Goal: Task Accomplishment & Management: Manage account settings

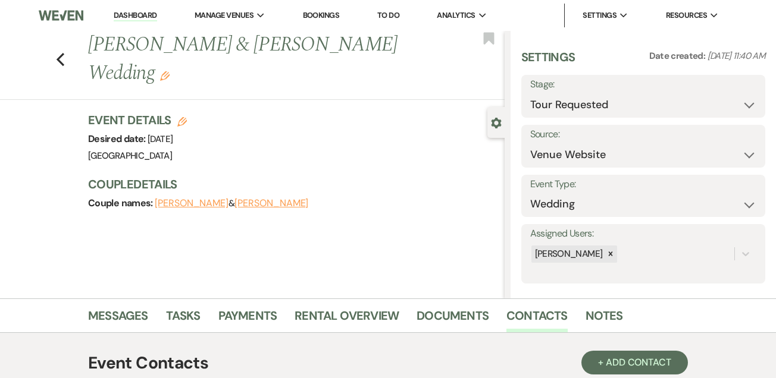
select select "2"
select select "5"
drag, startPoint x: 0, startPoint y: 0, endPoint x: 235, endPoint y: 20, distance: 235.8
click at [440, 86] on div "Previous [PERSON_NAME] & [PERSON_NAME] Wedding Edit Bookmark Gear Settings Sett…" at bounding box center [252, 165] width 504 height 268
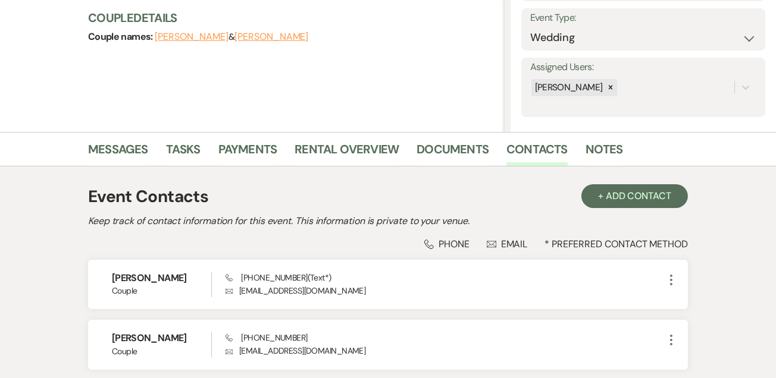
scroll to position [167, 0]
click at [202, 32] on button "[PERSON_NAME]" at bounding box center [192, 37] width 74 height 10
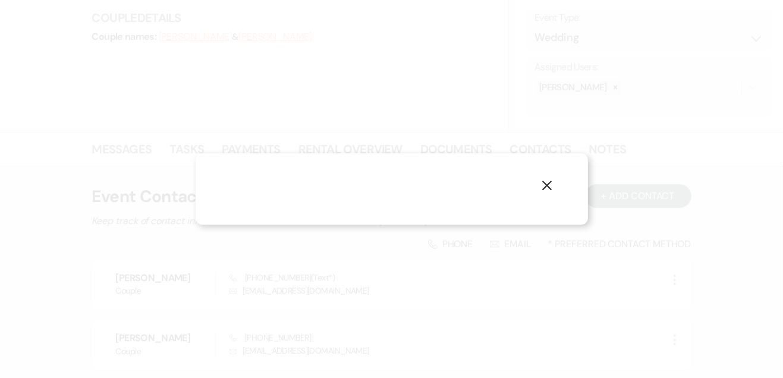
select select "1"
select select "text"
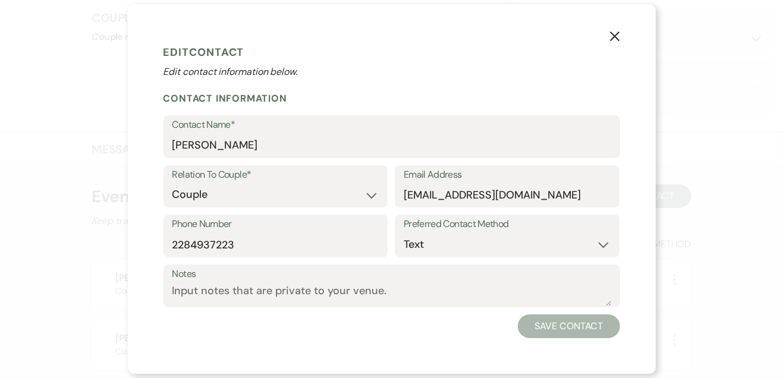
click at [619, 37] on icon "X" at bounding box center [615, 36] width 11 height 11
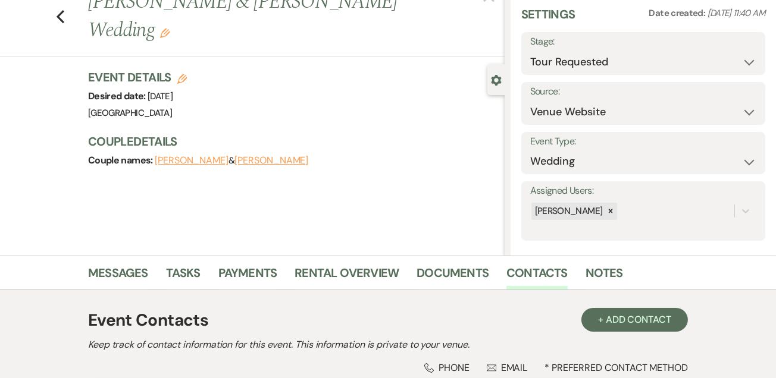
scroll to position [0, 0]
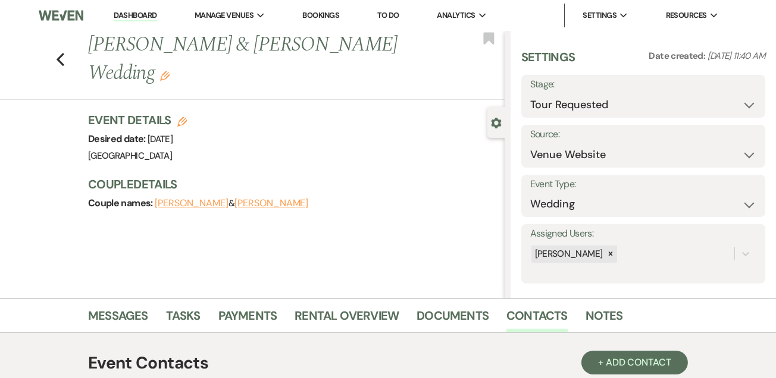
click at [143, 16] on link "Dashboard" at bounding box center [135, 15] width 43 height 11
click at [132, 17] on link "Dashboard" at bounding box center [135, 15] width 43 height 11
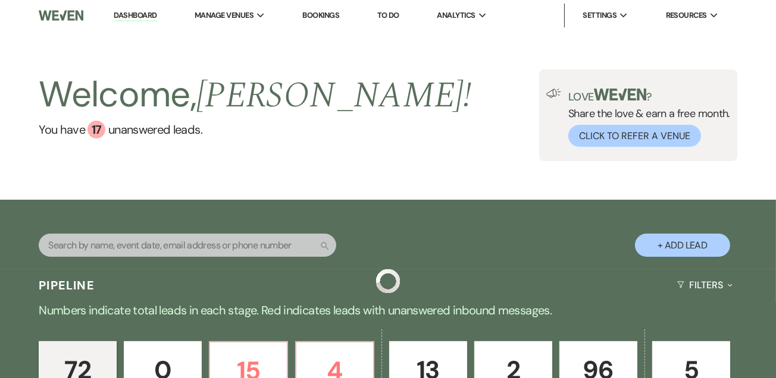
click at [551, 193] on div "Welcome, [PERSON_NAME] ! You have 17 unanswered lead s . Love ? Share the love …" at bounding box center [388, 115] width 776 height 169
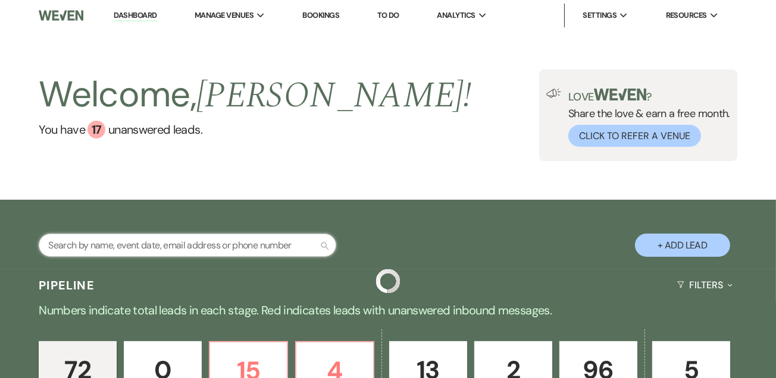
click at [172, 239] on input "text" at bounding box center [187, 245] width 297 height 23
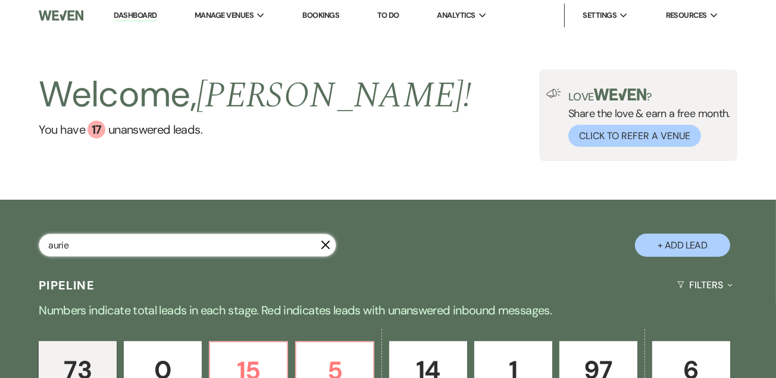
type input "auriel"
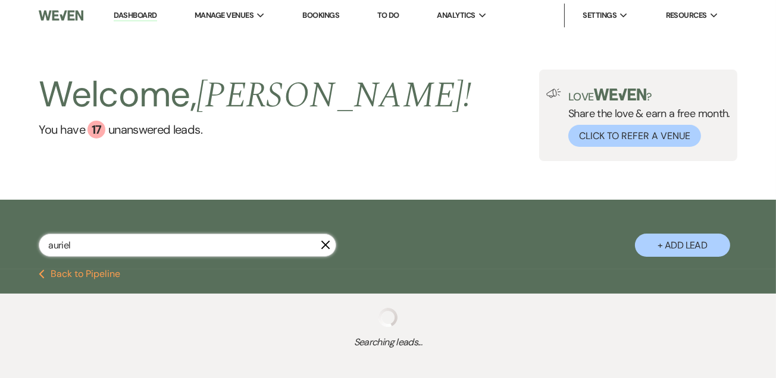
select select "5"
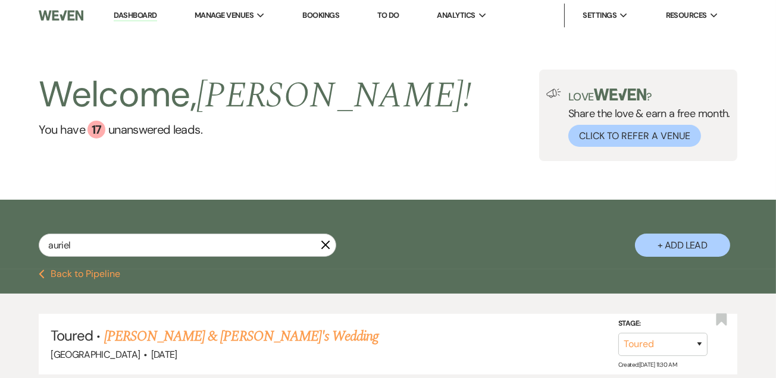
click at [253, 341] on link "[PERSON_NAME] & [PERSON_NAME]'s Wedding" at bounding box center [241, 336] width 275 height 21
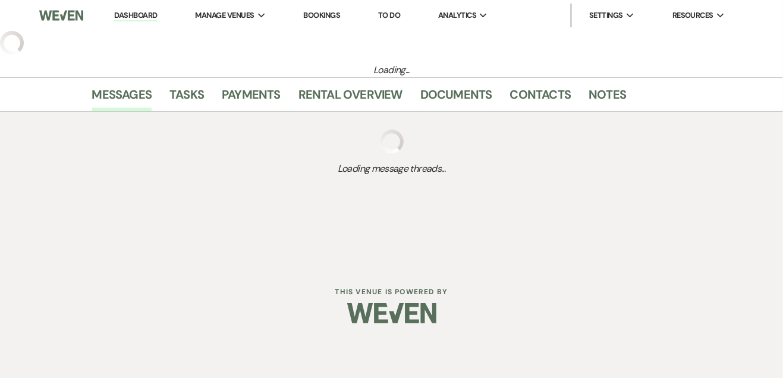
select select "5"
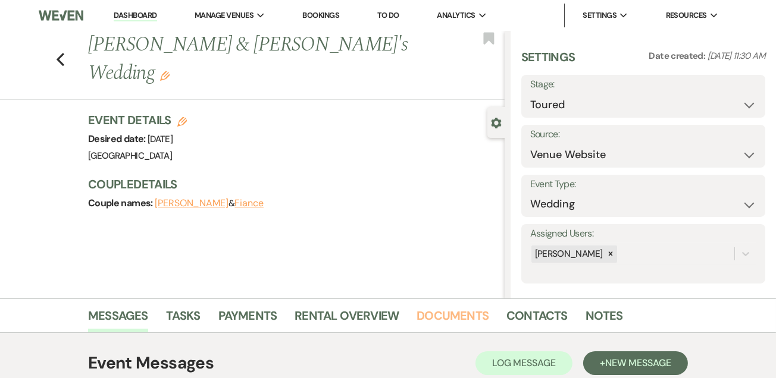
click at [453, 316] on link "Documents" at bounding box center [452, 319] width 72 height 26
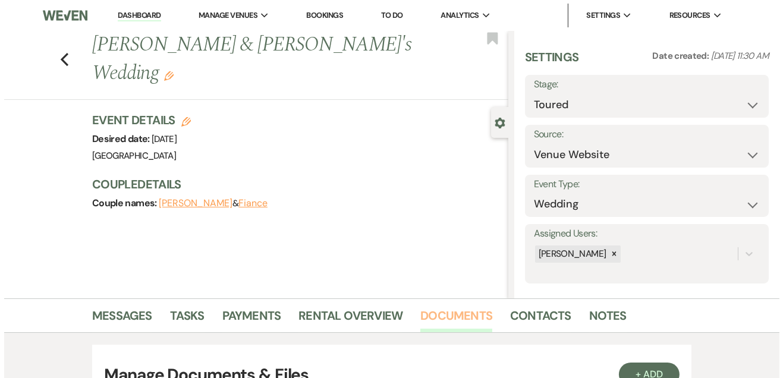
scroll to position [127, 0]
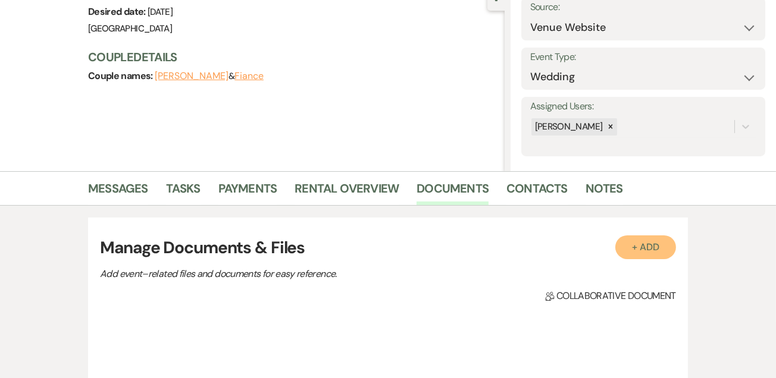
click at [639, 242] on button "+ Add" at bounding box center [645, 248] width 61 height 24
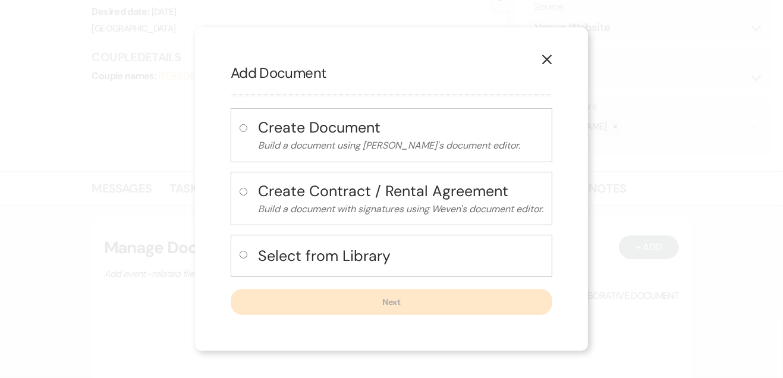
click at [244, 127] on input "radio" at bounding box center [244, 128] width 8 height 8
radio input "true"
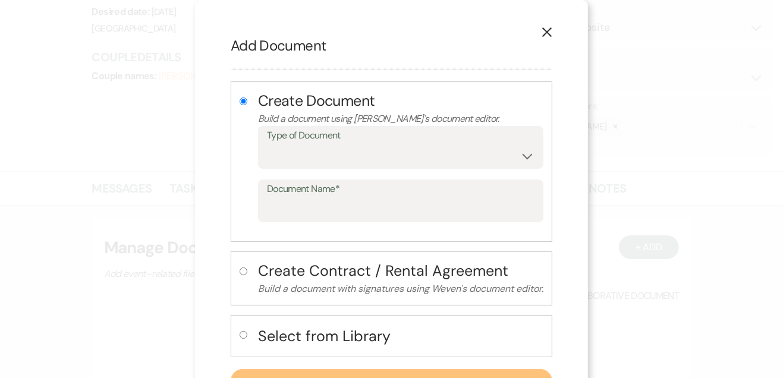
click at [240, 332] on input "radio" at bounding box center [244, 335] width 8 height 8
radio input "true"
radio input "false"
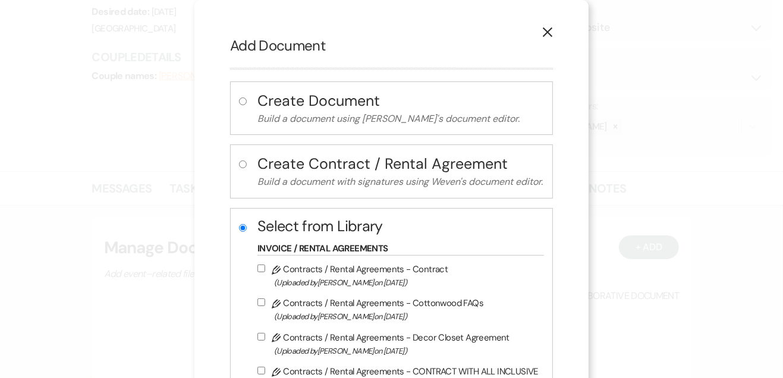
click at [259, 265] on input "Pencil Contracts / Rental Agreements - Contract (Uploaded by [PERSON_NAME] on […" at bounding box center [262, 269] width 8 height 8
checkbox input "true"
click at [211, 269] on div "X Add Document Create Document Build a document using Weven's document editor. …" at bounding box center [392, 243] width 394 height 487
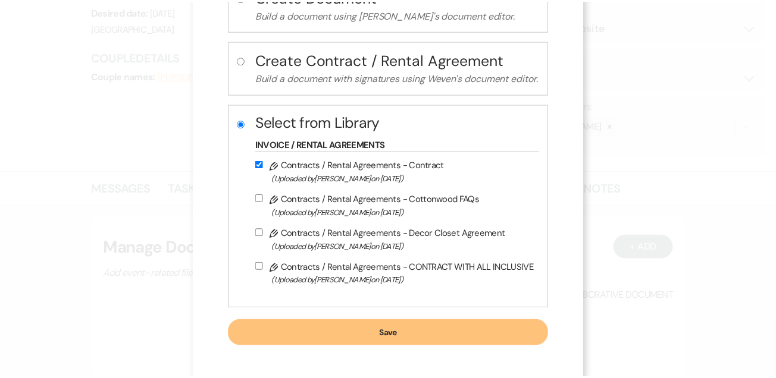
scroll to position [107, 0]
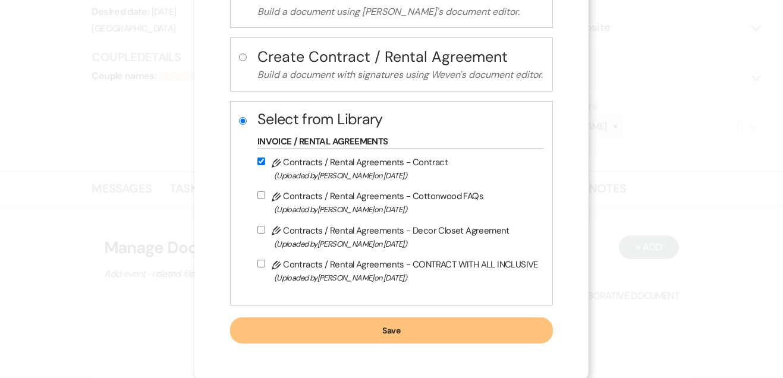
click at [313, 325] on button "Save" at bounding box center [391, 331] width 323 height 26
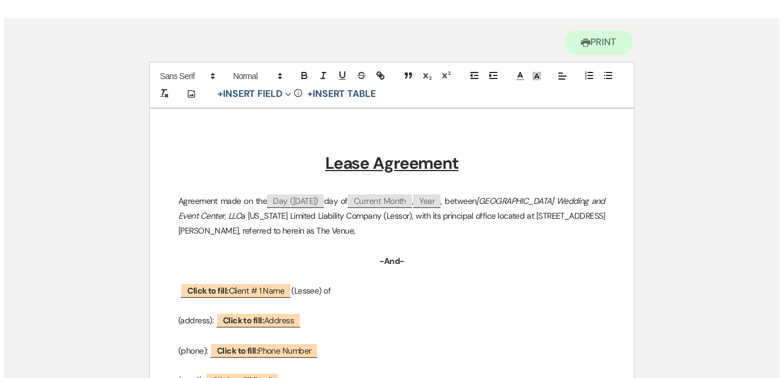
scroll to position [182, 0]
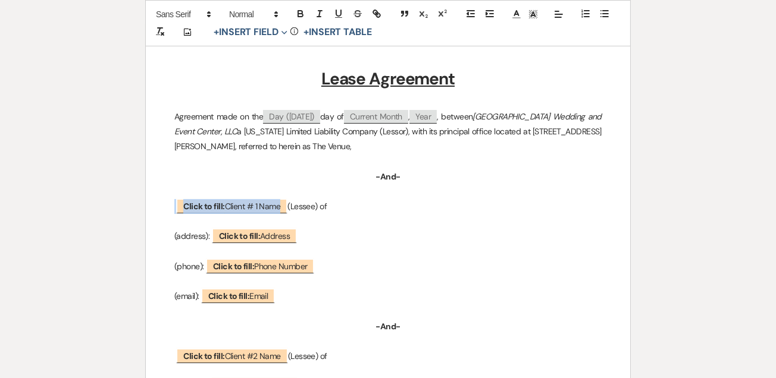
click at [249, 201] on span "Click to fill: Client # 1 Name" at bounding box center [231, 206] width 111 height 15
select select "custom_placeholder"
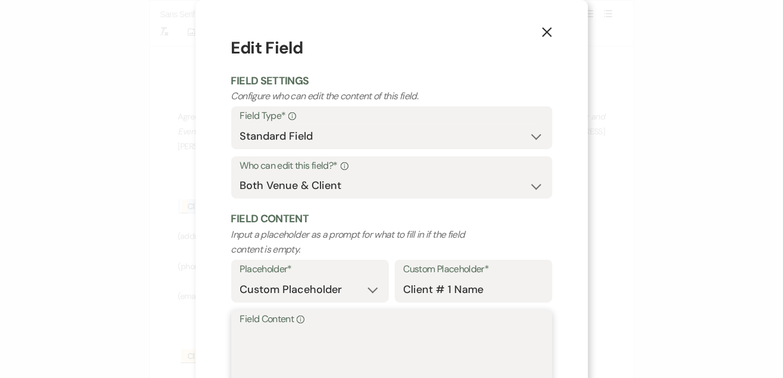
click at [276, 341] on textarea "Field Content Info" at bounding box center [391, 357] width 303 height 59
paste textarea "[PERSON_NAME]"
type textarea "[PERSON_NAME]"
click at [426, 216] on h2 "Field Content" at bounding box center [391, 219] width 321 height 15
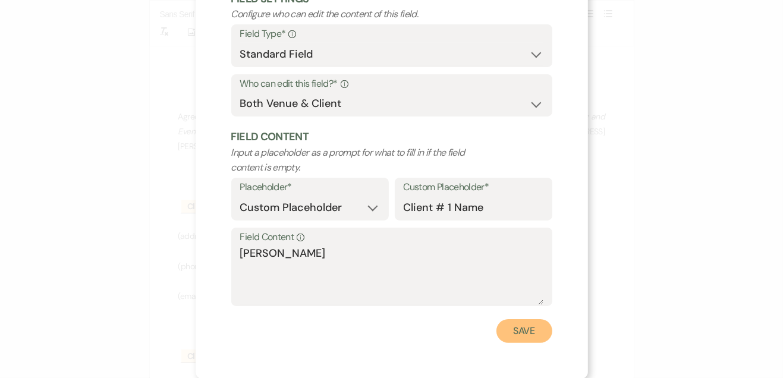
click at [529, 334] on button "Save" at bounding box center [525, 331] width 56 height 24
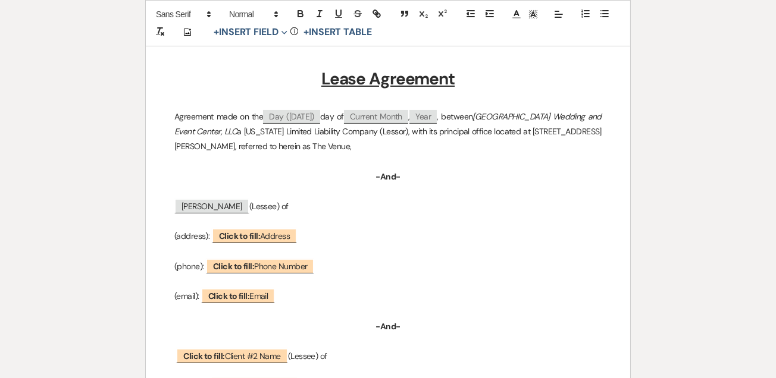
click at [275, 265] on span "Click to fill: Phone Number" at bounding box center [260, 266] width 108 height 15
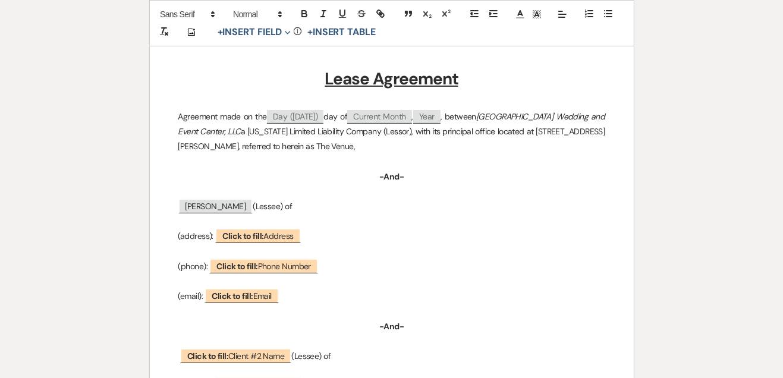
select select "Phone Number"
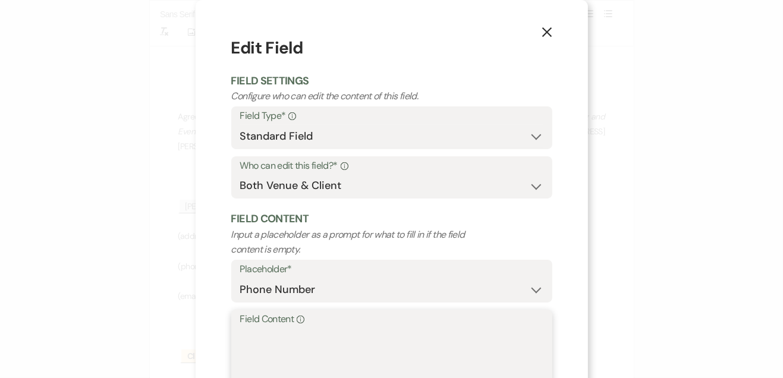
click at [327, 331] on textarea "Field Content Info" at bounding box center [391, 357] width 303 height 59
paste textarea "[PHONE_NUMBER]"
type textarea "[PHONE_NUMBER]"
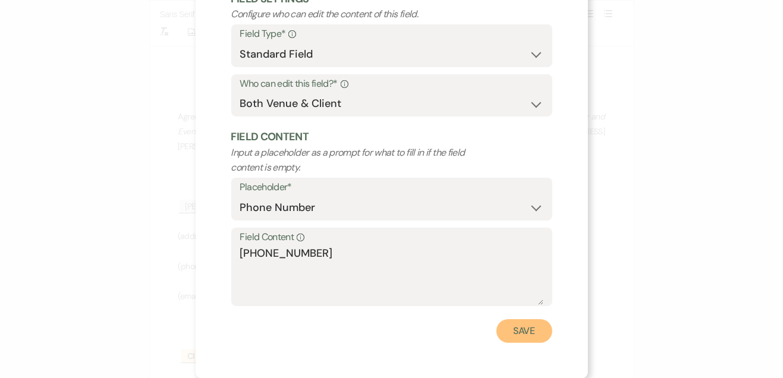
click at [516, 330] on button "Save" at bounding box center [525, 331] width 56 height 24
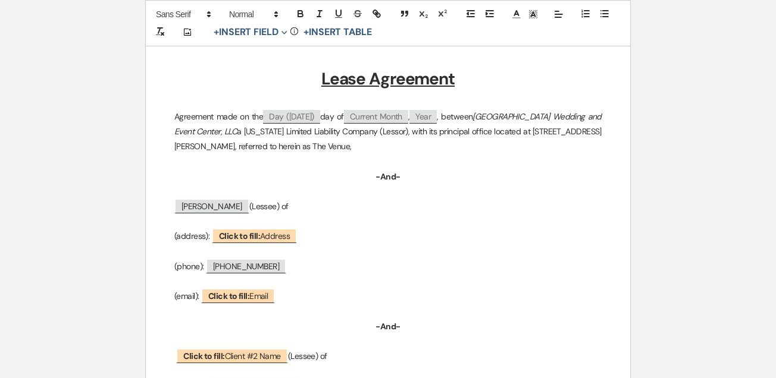
click at [242, 295] on b "Click to fill:" at bounding box center [228, 296] width 41 height 11
select select "Email"
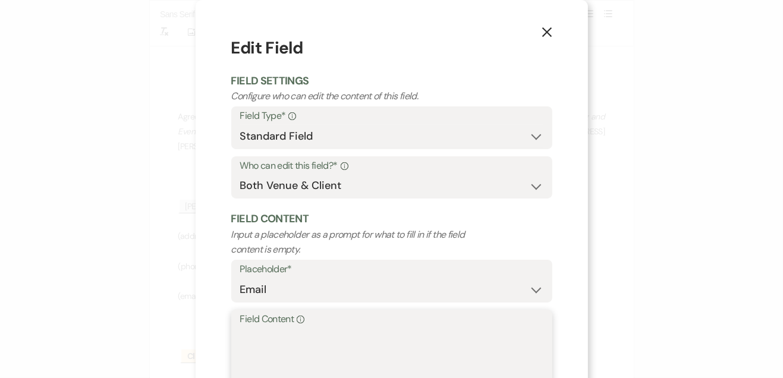
click at [265, 353] on textarea "Field Content Info" at bounding box center [391, 357] width 303 height 59
paste textarea "[EMAIL_ADDRESS][DOMAIN_NAME]"
type textarea "[EMAIL_ADDRESS][DOMAIN_NAME]"
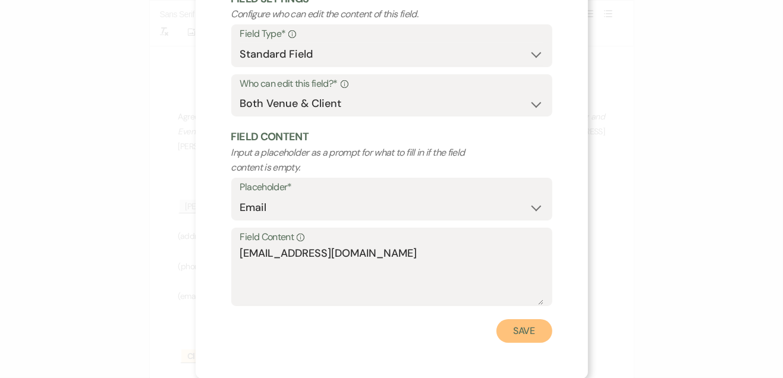
click at [524, 334] on button "Save" at bounding box center [525, 331] width 56 height 24
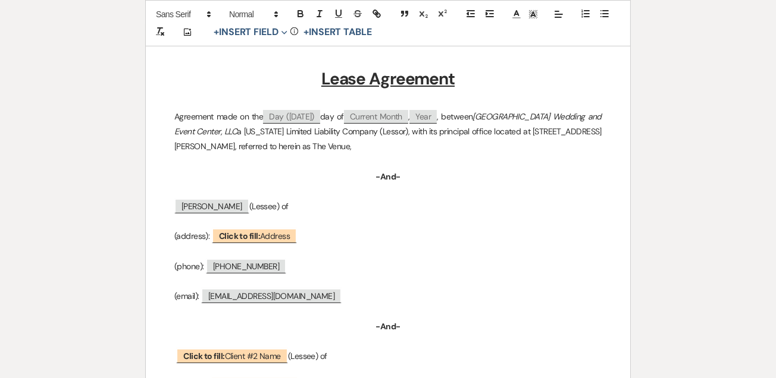
click at [454, 242] on p "(address): ﻿ Click to fill: Address ﻿" at bounding box center [387, 236] width 427 height 15
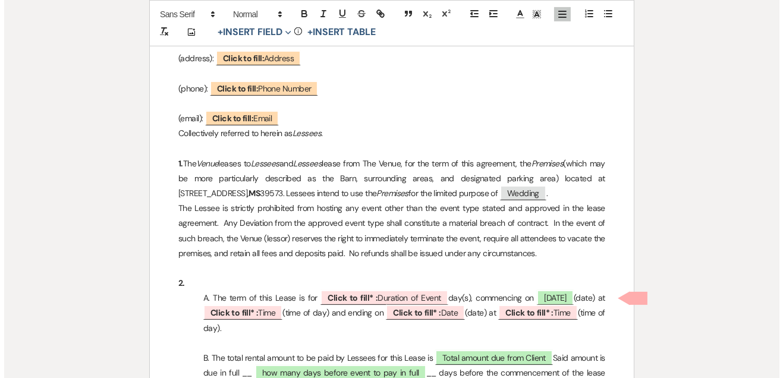
scroll to position [465, 0]
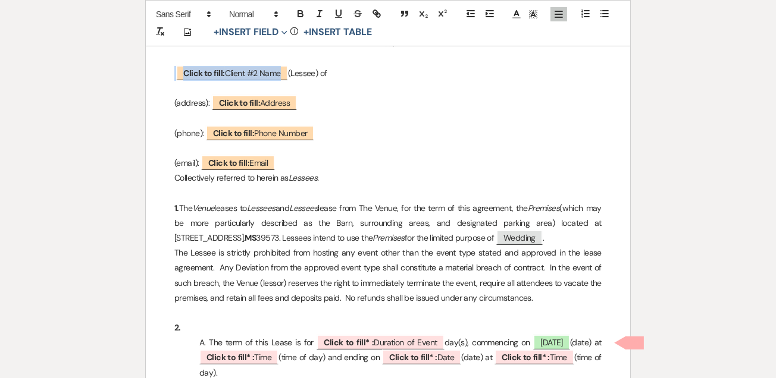
click at [269, 72] on span "Click to fill: Client #2 Name" at bounding box center [231, 72] width 111 height 15
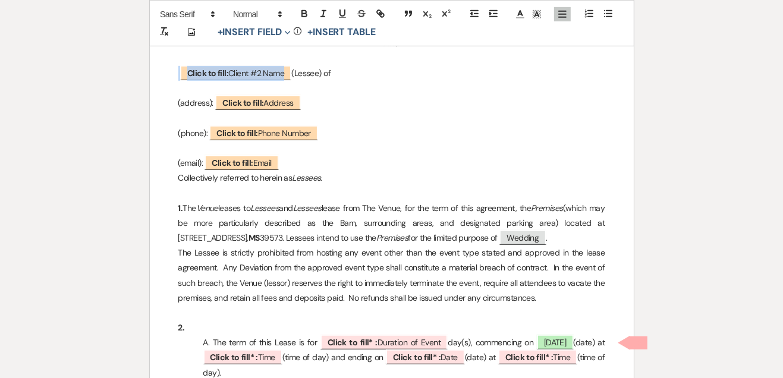
select select "custom_placeholder"
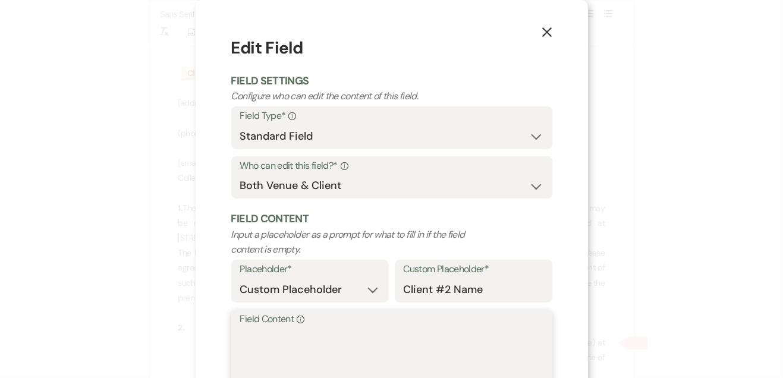
click at [278, 331] on textarea "Field Content Info" at bounding box center [391, 357] width 303 height 59
paste textarea "[PERSON_NAME]"
type textarea "[PERSON_NAME]"
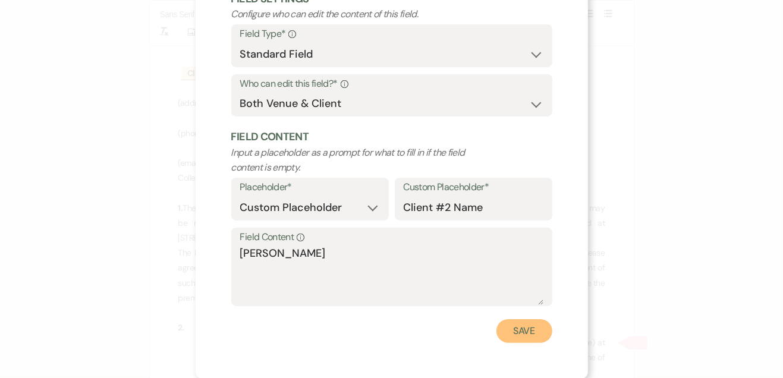
click at [518, 323] on button "Save" at bounding box center [525, 331] width 56 height 24
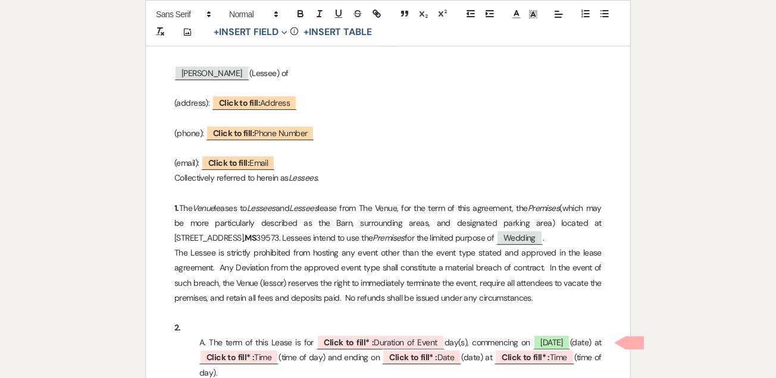
click at [268, 161] on span "Click to fill: Email" at bounding box center [238, 162] width 74 height 15
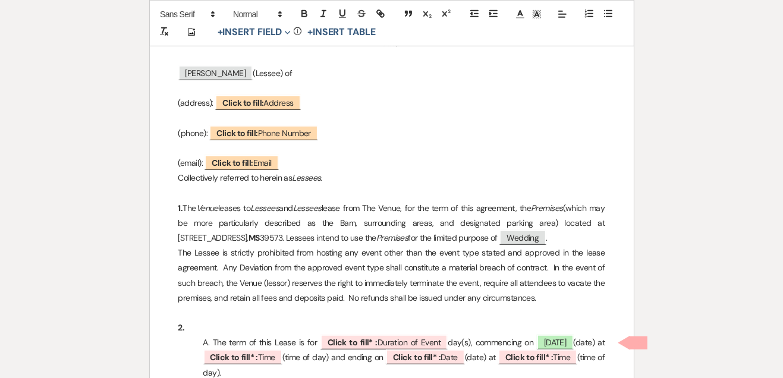
select select "Email"
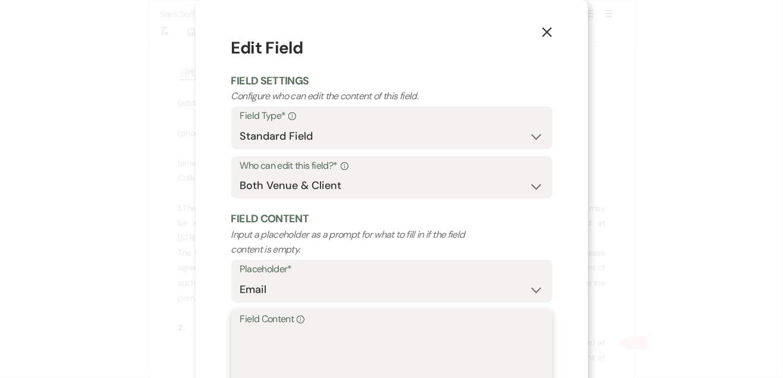
click at [276, 357] on textarea "Field Content Info" at bounding box center [391, 357] width 303 height 59
paste textarea "[EMAIL_ADDRESS][DOMAIN_NAME]"
type textarea "[EMAIL_ADDRESS][DOMAIN_NAME]"
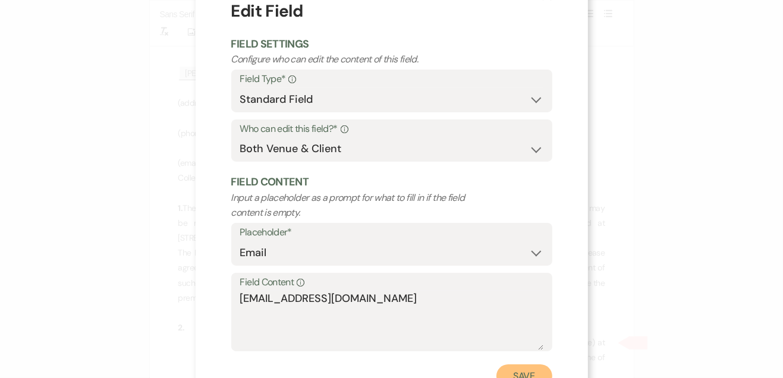
click at [520, 374] on button "Save" at bounding box center [525, 377] width 56 height 24
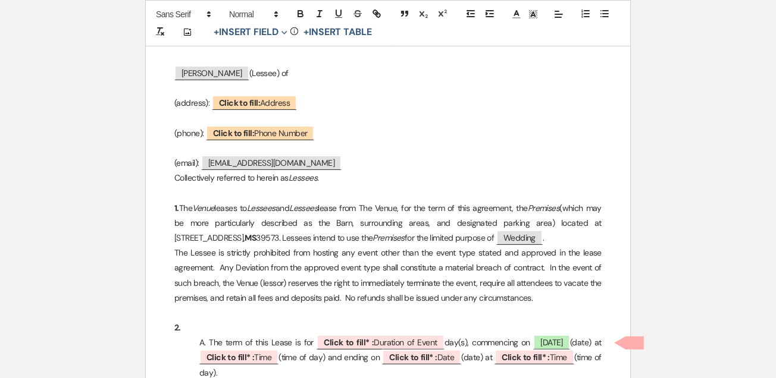
click at [395, 340] on span "Click to fill* : Duration of Event" at bounding box center [379, 342] width 127 height 15
select select "owner"
select select "custom_placeholder"
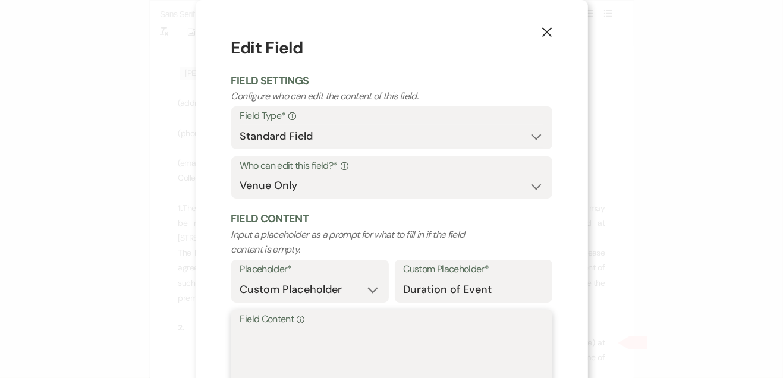
click at [358, 336] on textarea "Field Content Info" at bounding box center [391, 357] width 303 height 59
type textarea "2"
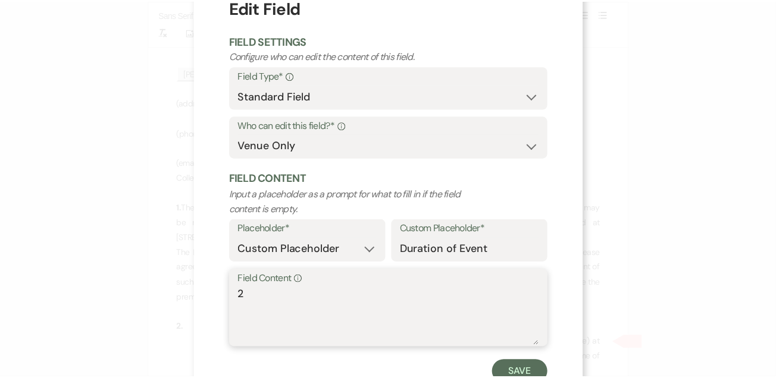
scroll to position [82, 0]
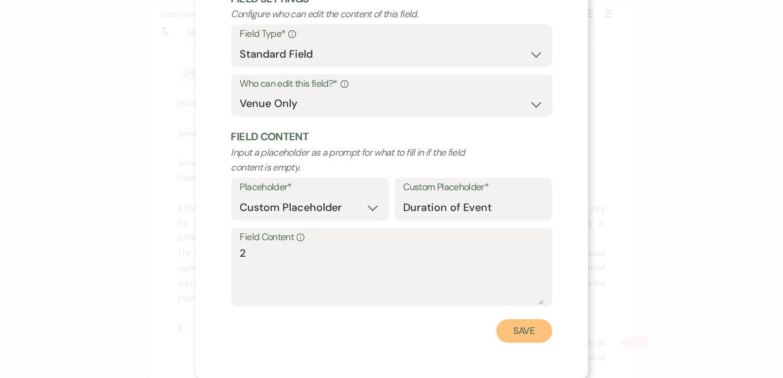
click at [526, 329] on button "Save" at bounding box center [525, 331] width 56 height 24
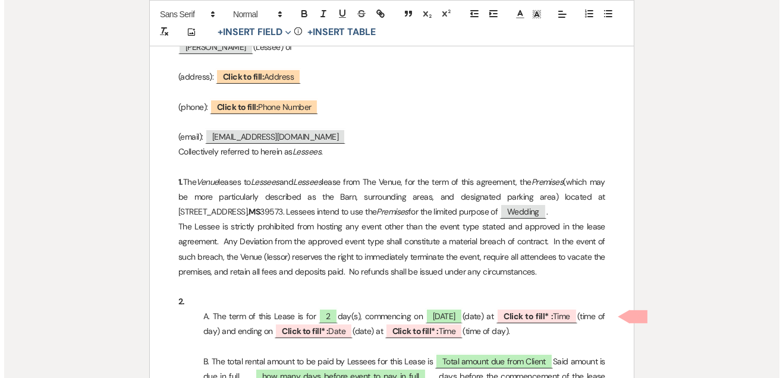
scroll to position [563, 0]
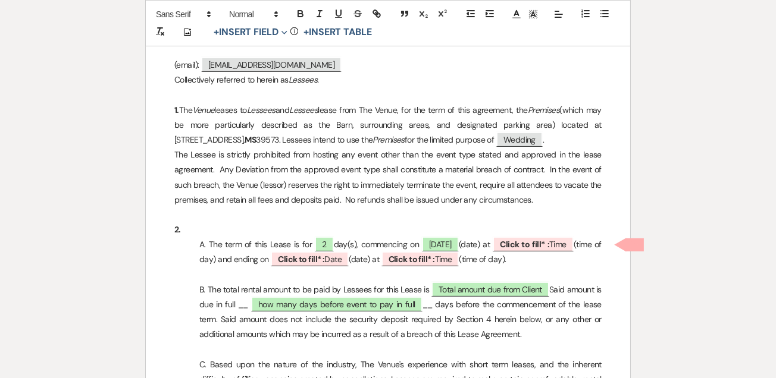
click at [549, 246] on b "Click to fill* :" at bounding box center [524, 244] width 49 height 11
select select "owner"
select select "Time"
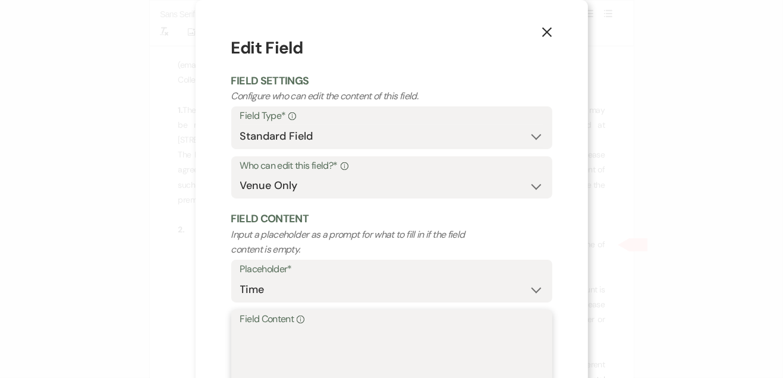
click at [432, 341] on textarea "Field Content Info" at bounding box center [391, 357] width 303 height 59
type textarea "8:00 AM"
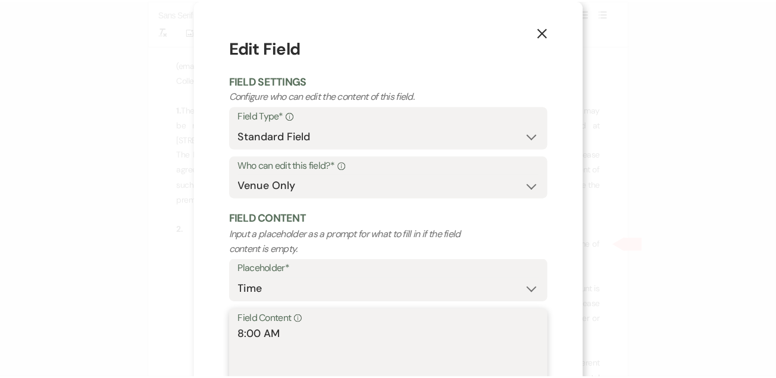
scroll to position [82, 0]
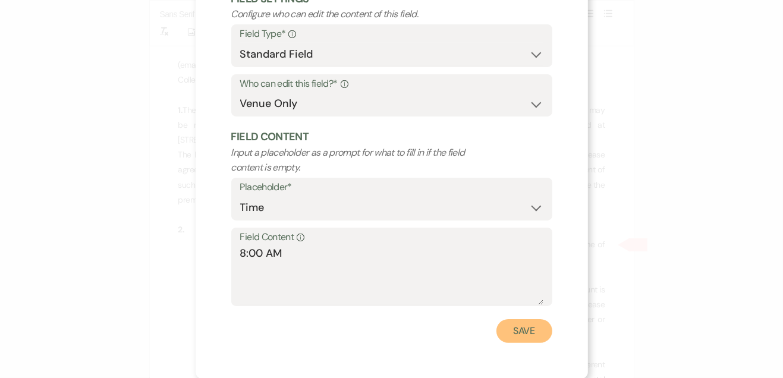
click at [518, 340] on button "Save" at bounding box center [525, 331] width 56 height 24
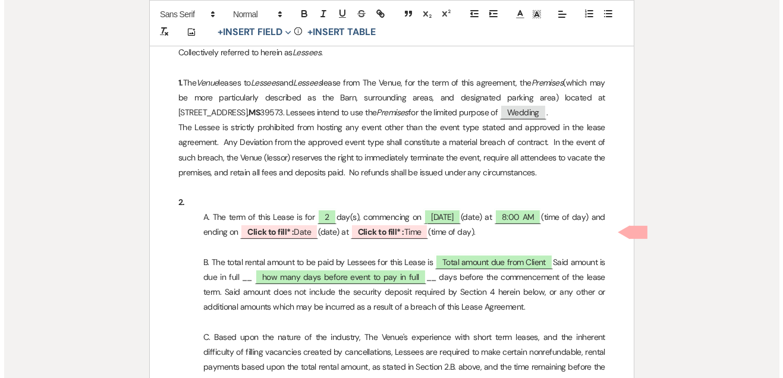
scroll to position [646, 0]
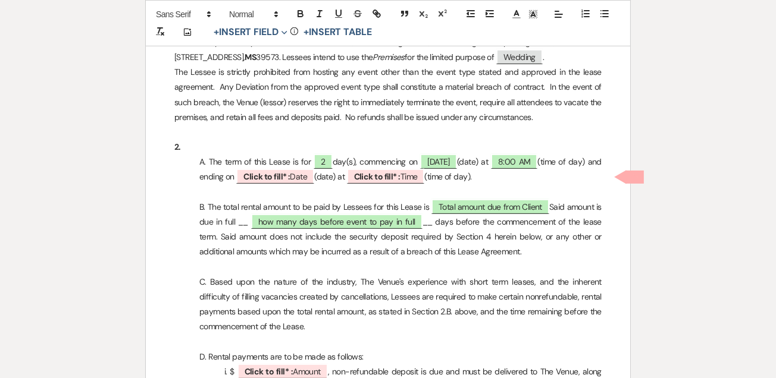
click at [312, 176] on span "Click to fill* : Date" at bounding box center [275, 176] width 78 height 15
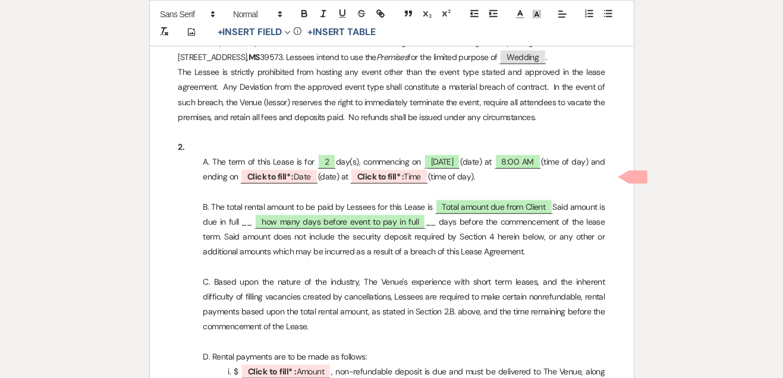
select select "owner"
select select "Date"
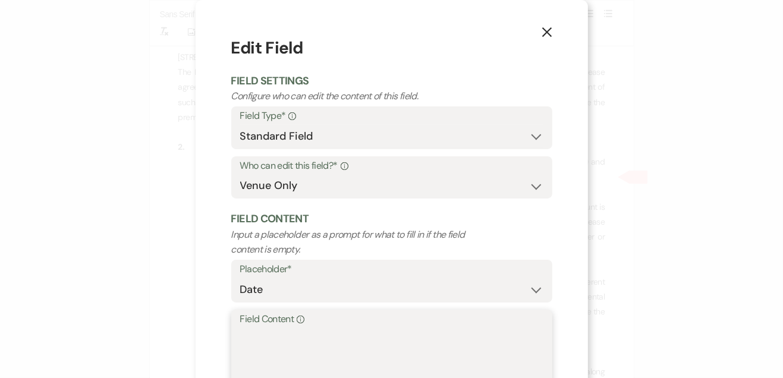
click at [288, 331] on textarea "Field Content Info" at bounding box center [391, 357] width 303 height 59
type textarea "[DATE]"
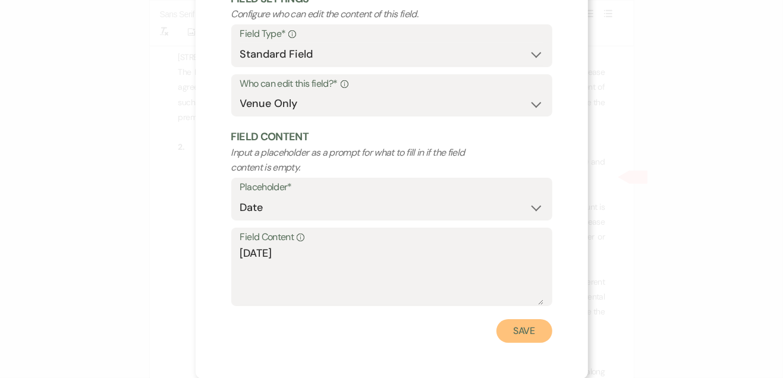
click at [516, 331] on button "Save" at bounding box center [525, 331] width 56 height 24
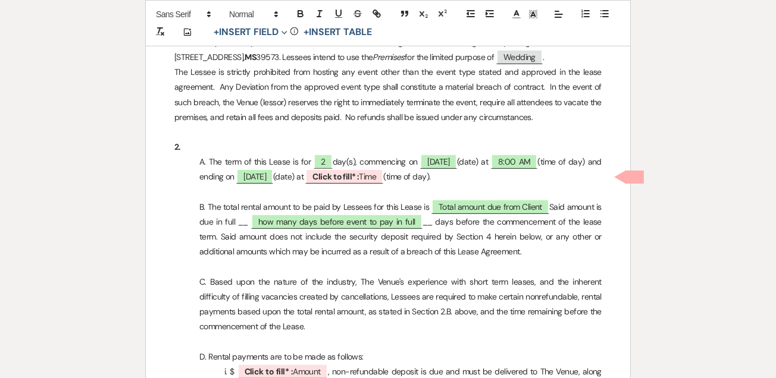
click at [452, 170] on p "A. The term of this Lease is for 2 day(s), commencing on ﻿ [DATE] ﻿ (date) at 8…" at bounding box center [387, 170] width 427 height 30
click at [441, 160] on span "[DATE]" at bounding box center [438, 161] width 37 height 15
select select "smartCustomField"
select select "owner"
select select "{{eventDate}}"
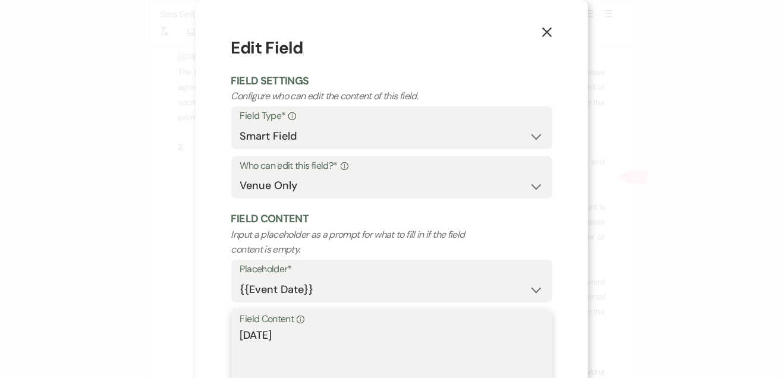
click at [256, 333] on textarea "[DATE]" at bounding box center [391, 357] width 303 height 59
type textarea "[DATE]"
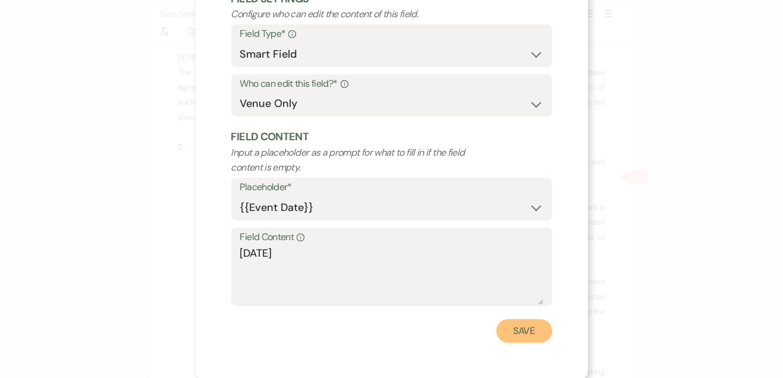
click at [512, 328] on button "Save" at bounding box center [525, 331] width 56 height 24
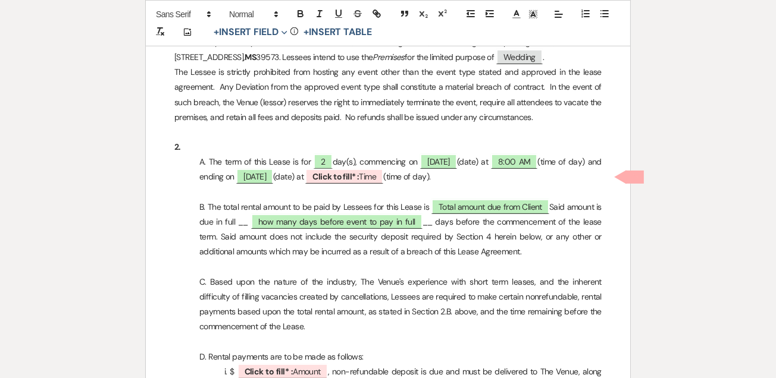
click at [359, 173] on b "Click to fill* :" at bounding box center [335, 176] width 46 height 11
select select "owner"
select select "Time"
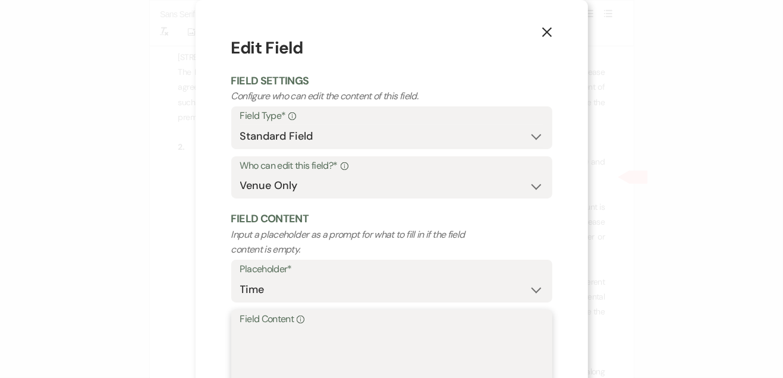
click at [271, 330] on textarea "Field Content Info" at bounding box center [391, 357] width 303 height 59
type textarea "10:00 PM"
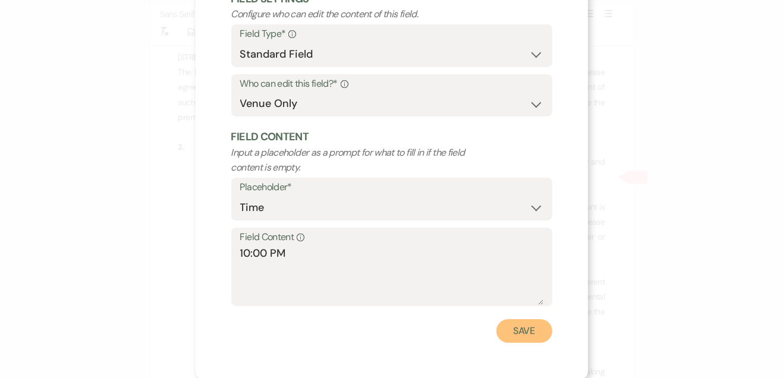
click at [526, 326] on button "Save" at bounding box center [525, 331] width 56 height 24
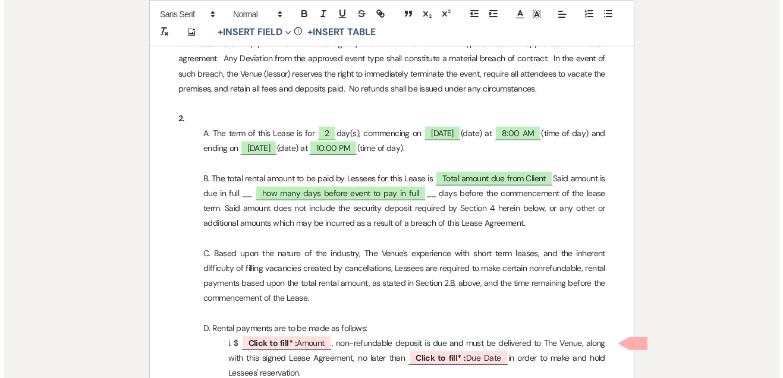
scroll to position [675, 0]
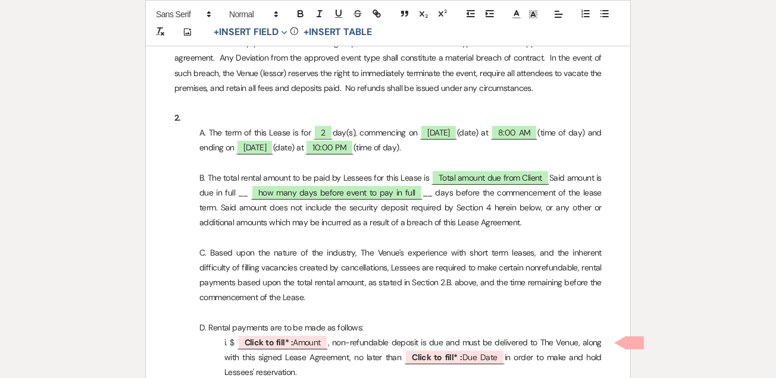
click at [516, 178] on span "Total amount due from Client" at bounding box center [490, 177] width 118 height 15
select select "owner"
select select "Number"
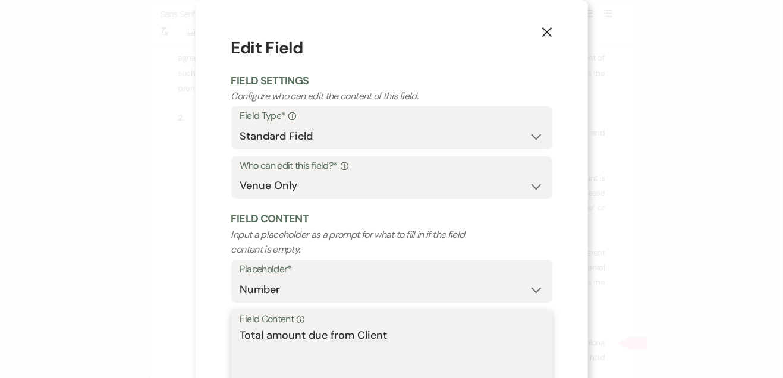
click at [465, 338] on textarea "Total amount due from Client" at bounding box center [391, 357] width 303 height 59
type textarea "T"
type textarea "$4,500"
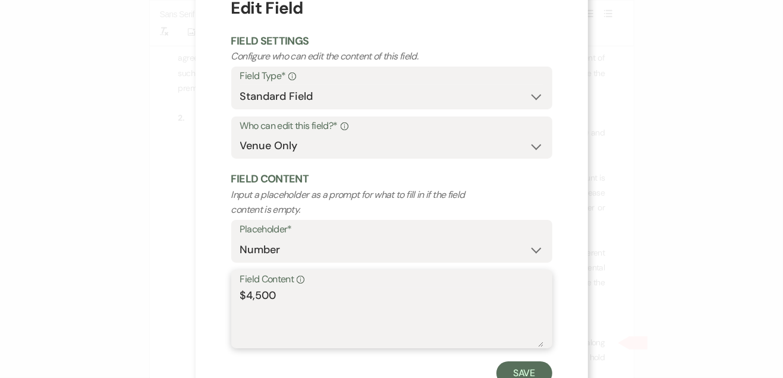
scroll to position [82, 0]
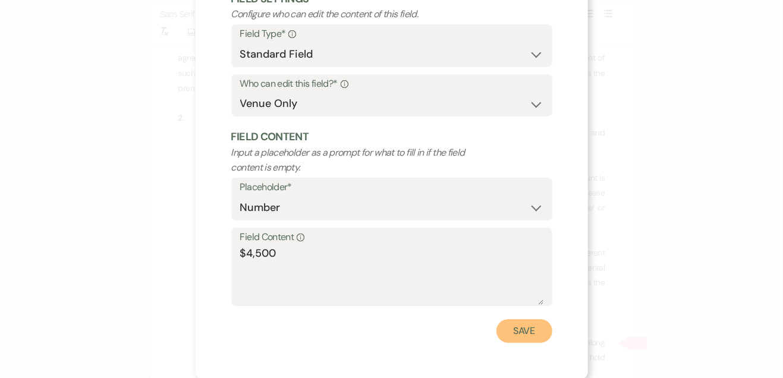
click at [527, 329] on button "Save" at bounding box center [525, 331] width 56 height 24
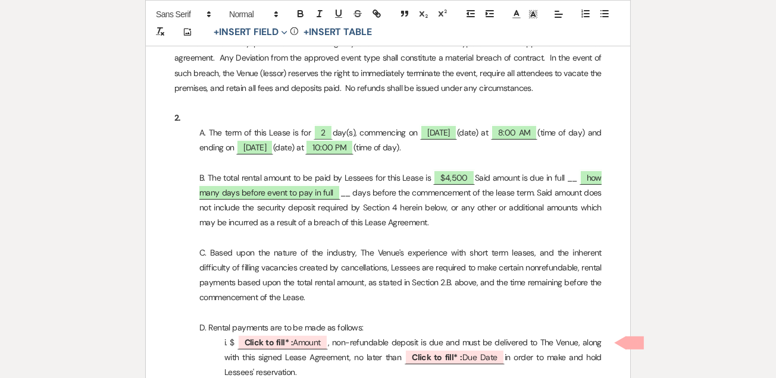
click at [593, 182] on span "how many days before event to pay in full" at bounding box center [400, 185] width 402 height 30
select select "owner"
select select "Number"
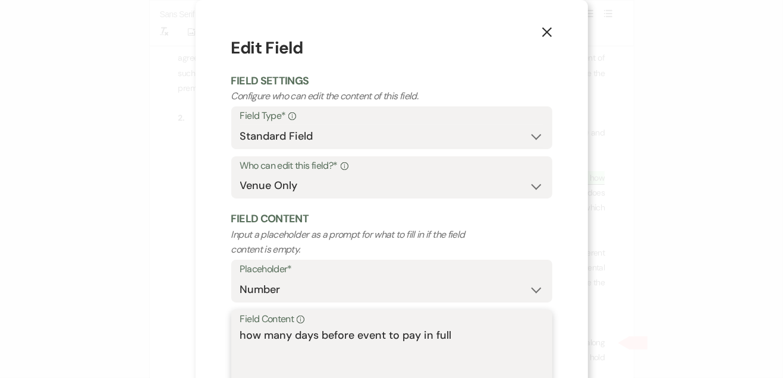
click at [498, 335] on textarea "how many days before event to pay in full" at bounding box center [391, 357] width 303 height 59
type textarea "h"
type textarea "60"
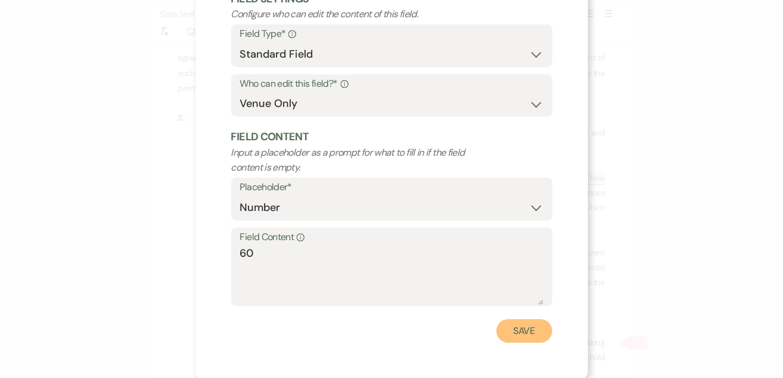
click at [503, 338] on button "Save" at bounding box center [525, 331] width 56 height 24
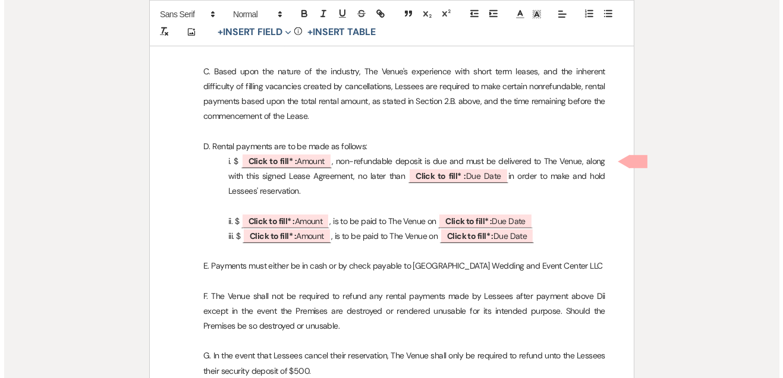
scroll to position [873, 0]
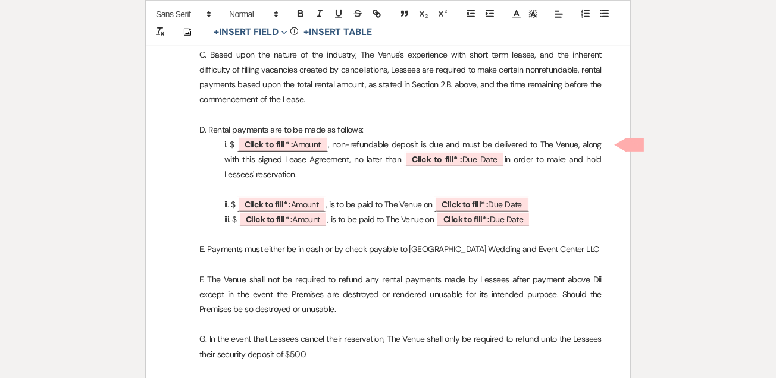
click at [303, 147] on span "Click to fill* : Amount" at bounding box center [282, 144] width 90 height 15
select select "owner"
select select "Amount"
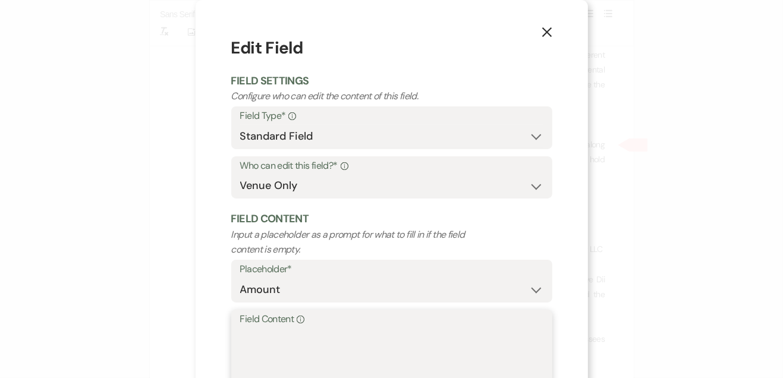
click at [343, 346] on textarea "Field Content Info" at bounding box center [391, 357] width 303 height 59
type textarea "$500"
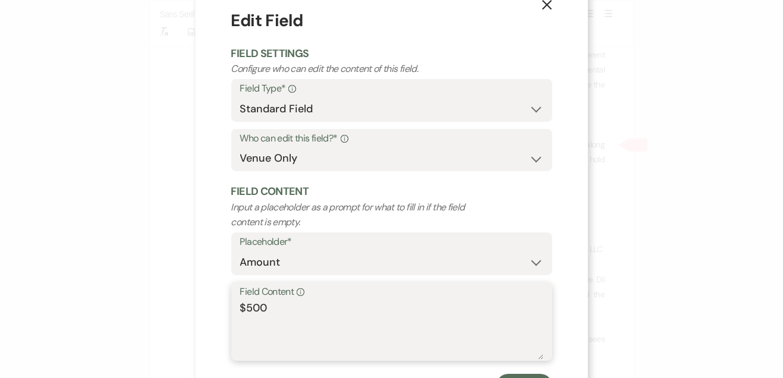
scroll to position [82, 0]
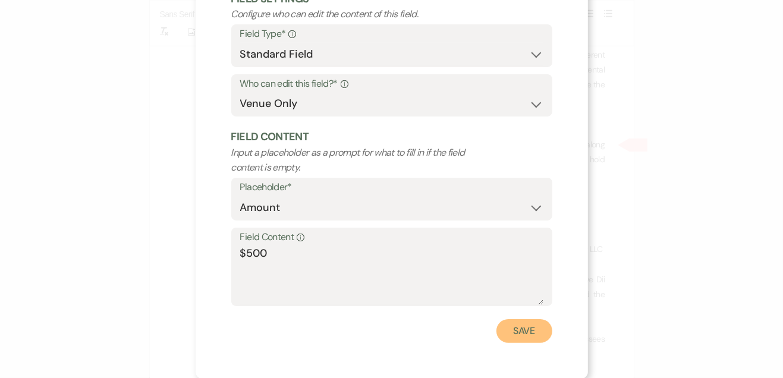
click at [515, 329] on button "Save" at bounding box center [525, 331] width 56 height 24
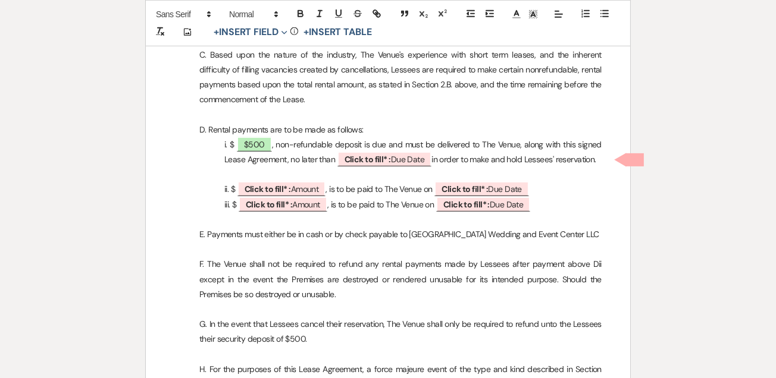
click at [491, 286] on p "F. The Venue shall not be required to refund any rental payments made by Lessee…" at bounding box center [387, 279] width 427 height 45
click at [409, 162] on span "Click to fill* : Due Date" at bounding box center [384, 159] width 95 height 15
select select "owner"
select select "custom_placeholder"
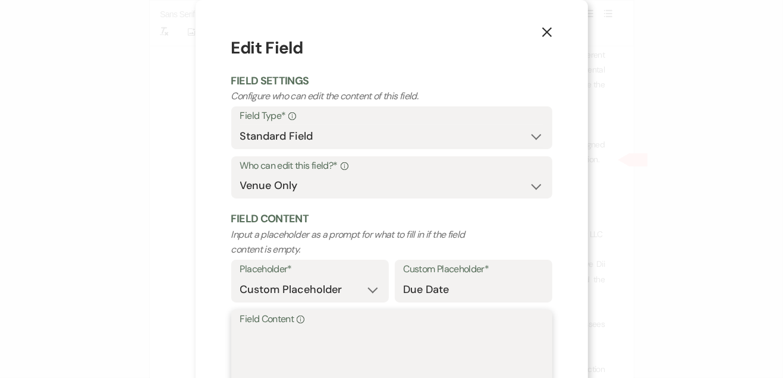
click at [385, 329] on textarea "Field Content Info" at bounding box center [391, 357] width 303 height 59
type textarea "[DATE]"
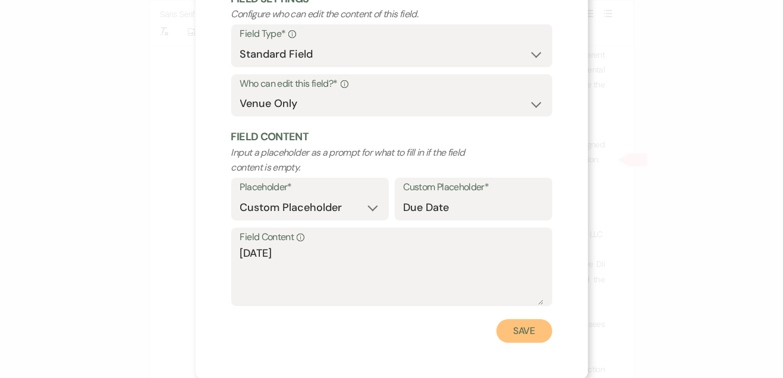
click at [516, 335] on button "Save" at bounding box center [525, 331] width 56 height 24
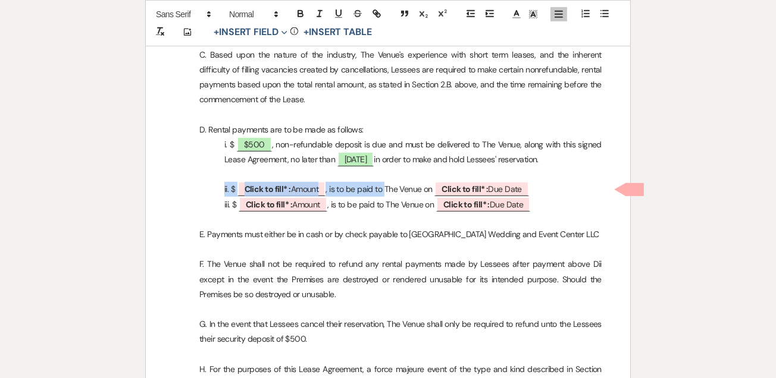
drag, startPoint x: 218, startPoint y: 186, endPoint x: 385, endPoint y: 189, distance: 167.8
click at [385, 189] on p "ii. $ ﻿ Click to fill* : Amount ﻿ , is to be paid to The Venue on ﻿ Click to fi…" at bounding box center [387, 189] width 427 height 15
click at [378, 218] on p at bounding box center [387, 219] width 427 height 15
click at [325, 187] on span "Click to fill* : Amount" at bounding box center [281, 188] width 89 height 15
select select "owner"
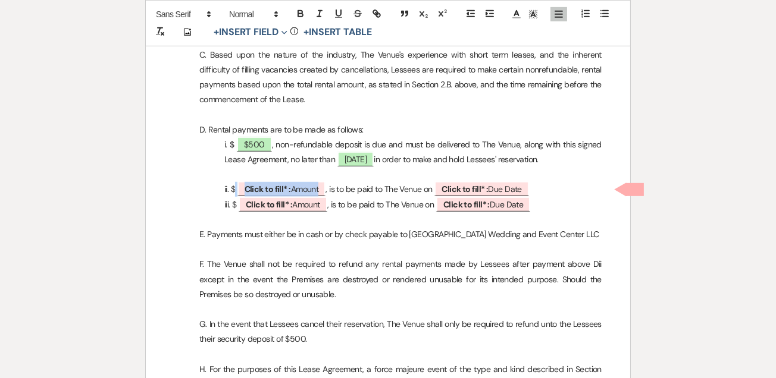
select select "Amount"
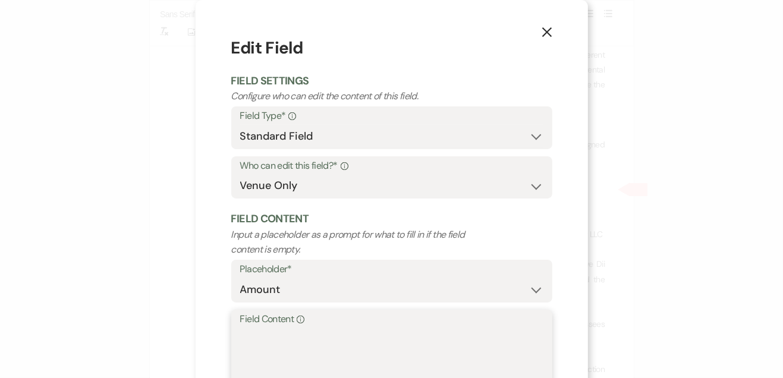
click at [280, 331] on textarea "Field Content Info" at bounding box center [391, 357] width 303 height 59
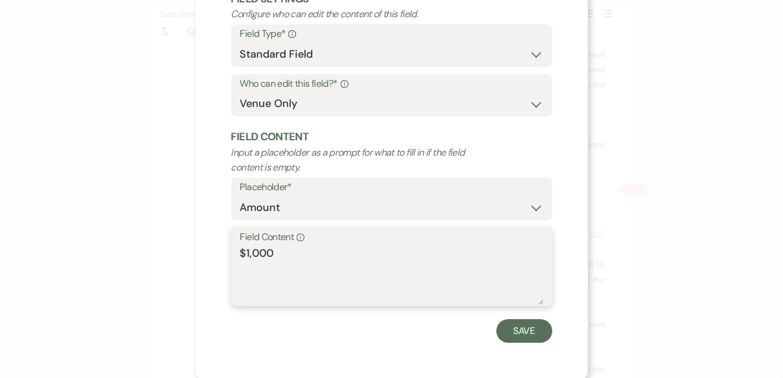
type textarea "$1,000"
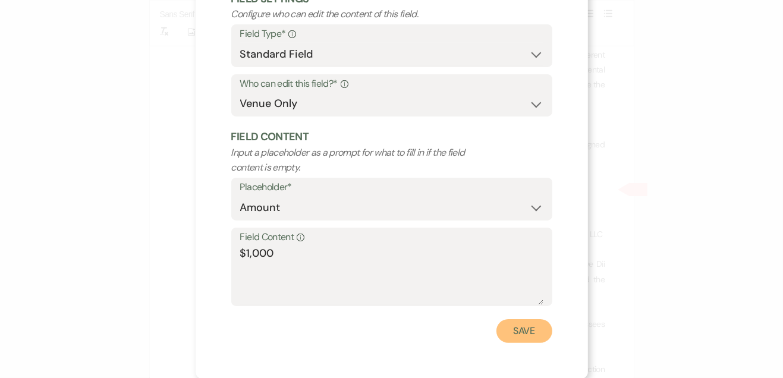
click at [515, 321] on button "Save" at bounding box center [525, 331] width 56 height 24
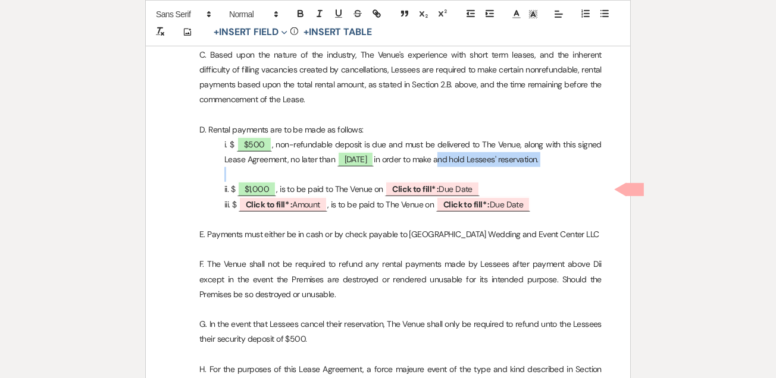
drag, startPoint x: 219, startPoint y: 192, endPoint x: 489, endPoint y: 189, distance: 270.1
click at [489, 189] on p "ii. $ $1,000 , is to be paid to The Venue on ﻿ Click to fill* : Due Date ﻿" at bounding box center [387, 189] width 427 height 15
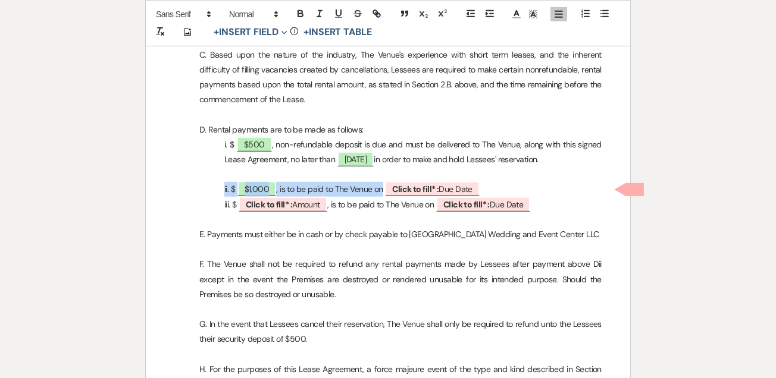
drag, startPoint x: 489, startPoint y: 189, endPoint x: 481, endPoint y: 190, distance: 8.4
click at [481, 190] on p "ii. $ $1,000 , is to be paid to The Venue on ﻿ Click to fill* : Due Date ﻿" at bounding box center [387, 189] width 427 height 15
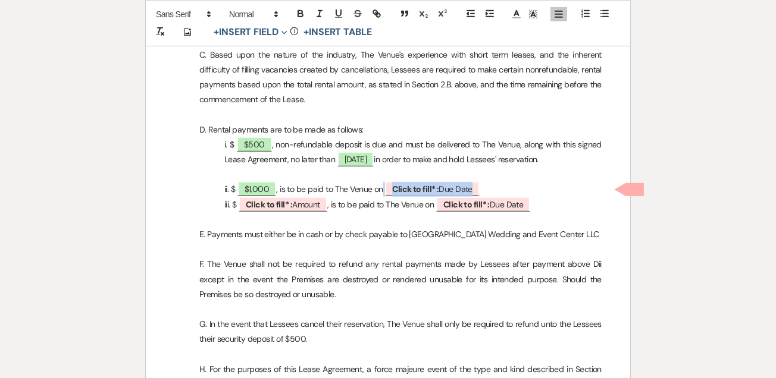
drag, startPoint x: 495, startPoint y: 184, endPoint x: 228, endPoint y: 184, distance: 267.1
click at [228, 184] on p "ii. $ $1,000 , is to be paid to The Venue on ﻿ Click to fill* : Due Date ﻿" at bounding box center [387, 189] width 427 height 15
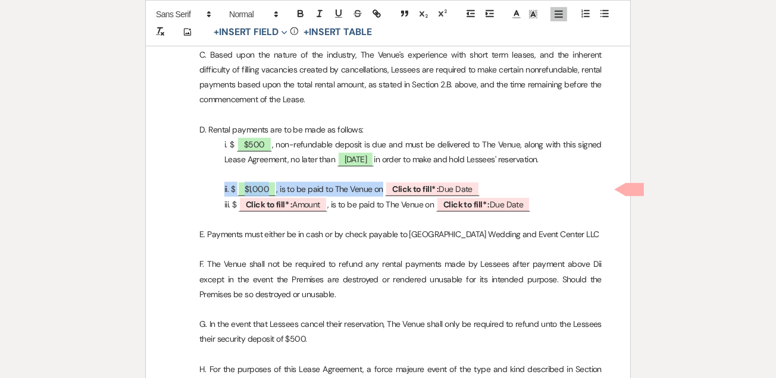
drag, startPoint x: 222, startPoint y: 185, endPoint x: 491, endPoint y: 184, distance: 269.5
click at [491, 184] on p "ii. $ $1,000 , is to be paid to The Venue on ﻿ Click to fill* : Due Date ﻿" at bounding box center [387, 189] width 427 height 15
copy p "ii. $ $1,000 , is to be paid to The Venue on"
click at [548, 203] on p "iii. $ ﻿ Click to fill* : Amount ﻿ , is to be paid to The Venue on ﻿ Click to f…" at bounding box center [387, 204] width 427 height 15
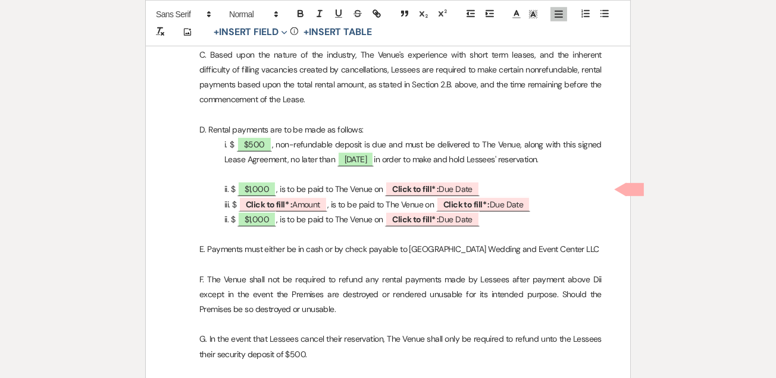
click at [513, 221] on p "ii. $ ﻿ $1,000 ﻿ , is to be paid to The Venue on ﻿ Click to fill* : Due Date ﻿" at bounding box center [387, 219] width 427 height 15
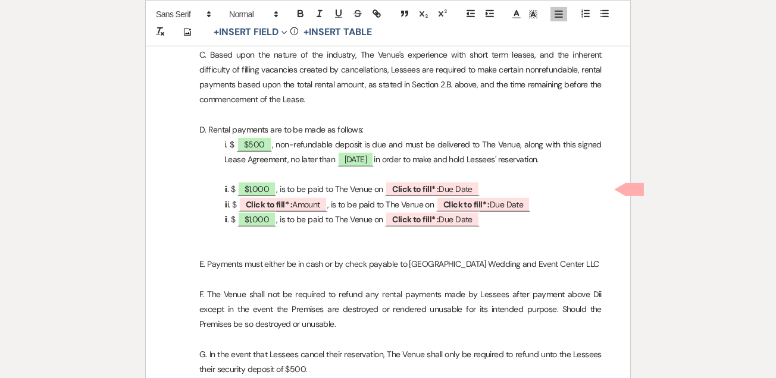
paste div
click at [227, 218] on p "ii. $ ﻿ $1,000 ﻿ , is to be paid to The Venue on ﻿ Click to fill* : Due Date ﻿" at bounding box center [387, 219] width 427 height 15
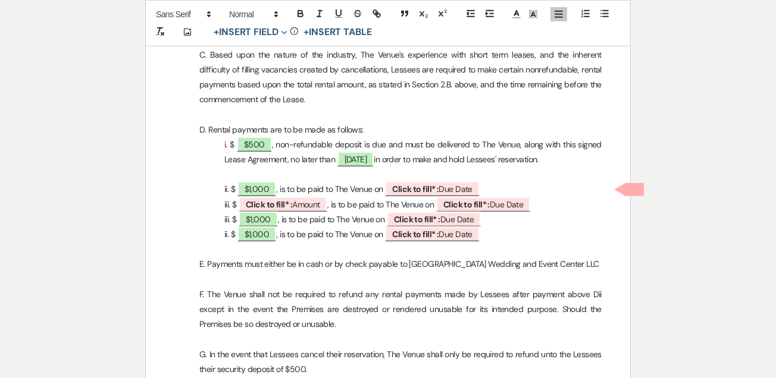
click at [227, 234] on p "ii. $ ﻿ $1,000 ﻿ , is to be paid to The Venue on ﻿ Click to fill* : Due Date ﻿" at bounding box center [387, 234] width 427 height 15
click at [290, 208] on b "Click to fill* :" at bounding box center [269, 204] width 46 height 11
select select "owner"
select select "Amount"
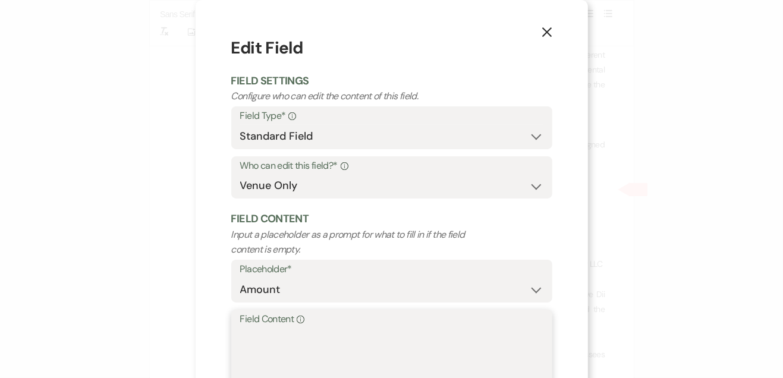
click at [266, 344] on textarea "Field Content Info" at bounding box center [391, 357] width 303 height 59
type textarea "$1,000"
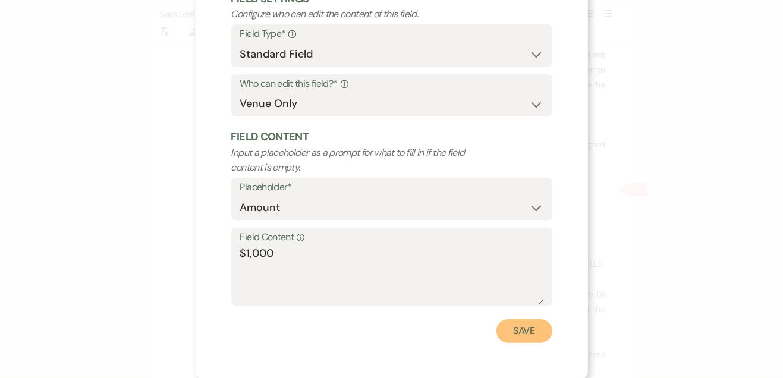
click at [526, 340] on button "Save" at bounding box center [525, 331] width 56 height 24
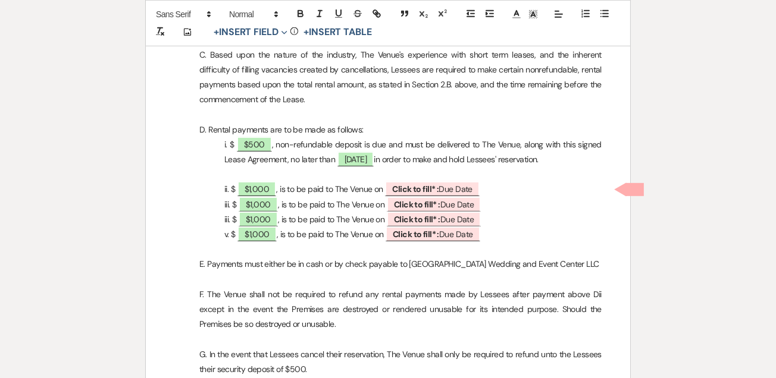
click at [467, 190] on span "Click to fill* : Due Date" at bounding box center [432, 188] width 95 height 15
select select "owner"
select select "custom_placeholder"
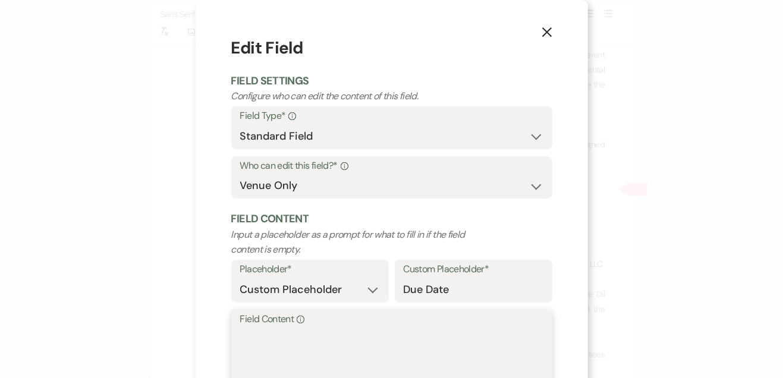
click at [399, 337] on textarea "Field Content Info" at bounding box center [391, 357] width 303 height 59
type textarea "[DATE]"
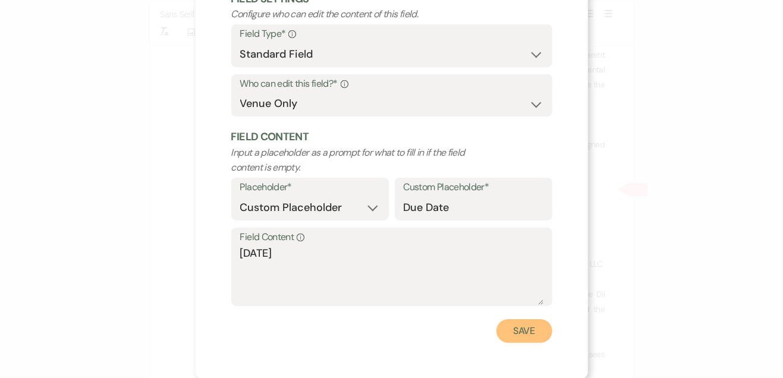
click at [530, 332] on button "Save" at bounding box center [525, 331] width 56 height 24
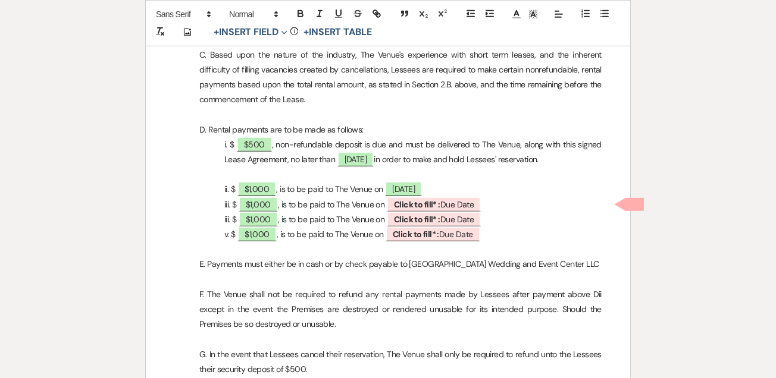
click at [471, 203] on span "Click to fill* : Due Date" at bounding box center [434, 204] width 95 height 15
select select "owner"
select select "custom_placeholder"
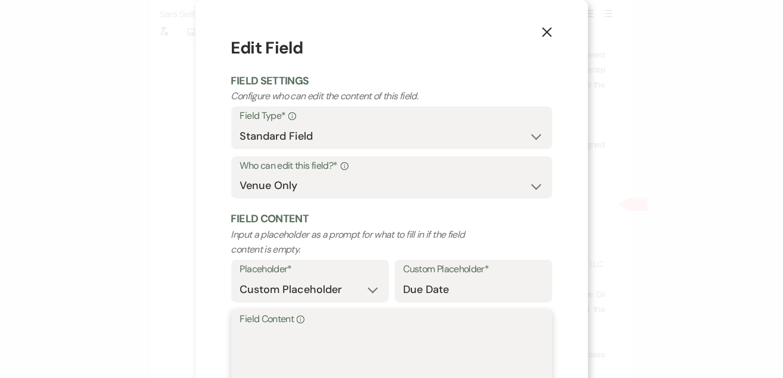
click at [378, 362] on textarea "Field Content Info" at bounding box center [391, 357] width 303 height 59
type textarea "[DATE]"
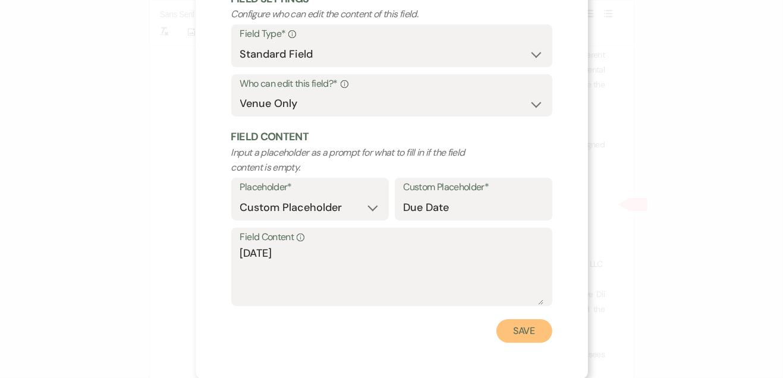
click at [527, 334] on button "Save" at bounding box center [525, 331] width 56 height 24
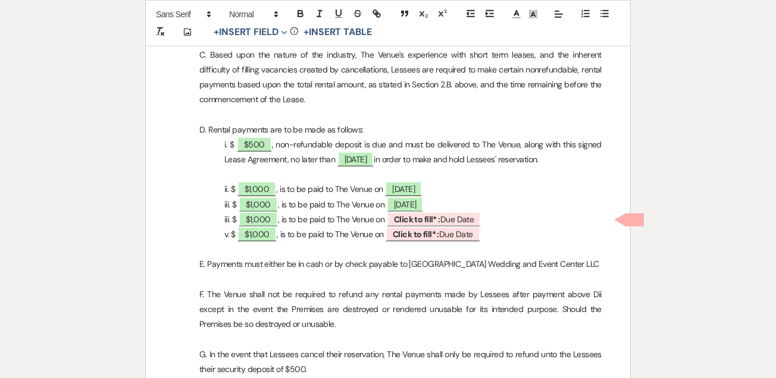
click at [452, 218] on span "Click to fill* : Due Date" at bounding box center [434, 219] width 95 height 15
select select "owner"
select select "custom_placeholder"
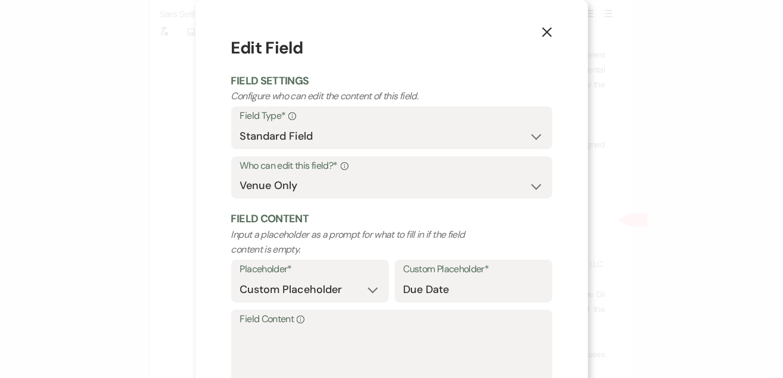
click at [369, 321] on label "Field Content Info" at bounding box center [391, 319] width 303 height 17
click at [369, 328] on textarea "Field Content Info" at bounding box center [391, 357] width 303 height 59
click at [369, 322] on label "Field Content Info" at bounding box center [391, 319] width 303 height 17
click at [369, 328] on textarea "Field Content Info" at bounding box center [391, 357] width 303 height 59
type textarea "[DATE]"
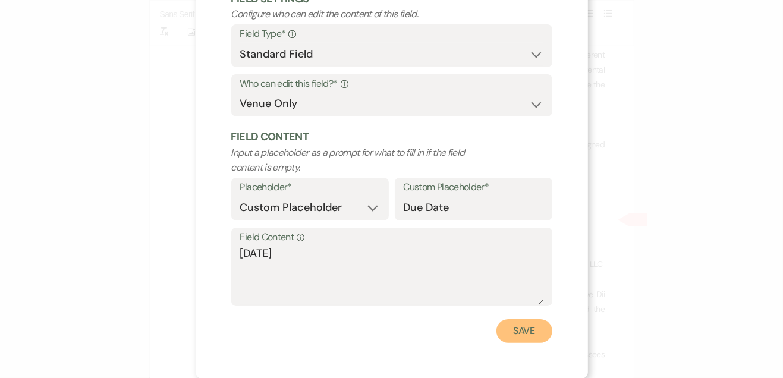
click at [516, 333] on button "Save" at bounding box center [525, 331] width 56 height 24
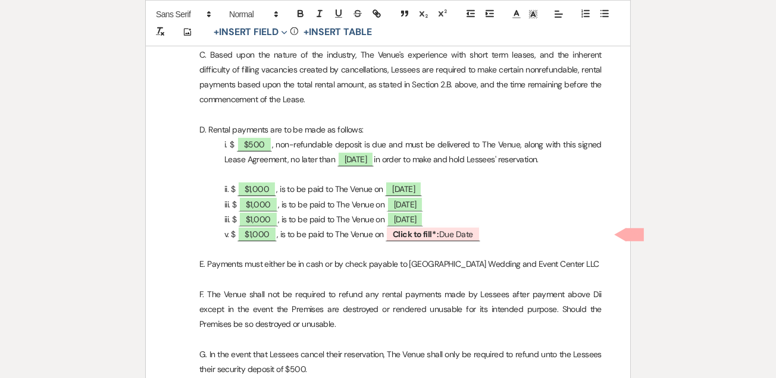
click at [447, 242] on p at bounding box center [387, 249] width 427 height 15
click at [465, 233] on span "Click to fill* : Due Date" at bounding box center [432, 234] width 95 height 15
select select "owner"
select select "custom_placeholder"
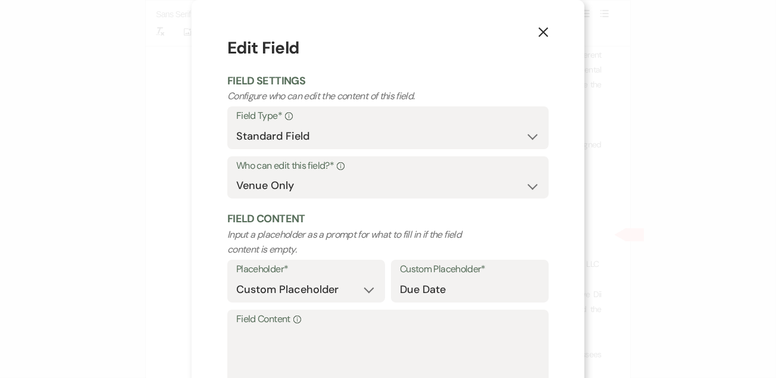
click at [460, 233] on p "Input a placeholder as a prompt for what to fill in if the field content is emp…" at bounding box center [355, 242] width 257 height 30
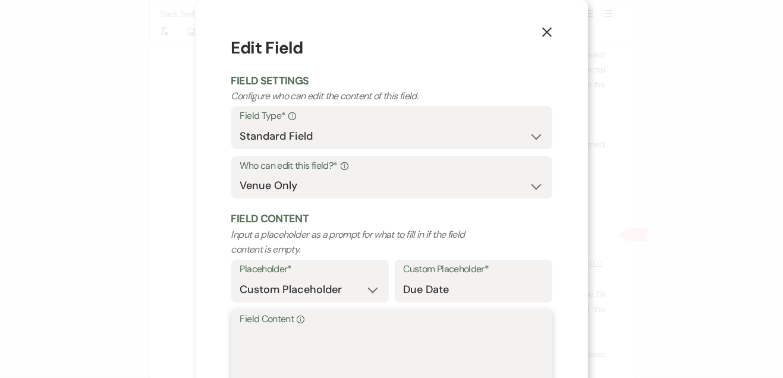
click at [459, 341] on textarea "Field Content Info" at bounding box center [391, 357] width 303 height 59
type textarea "[DATE]"
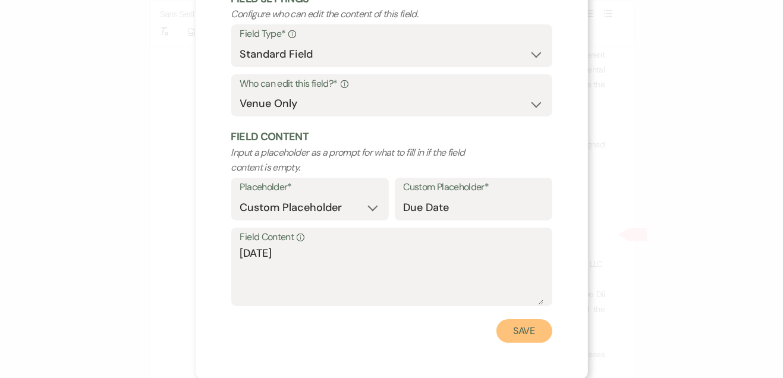
click at [523, 329] on button "Save" at bounding box center [525, 331] width 56 height 24
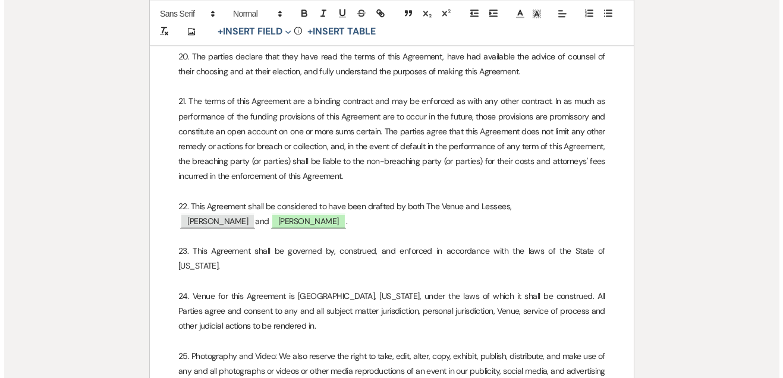
scroll to position [3512, 0]
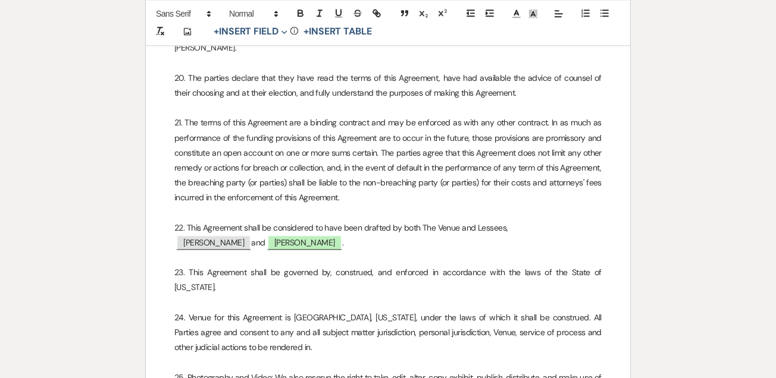
click at [328, 235] on span "[PERSON_NAME]" at bounding box center [304, 242] width 75 height 15
select select "smartCustomField"
select select "owner"
select select "{{clientNames}}"
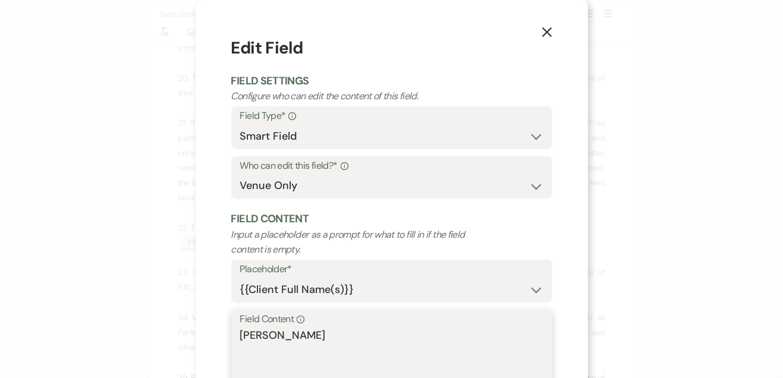
click at [371, 331] on textarea "[PERSON_NAME]" at bounding box center [391, 357] width 303 height 59
type textarea "A"
paste textarea "[PERSON_NAME]"
type textarea "[PERSON_NAME]"
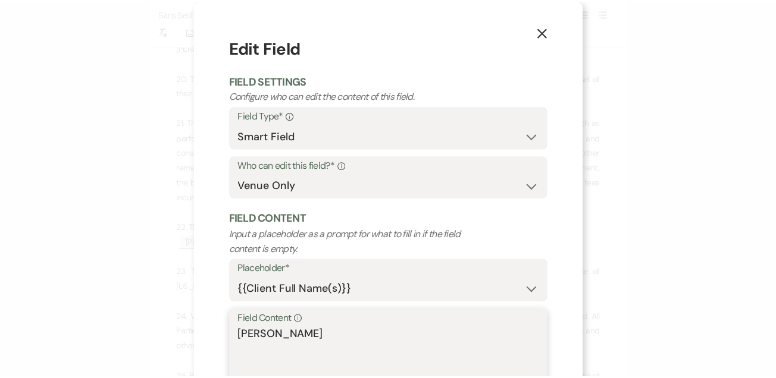
scroll to position [82, 0]
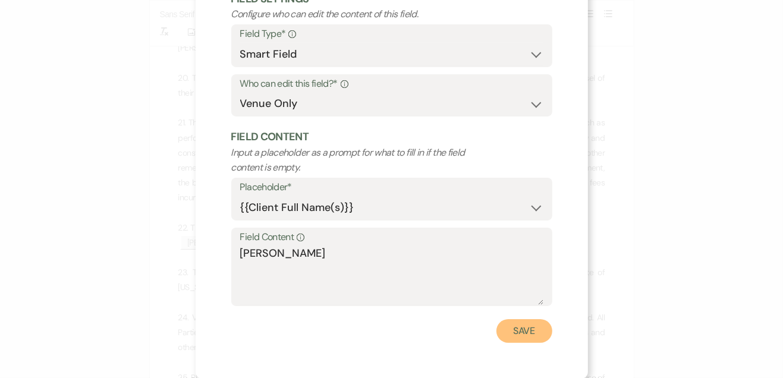
click at [519, 335] on button "Save" at bounding box center [525, 331] width 56 height 24
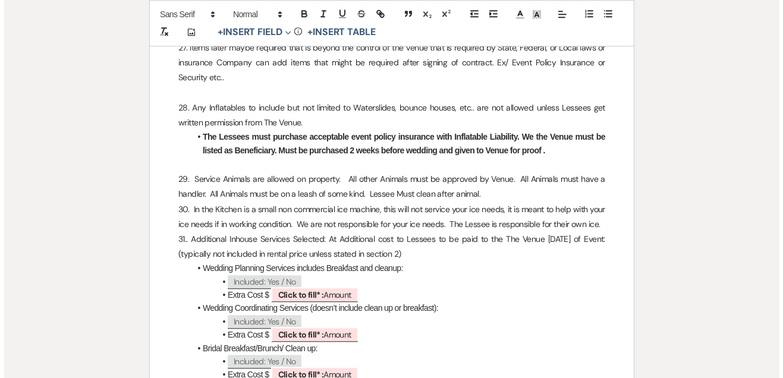
scroll to position [4107, 0]
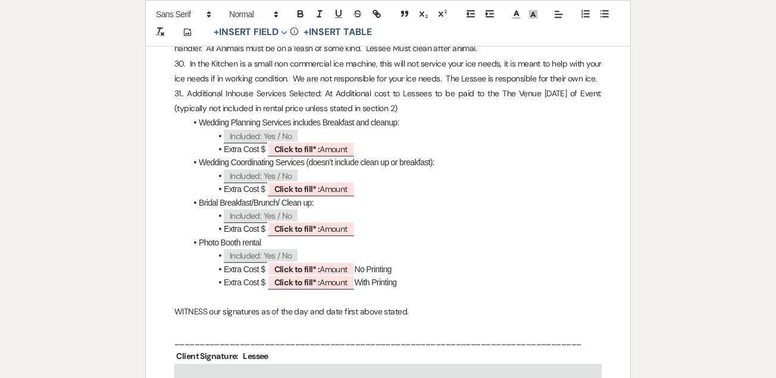
click at [487, 263] on li "Extra Cost $ ﻿ Click to fill* : Amount ﻿ No Printing" at bounding box center [393, 269] width 415 height 13
click at [334, 142] on span "Click to fill* : Amount" at bounding box center [310, 149] width 87 height 15
select select "owner"
select select "Amount"
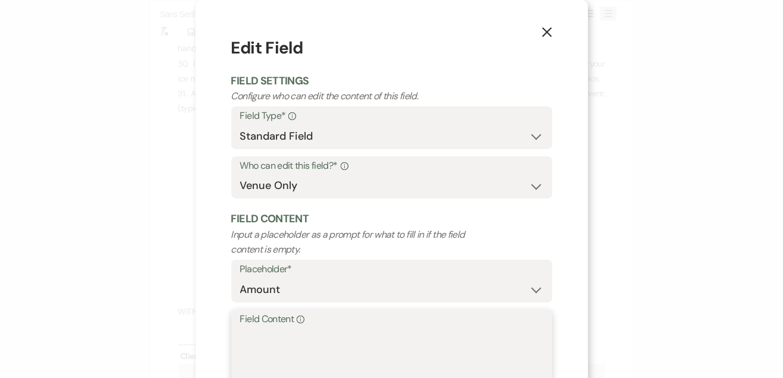
click at [352, 342] on textarea "Field Content Info" at bounding box center [391, 357] width 303 height 59
type textarea "$2,000"
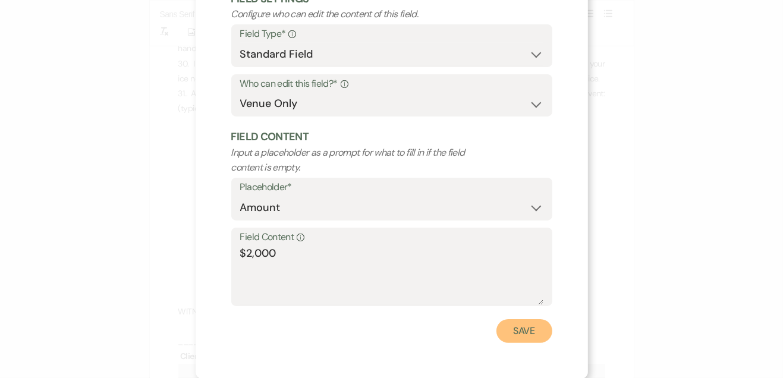
click at [516, 337] on button "Save" at bounding box center [525, 331] width 56 height 24
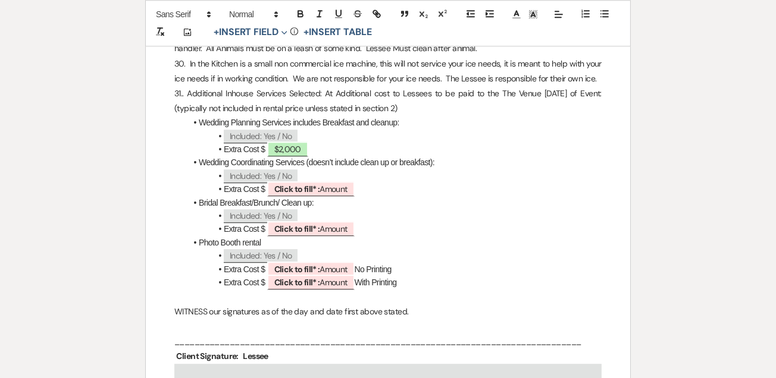
click at [337, 181] on span "Click to fill* : Amount" at bounding box center [310, 188] width 87 height 15
select select "owner"
select select "Amount"
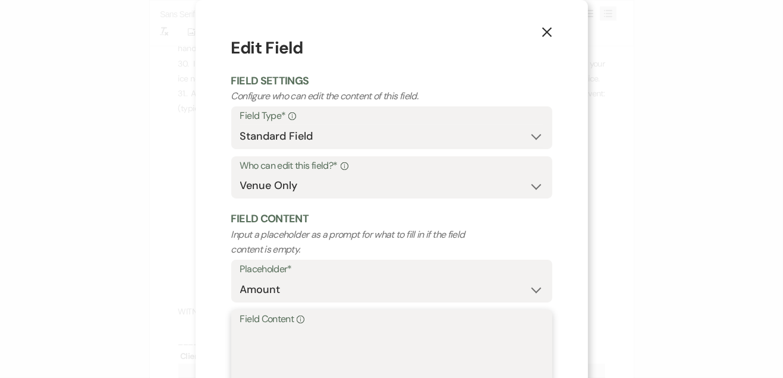
click at [369, 329] on textarea "Field Content Info" at bounding box center [391, 357] width 303 height 59
type textarea "$750"
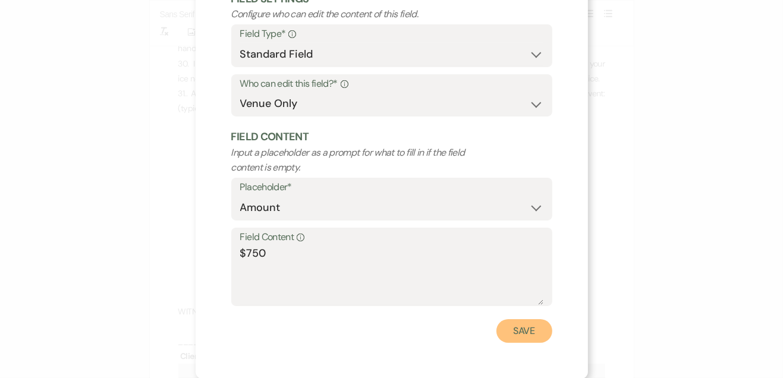
click at [519, 330] on button "Save" at bounding box center [525, 331] width 56 height 24
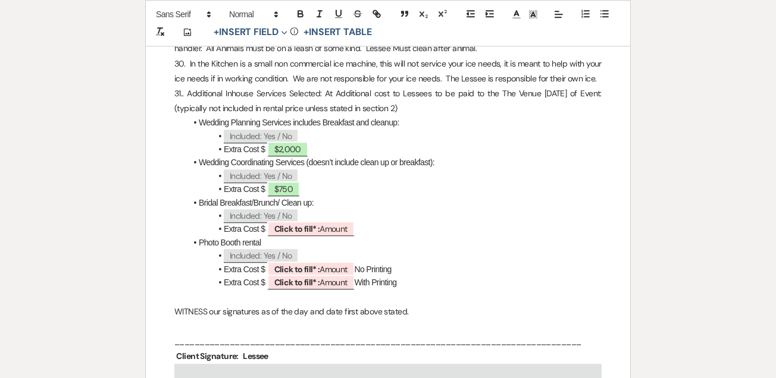
click at [335, 221] on span "Click to fill* : Amount" at bounding box center [310, 228] width 87 height 15
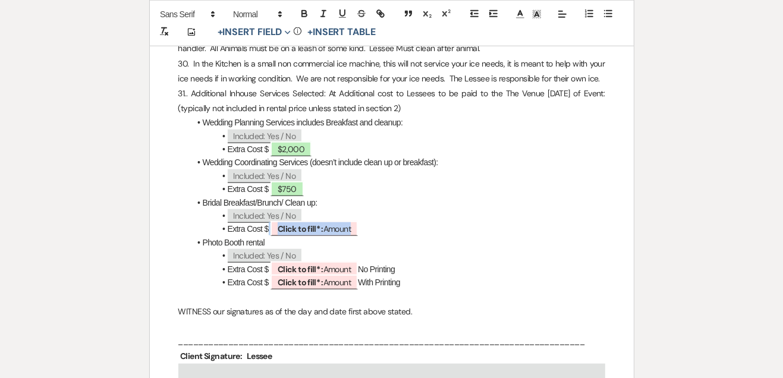
select select "owner"
select select "Amount"
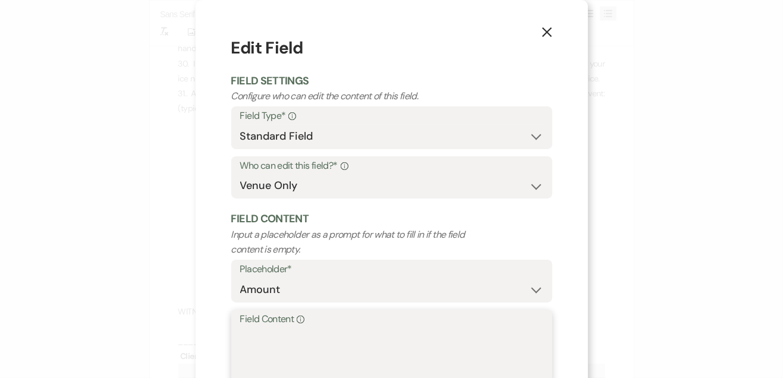
click at [324, 353] on textarea "Field Content Info" at bounding box center [391, 357] width 303 height 59
type textarea "$300"
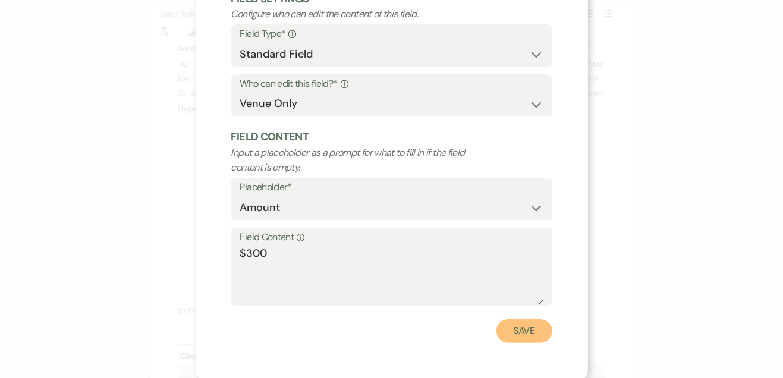
click at [518, 331] on button "Save" at bounding box center [525, 331] width 56 height 24
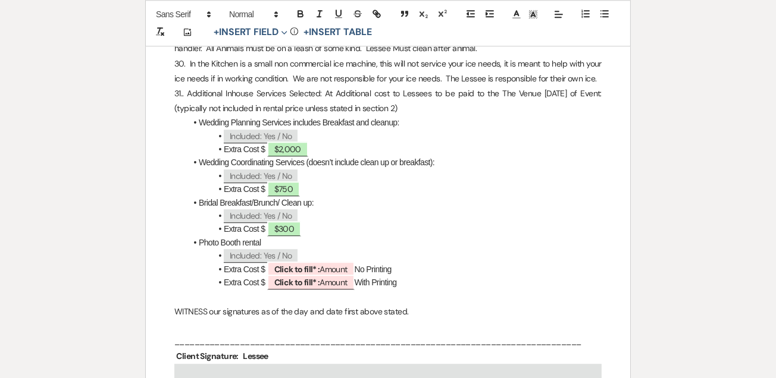
click at [333, 262] on span "Click to fill* : Amount" at bounding box center [310, 269] width 87 height 15
select select "owner"
select select "Amount"
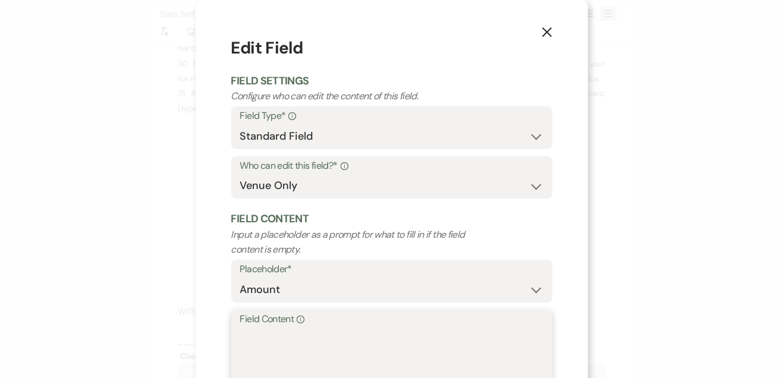
click at [338, 342] on textarea "Field Content Info" at bounding box center [391, 357] width 303 height 59
type textarea "$250"
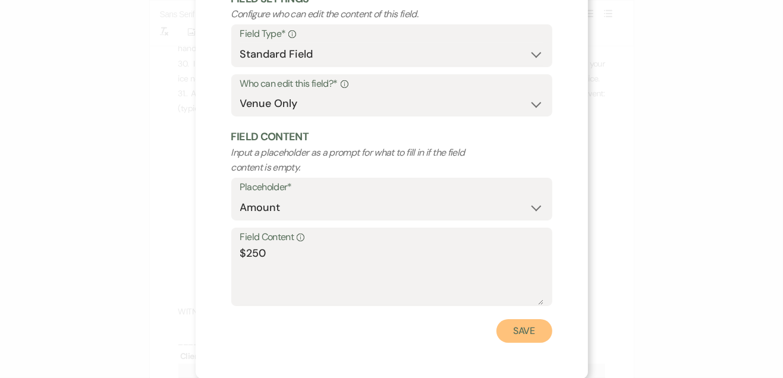
click at [516, 337] on button "Save" at bounding box center [525, 331] width 56 height 24
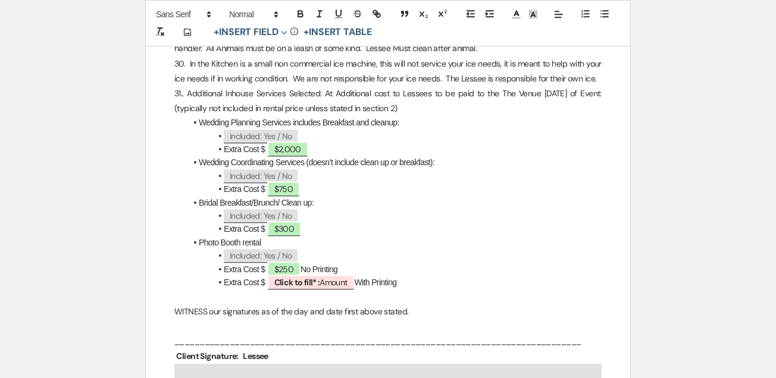
click at [339, 275] on span "Click to fill* : Amount" at bounding box center [310, 282] width 87 height 15
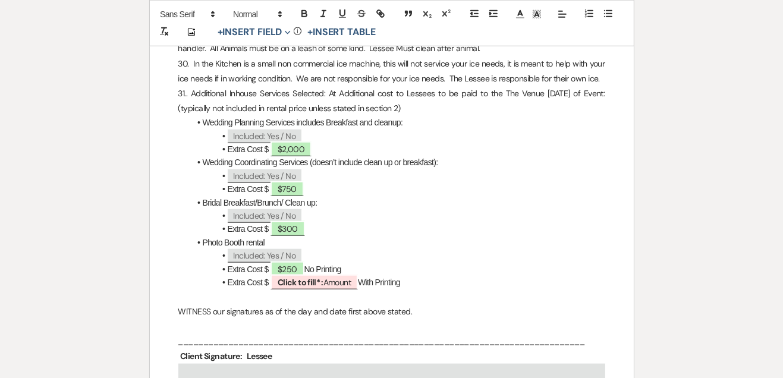
select select "owner"
select select "Amount"
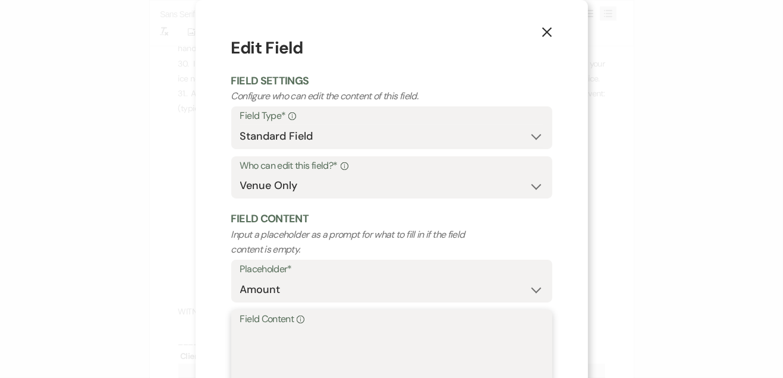
click at [379, 330] on textarea "Field Content Info" at bounding box center [391, 357] width 303 height 59
type textarea "$500"
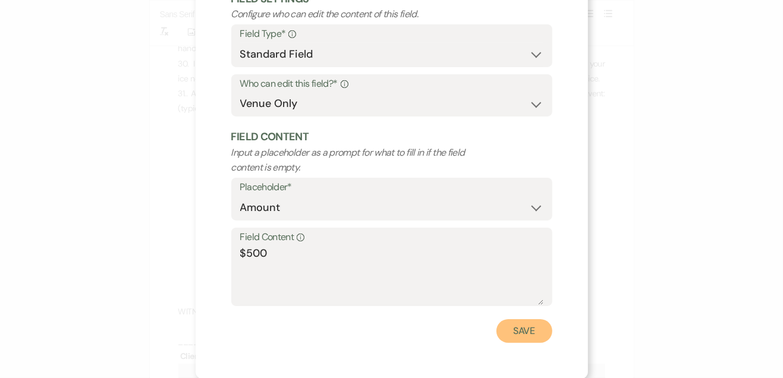
click at [522, 335] on button "Save" at bounding box center [525, 331] width 56 height 24
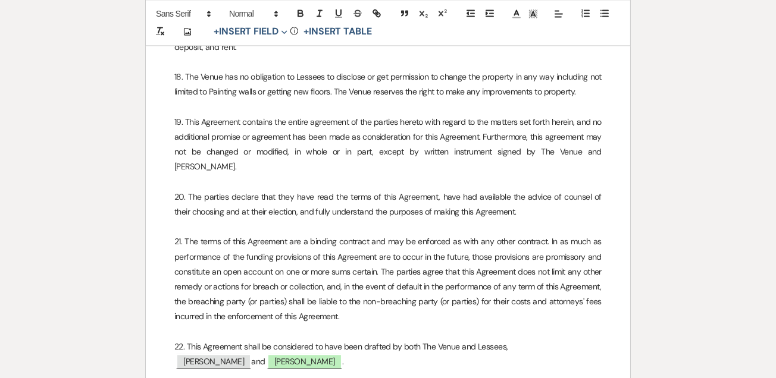
scroll to position [2591, 0]
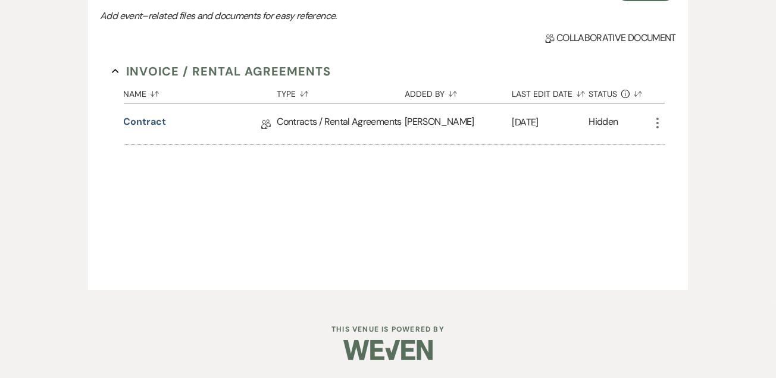
select select "5"
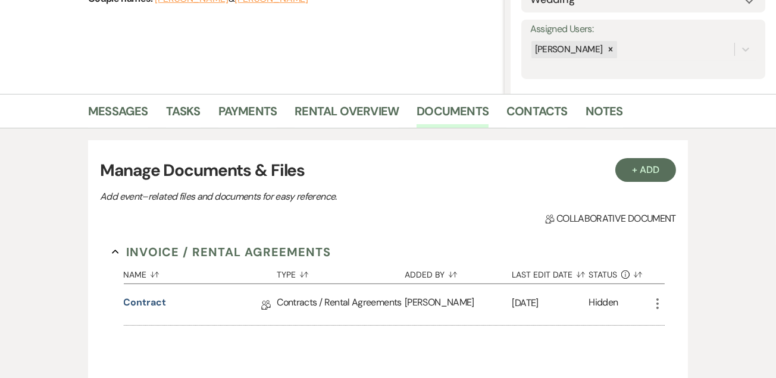
scroll to position [193, 0]
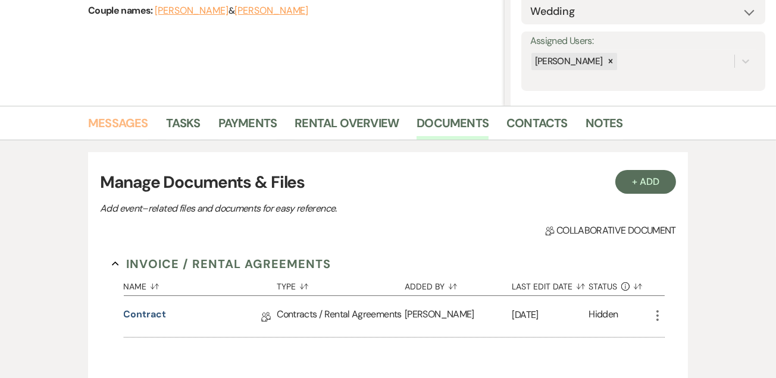
click at [117, 124] on link "Messages" at bounding box center [118, 127] width 60 height 26
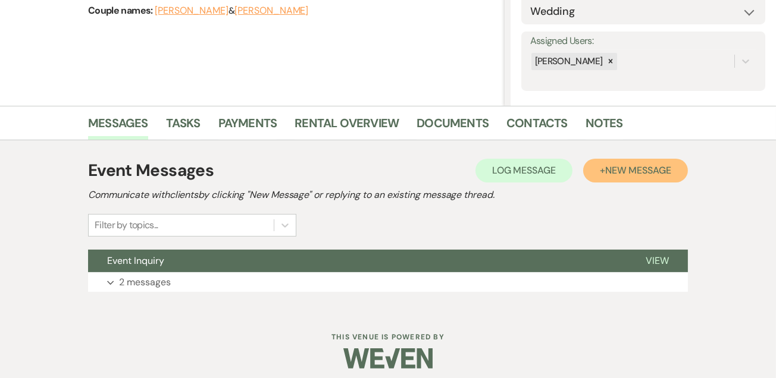
click at [615, 167] on span "New Message" at bounding box center [638, 170] width 66 height 12
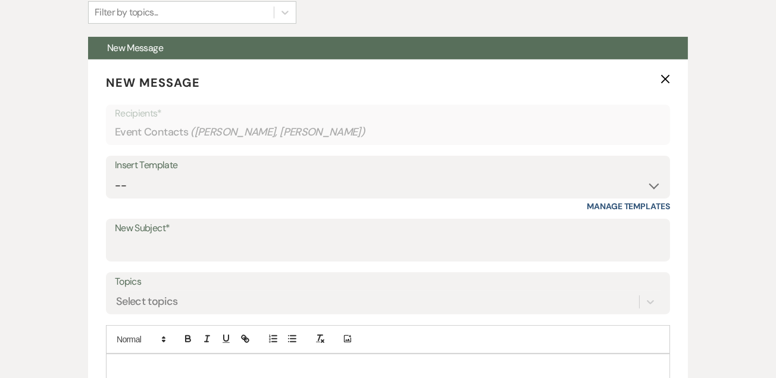
scroll to position [413, 0]
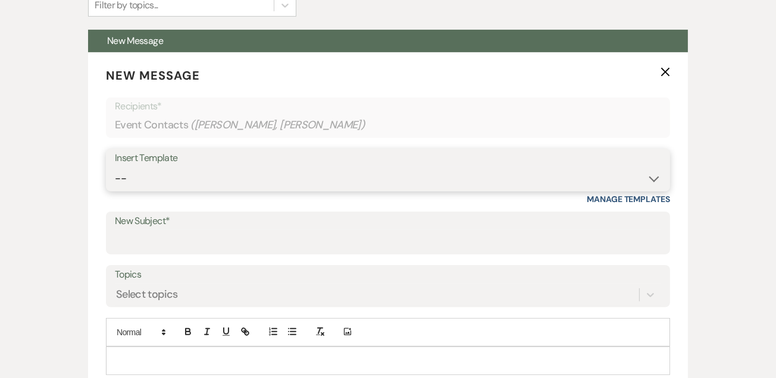
click at [654, 175] on select "-- Weven Planning Portal Introduction (Booked Events) Initial Inquiry Response …" at bounding box center [388, 178] width 546 height 23
select select "4137"
click at [115, 167] on select "-- Weven Planning Portal Introduction (Booked Events) Initial Inquiry Response …" at bounding box center [388, 178] width 546 height 23
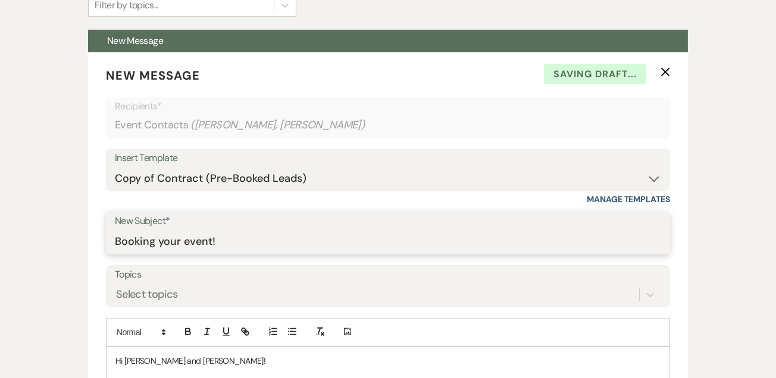
click at [325, 244] on input "Booking your event!" at bounding box center [388, 241] width 546 height 23
type input "Booking your event! [GEOGRAPHIC_DATA]"
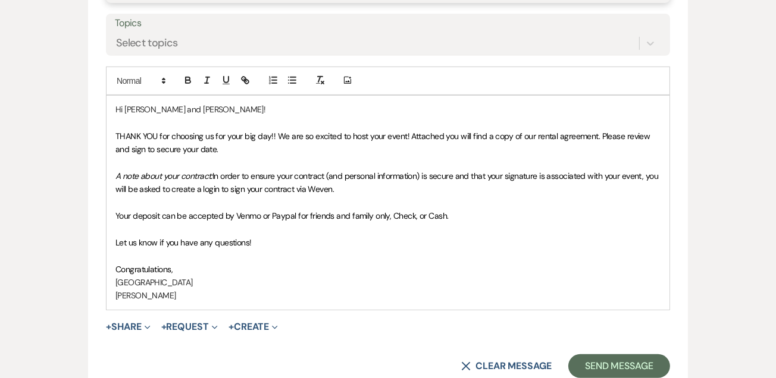
scroll to position [751, 0]
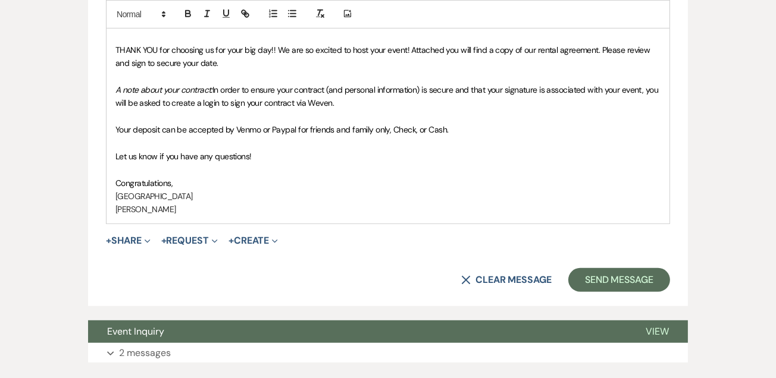
click at [131, 236] on button "+ Share Expand" at bounding box center [128, 241] width 45 height 10
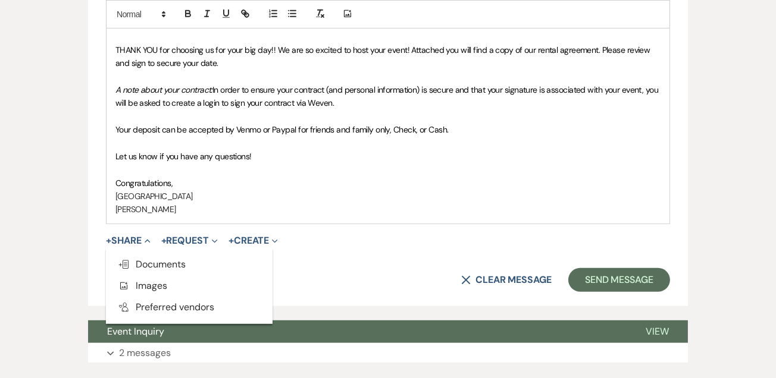
click at [137, 259] on span "Doc Upload Documents" at bounding box center [152, 264] width 68 height 12
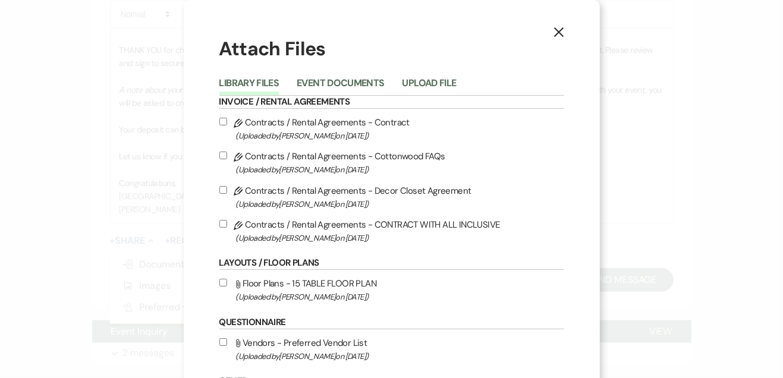
click at [331, 80] on button "Event Documents" at bounding box center [340, 87] width 87 height 17
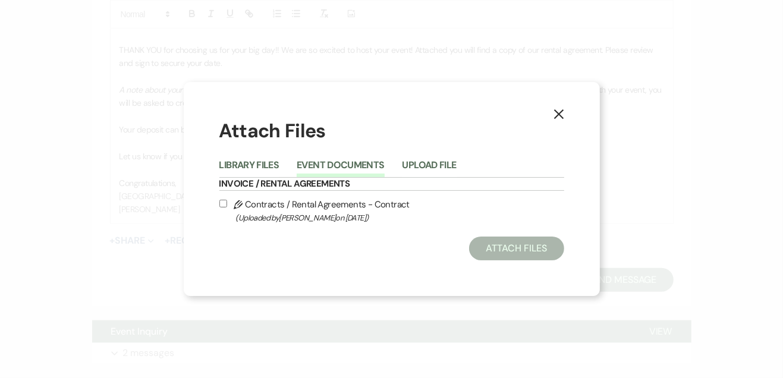
click at [227, 204] on label "Pencil Contracts / Rental Agreements - Contract (Uploaded by [PERSON_NAME] on […" at bounding box center [392, 211] width 345 height 28
click at [227, 204] on input "Pencil Contracts / Rental Agreements - Contract (Uploaded by [PERSON_NAME] on […" at bounding box center [224, 204] width 8 height 8
checkbox input "true"
click at [500, 256] on button "Attach Files" at bounding box center [516, 249] width 95 height 24
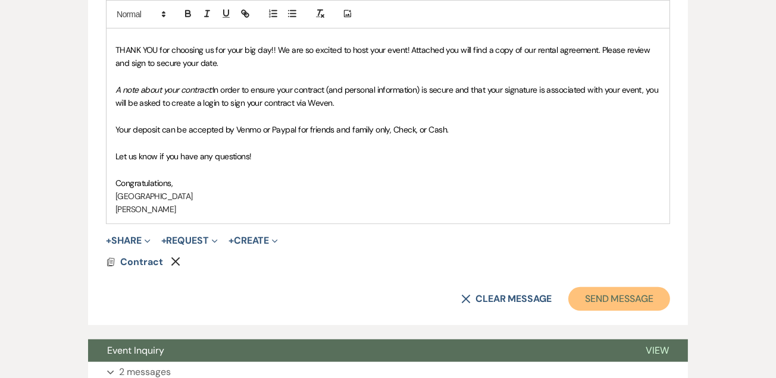
click at [616, 295] on button "Send Message" at bounding box center [619, 299] width 102 height 24
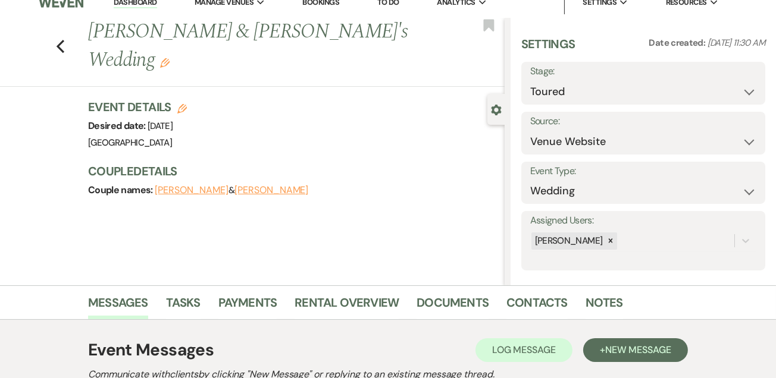
scroll to position [8, 0]
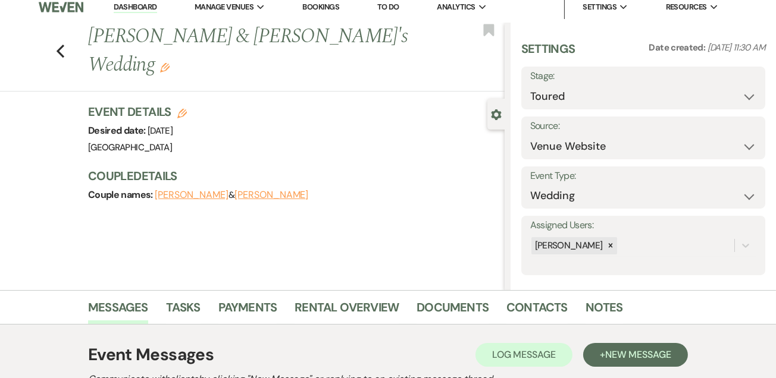
click at [141, 106] on h3 "Event Details Edit" at bounding box center [137, 112] width 99 height 17
click at [183, 111] on use "button" at bounding box center [182, 114] width 10 height 10
select select "792"
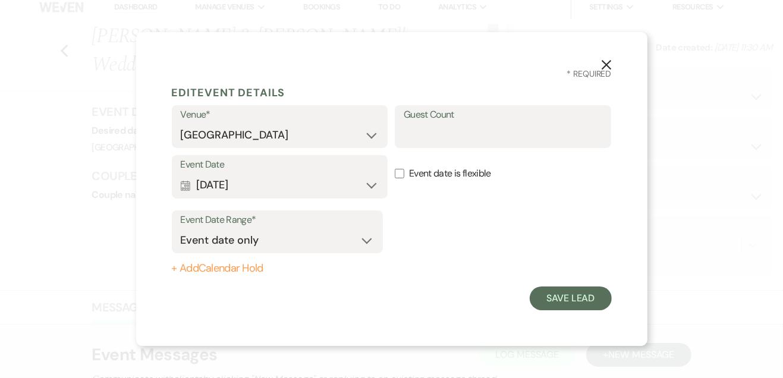
click at [605, 62] on use "button" at bounding box center [606, 65] width 10 height 10
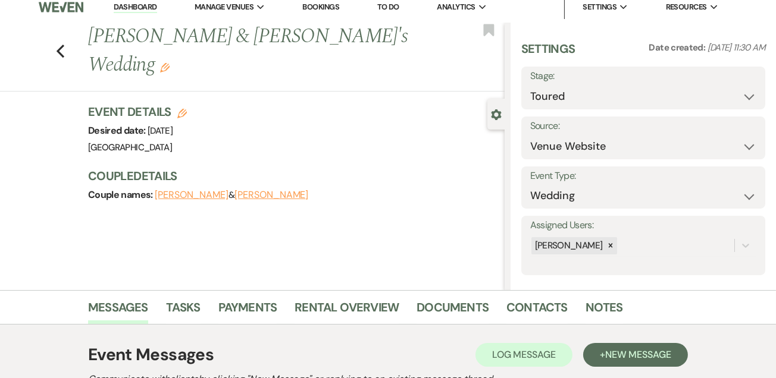
click at [128, 5] on link "Dashboard" at bounding box center [135, 7] width 43 height 11
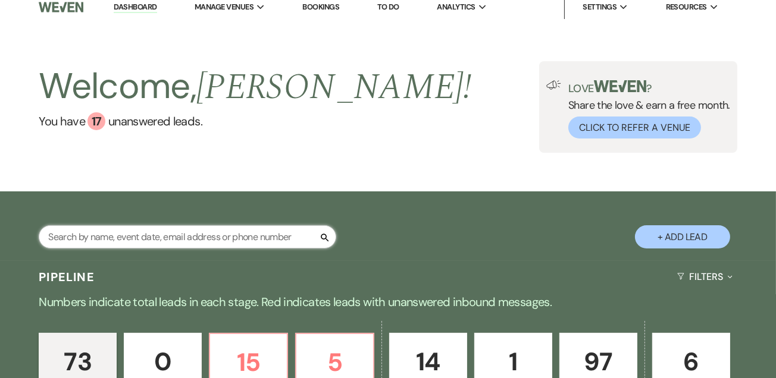
click at [212, 236] on input "text" at bounding box center [187, 236] width 297 height 23
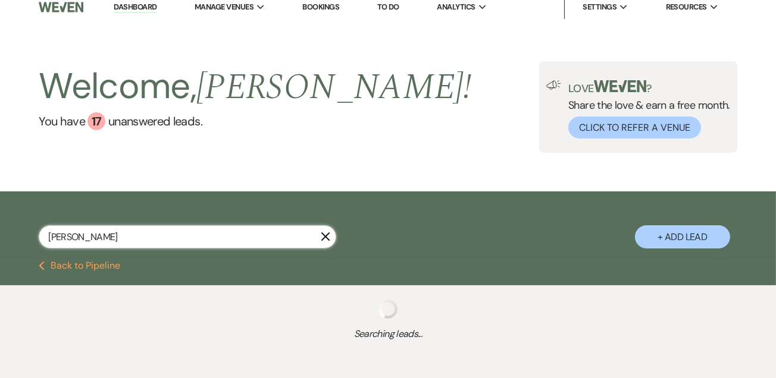
type input "[PERSON_NAME]"
select select "2"
select select "4"
select select "2"
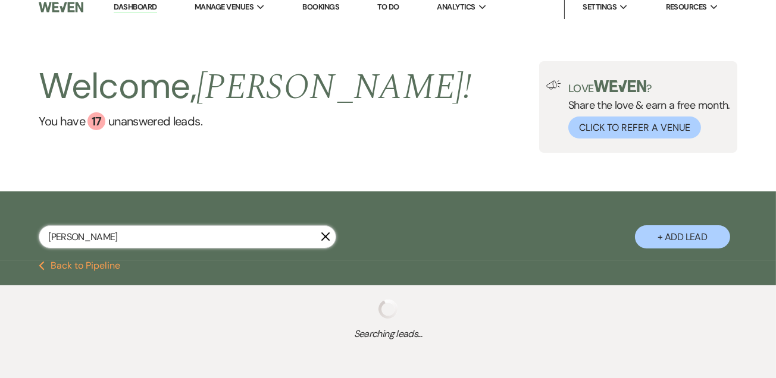
select select "2"
select select "4"
select select "8"
select select "5"
select select "2"
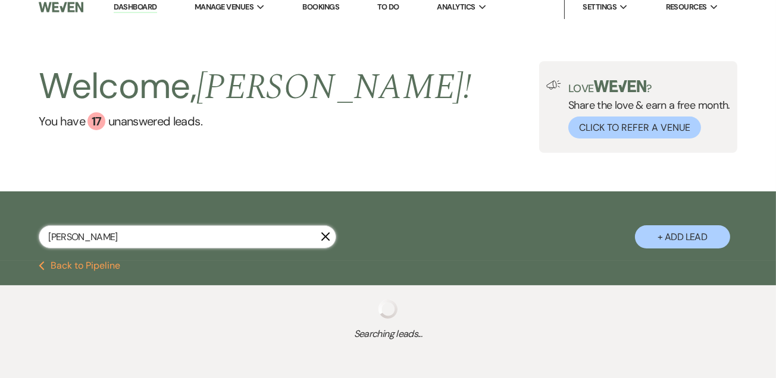
select select "4"
select select "2"
select select "8"
select select "11"
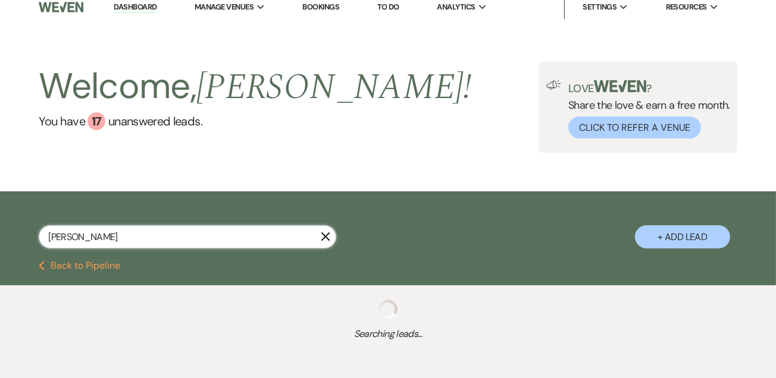
select select "8"
select select "1"
select select "5"
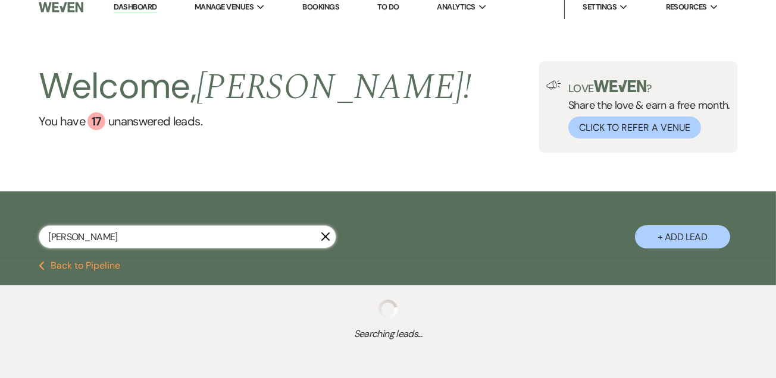
select select "8"
select select "1"
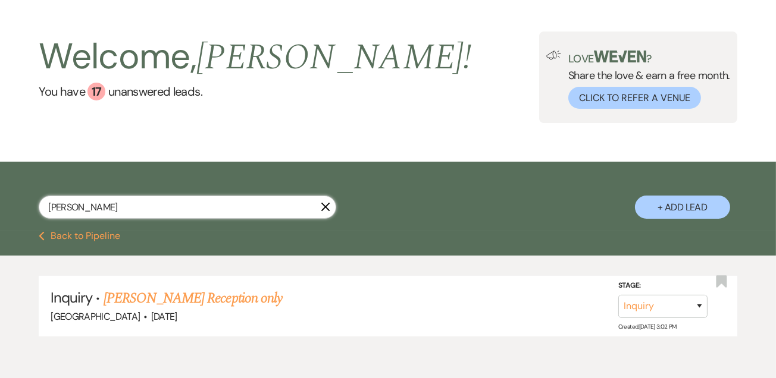
scroll to position [40, 0]
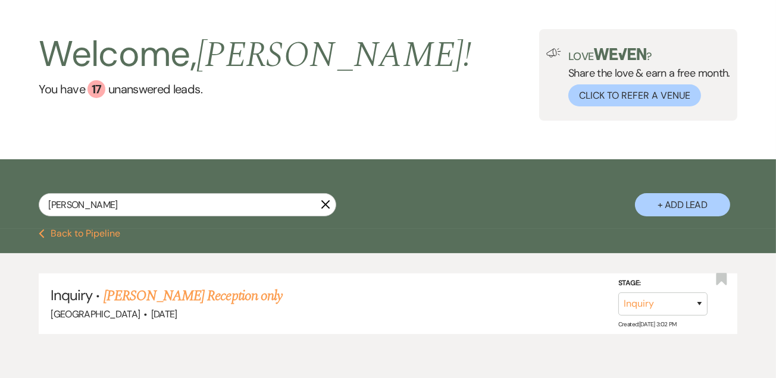
click at [222, 299] on link "[PERSON_NAME] Reception only" at bounding box center [193, 296] width 178 height 21
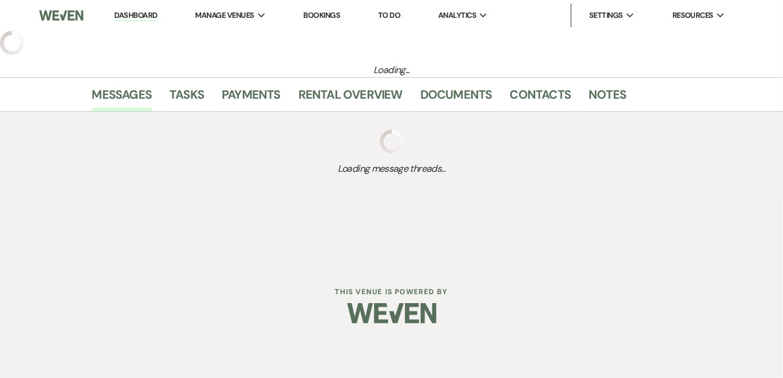
select select "5"
select select "13"
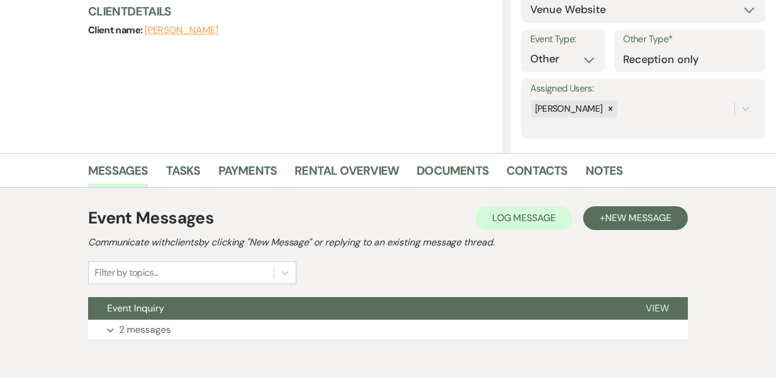
scroll to position [157, 0]
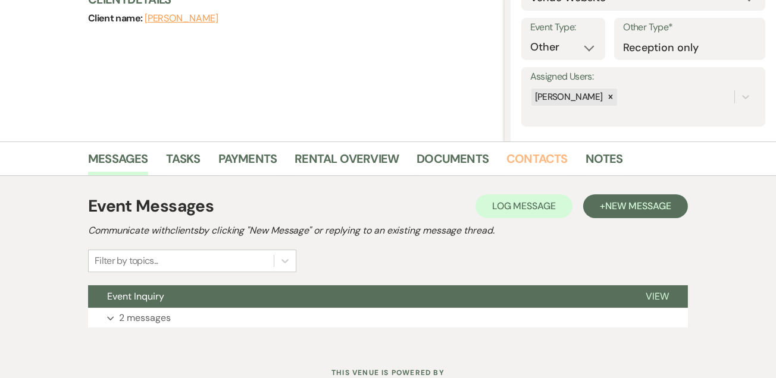
click at [545, 157] on link "Contacts" at bounding box center [536, 162] width 61 height 26
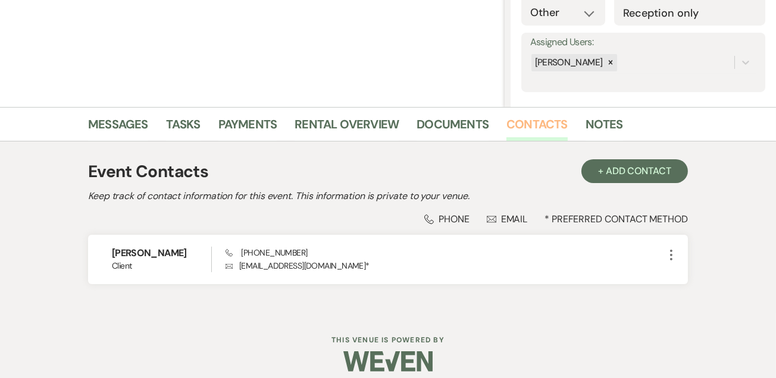
scroll to position [202, 0]
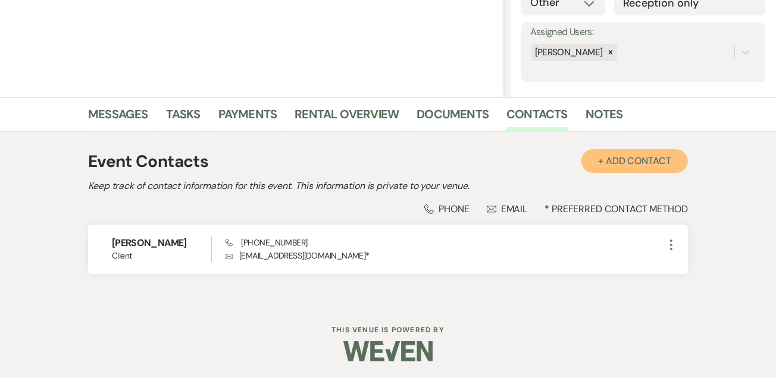
click at [609, 159] on button "+ Add Contact" at bounding box center [634, 161] width 106 height 24
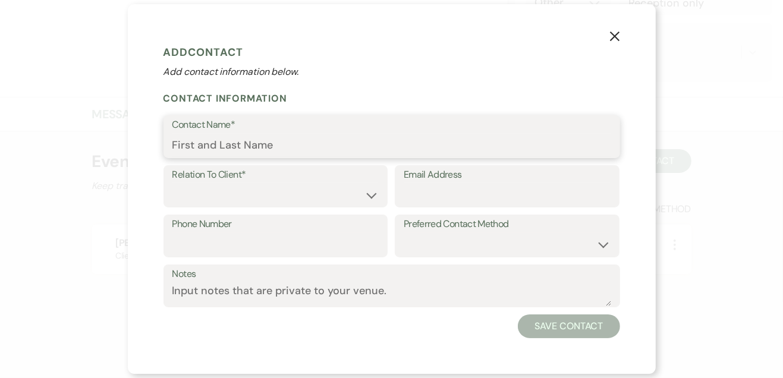
click at [290, 145] on input "Contact Name*" at bounding box center [392, 145] width 439 height 23
type input "[PERSON_NAME]"
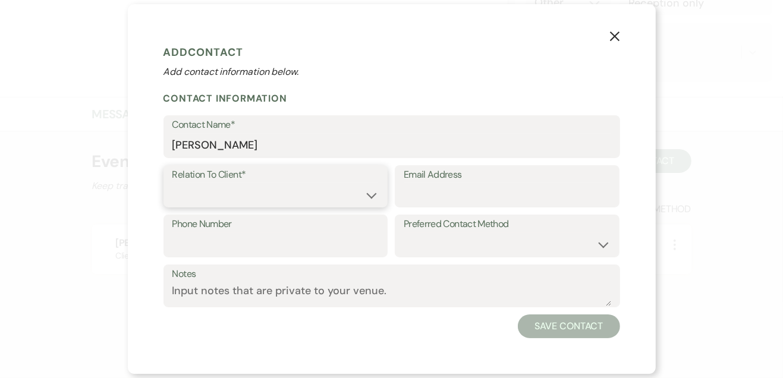
click at [335, 189] on select "Client Event Planner Parent of Client Family Member Friend Other" at bounding box center [276, 194] width 207 height 23
click at [173, 183] on select "Client Event Planner Parent of Client Family Member Friend Other" at bounding box center [276, 194] width 207 height 23
click at [369, 193] on select "Client Event Planner Parent of Client Family Member Friend Other" at bounding box center [276, 194] width 207 height 23
select select "1"
click at [173, 183] on select "Client Event Planner Parent of Client Family Member Friend Other" at bounding box center [276, 194] width 207 height 23
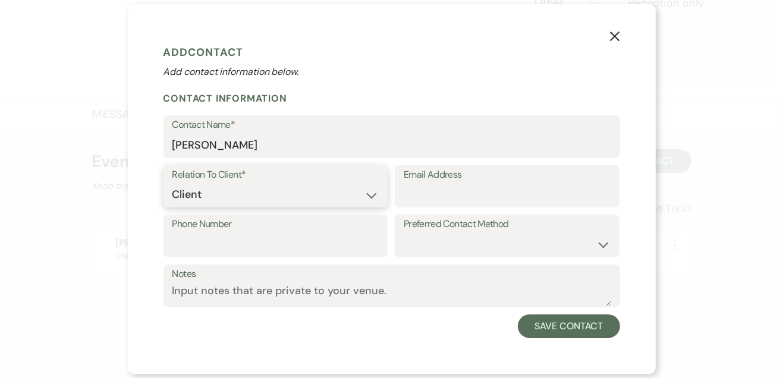
click at [375, 195] on select "Client Event Planner Parent of Client Family Member Friend Other" at bounding box center [276, 194] width 207 height 23
click at [173, 183] on select "Client Event Planner Parent of Client Family Member Friend Other" at bounding box center [276, 194] width 207 height 23
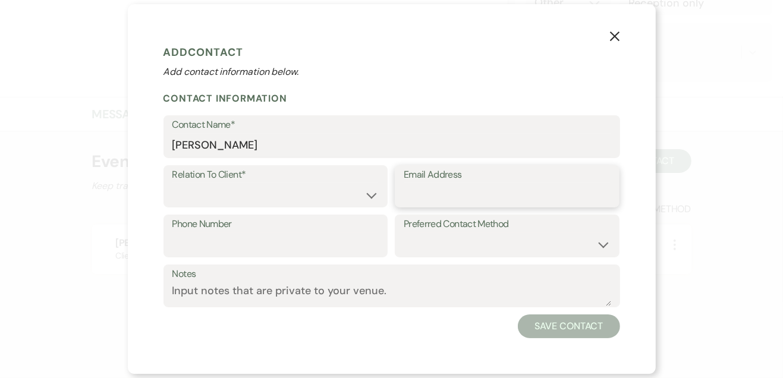
click at [421, 192] on input "Email Address" at bounding box center [507, 194] width 207 height 23
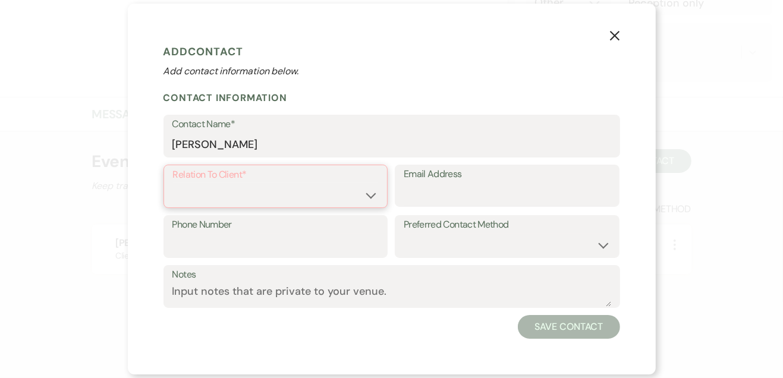
click at [378, 190] on select "Client Event Planner Parent of Client Family Member Friend Other" at bounding box center [276, 194] width 206 height 23
click at [173, 183] on select "Client Event Planner Parent of Client Family Member Friend Other" at bounding box center [276, 194] width 206 height 23
click at [378, 79] on form "Add Contact Add contact information below. Contact Information Contact Name* [P…" at bounding box center [392, 189] width 457 height 300
click at [365, 193] on select "Client Event Planner Parent of Client Family Member Friend Other" at bounding box center [276, 194] width 206 height 23
select select "6"
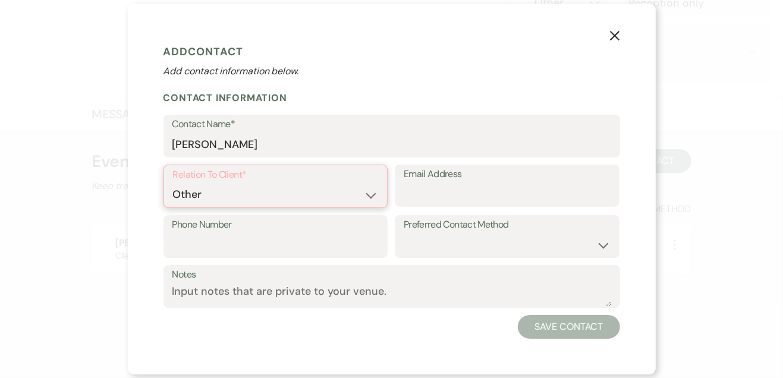
click at [173, 183] on select "Client Event Planner Parent of Client Family Member Friend Other" at bounding box center [276, 194] width 206 height 23
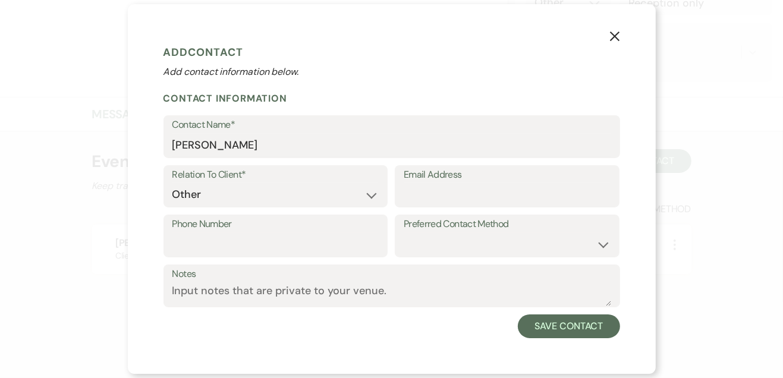
click at [457, 181] on label "Email Address" at bounding box center [507, 175] width 207 height 17
click at [457, 183] on input "Email Address" at bounding box center [507, 194] width 207 height 23
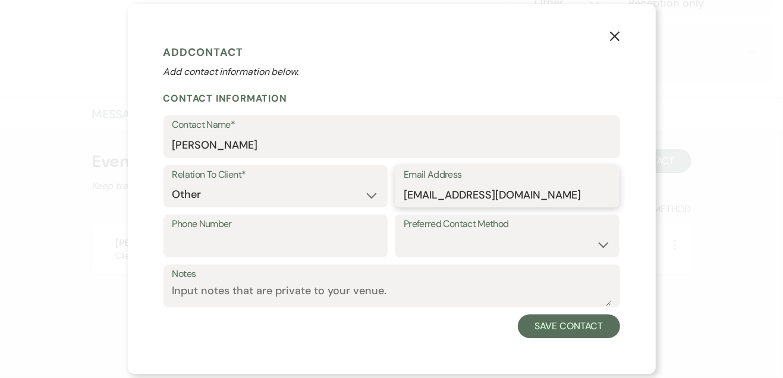
type input "[EMAIL_ADDRESS][DOMAIN_NAME]"
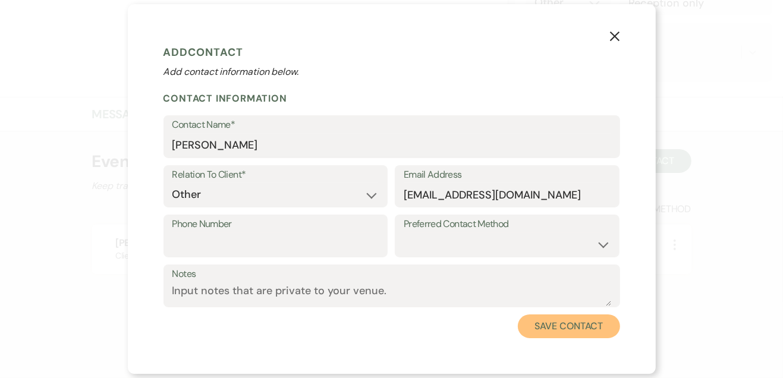
click at [565, 335] on button "Save Contact" at bounding box center [569, 327] width 102 height 24
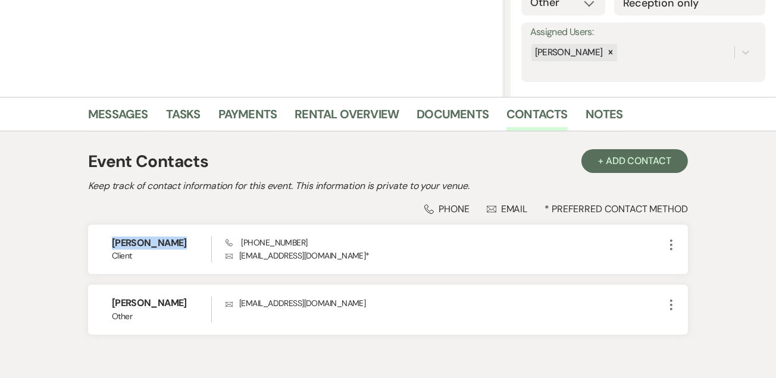
drag, startPoint x: 112, startPoint y: 243, endPoint x: 165, endPoint y: 242, distance: 53.0
click at [165, 242] on h6 "[PERSON_NAME]" at bounding box center [161, 243] width 99 height 13
copy h6 "[PERSON_NAME]"
drag, startPoint x: 243, startPoint y: 242, endPoint x: 296, endPoint y: 242, distance: 53.5
click at [296, 242] on span "Phone [PHONE_NUMBER]" at bounding box center [265, 242] width 81 height 11
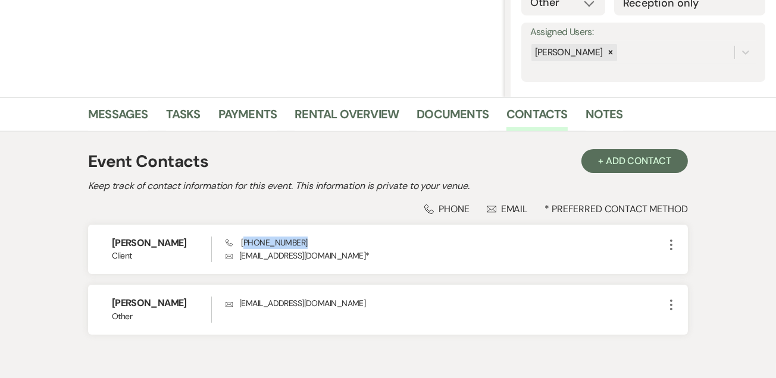
copy span "228) 860-0773"
drag, startPoint x: 238, startPoint y: 254, endPoint x: 327, endPoint y: 253, distance: 88.6
click at [327, 253] on p "Envelope [EMAIL_ADDRESS][DOMAIN_NAME] *" at bounding box center [444, 255] width 438 height 13
drag, startPoint x: 327, startPoint y: 253, endPoint x: 303, endPoint y: 247, distance: 23.8
click at [303, 247] on div "Phone [PHONE_NUMBER] Envelope [EMAIL_ADDRESS][DOMAIN_NAME] *" at bounding box center [444, 250] width 438 height 26
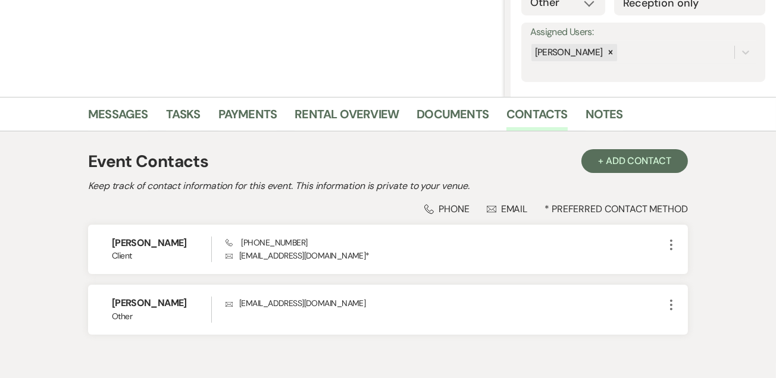
click at [301, 257] on p "Envelope [EMAIL_ADDRESS][DOMAIN_NAME] *" at bounding box center [444, 255] width 438 height 13
drag, startPoint x: 301, startPoint y: 257, endPoint x: 483, endPoint y: 281, distance: 183.7
click at [483, 281] on div "[PERSON_NAME] Client Phone [PHONE_NUMBER] Envelope [EMAIL_ADDRESS][DOMAIN_NAME]…" at bounding box center [388, 280] width 600 height 110
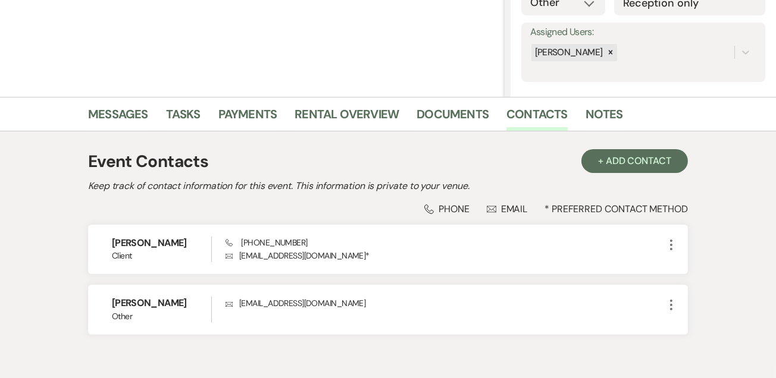
click at [238, 254] on p "Envelope [EMAIL_ADDRESS][DOMAIN_NAME] *" at bounding box center [444, 255] width 438 height 13
click at [243, 254] on p "Envelope [EMAIL_ADDRESS][DOMAIN_NAME] *" at bounding box center [444, 255] width 438 height 13
drag, startPoint x: 239, startPoint y: 254, endPoint x: 324, endPoint y: 256, distance: 84.5
click at [324, 256] on p "Envelope [EMAIL_ADDRESS][DOMAIN_NAME] *" at bounding box center [444, 255] width 438 height 13
copy p "[EMAIL_ADDRESS][DOMAIN_NAME]"
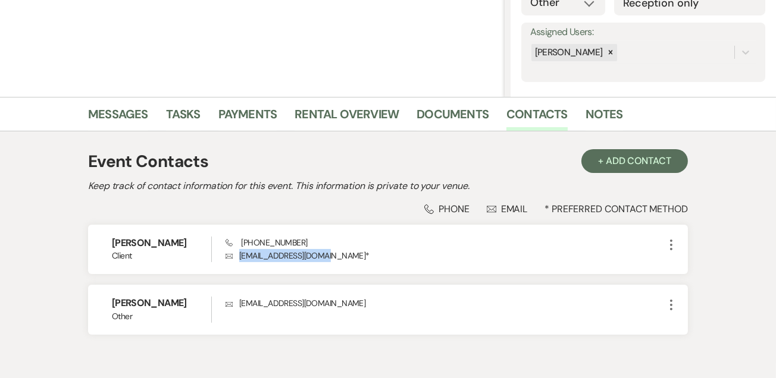
drag, startPoint x: 112, startPoint y: 302, endPoint x: 173, endPoint y: 300, distance: 60.7
click at [173, 300] on h6 "[PERSON_NAME]" at bounding box center [161, 303] width 99 height 13
copy h6 "[PERSON_NAME]"
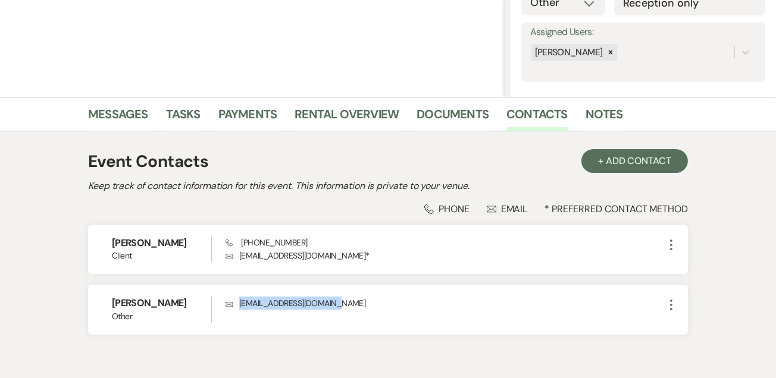
drag, startPoint x: 237, startPoint y: 305, endPoint x: 343, endPoint y: 305, distance: 105.9
click at [343, 305] on p "Envelope [EMAIL_ADDRESS][DOMAIN_NAME]" at bounding box center [444, 303] width 438 height 13
copy p "[EMAIL_ADDRESS][DOMAIN_NAME]"
drag, startPoint x: 112, startPoint y: 301, endPoint x: 174, endPoint y: 302, distance: 61.3
click at [174, 302] on h6 "[PERSON_NAME]" at bounding box center [161, 303] width 99 height 13
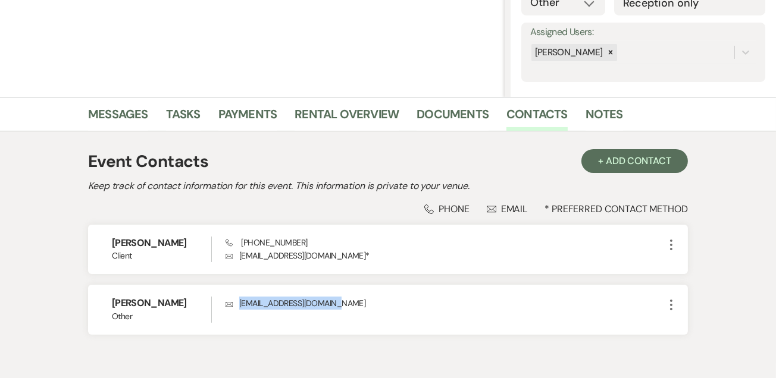
copy h6 "[PERSON_NAME]"
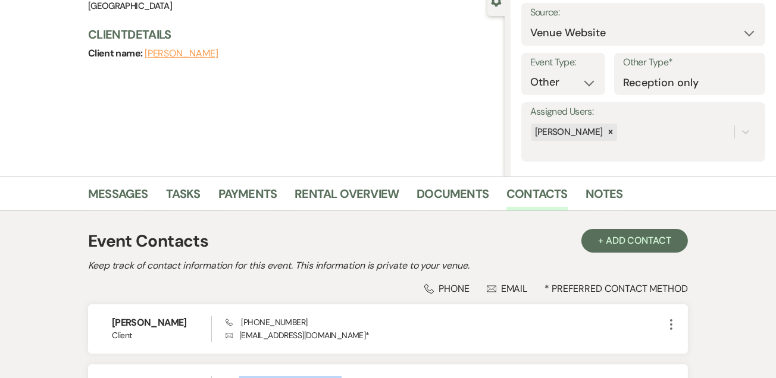
scroll to position [0, 0]
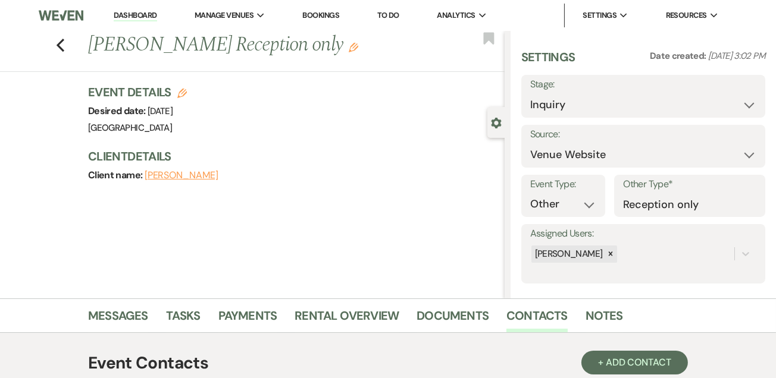
click at [143, 12] on link "Dashboard" at bounding box center [135, 15] width 43 height 11
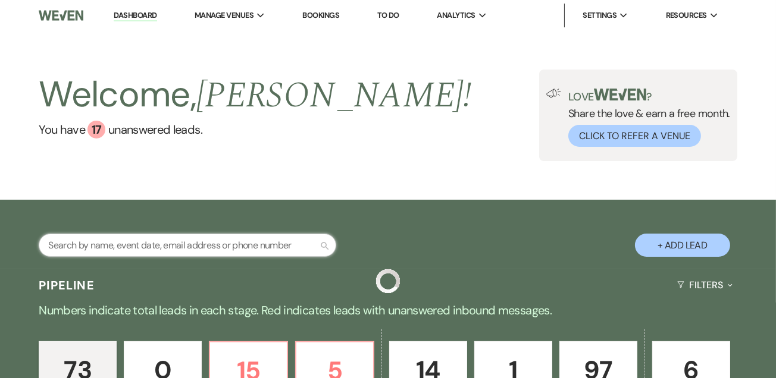
click at [116, 251] on input "text" at bounding box center [187, 245] width 297 height 23
type input "auriel"
select select "5"
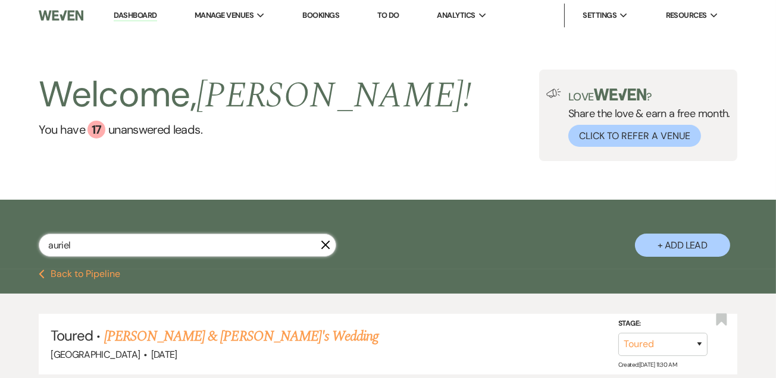
type input "auriel"
click at [265, 335] on link "[PERSON_NAME] & [PERSON_NAME]'s Wedding" at bounding box center [241, 336] width 275 height 21
select select "5"
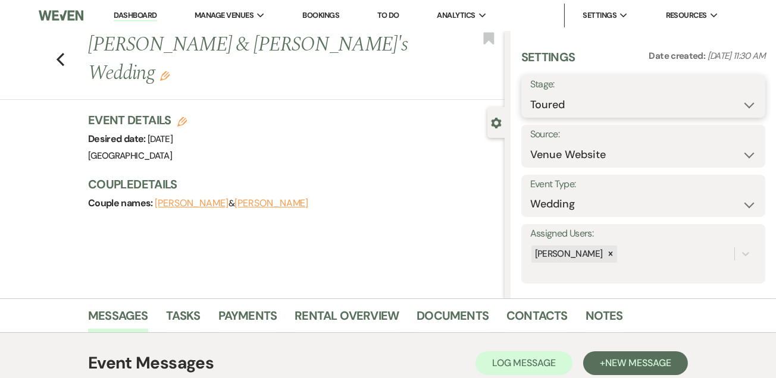
click at [719, 109] on select "Inquiry Follow Up Tour Requested Tour Confirmed Toured Proposal Sent Booked Lost" at bounding box center [643, 104] width 226 height 23
select select "6"
click at [530, 93] on select "Inquiry Follow Up Tour Requested Tour Confirmed Toured Proposal Sent Booked Lost" at bounding box center [643, 104] width 226 height 23
click at [740, 97] on button "Save" at bounding box center [739, 96] width 51 height 24
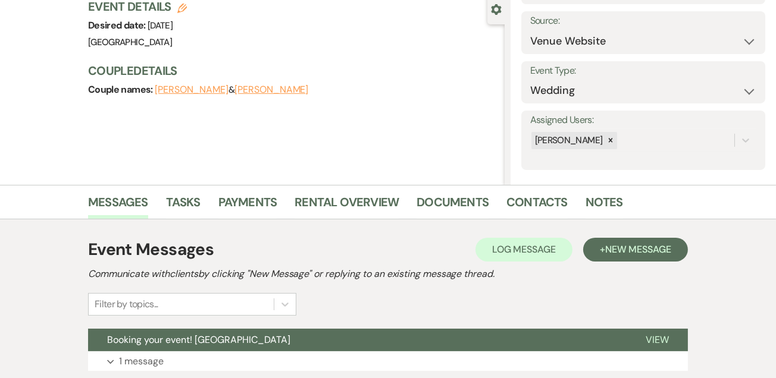
scroll to position [148, 0]
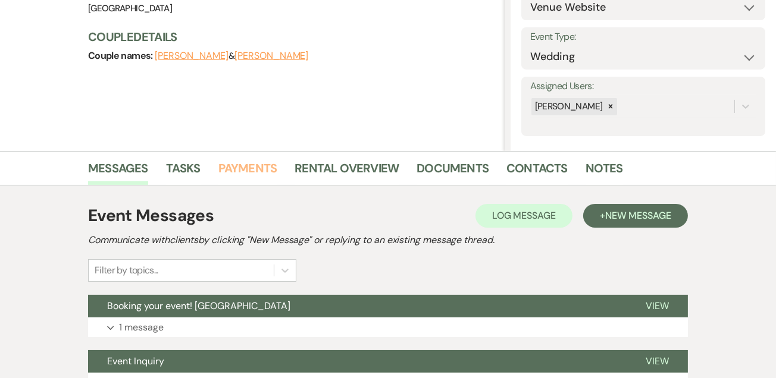
click at [244, 159] on link "Payments" at bounding box center [247, 172] width 59 height 26
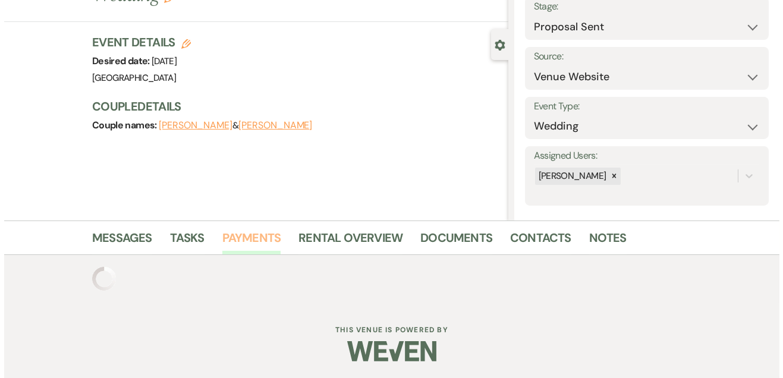
scroll to position [138, 0]
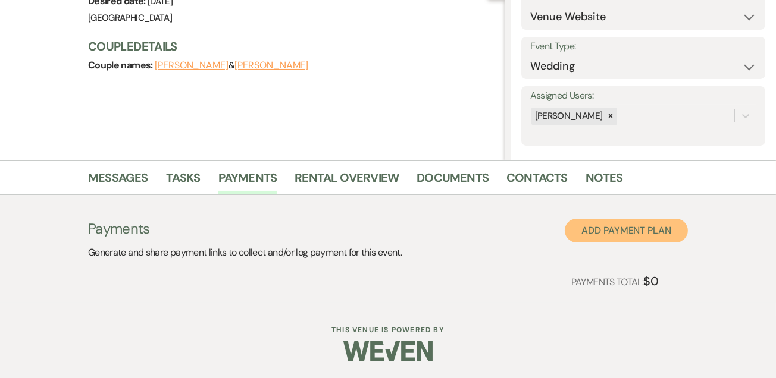
click at [594, 237] on button "Add Payment Plan" at bounding box center [626, 231] width 123 height 24
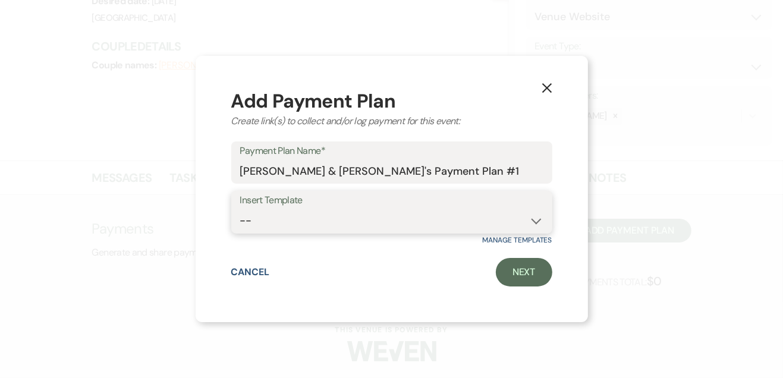
click at [530, 220] on select "-- 2 day rental package [DATE] and [DATE] at discounted rate" at bounding box center [391, 220] width 303 height 23
select select "146"
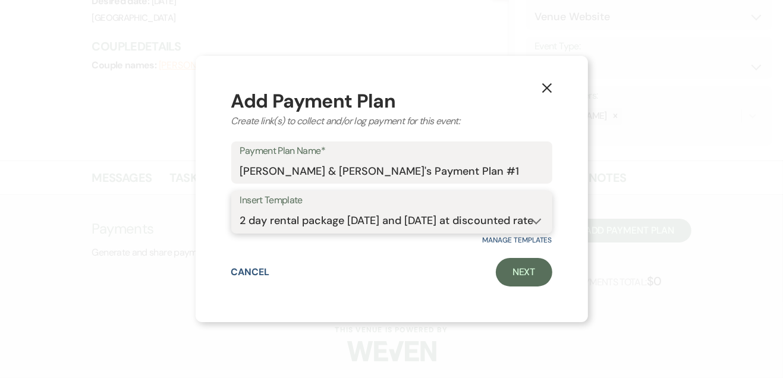
click at [240, 209] on select "-- 2 day rental package [DATE] and [DATE] at discounted rate" at bounding box center [391, 220] width 303 height 23
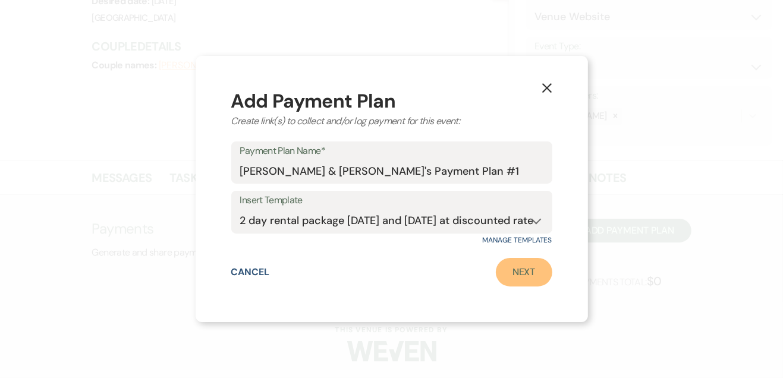
click at [509, 277] on link "Next" at bounding box center [524, 272] width 57 height 29
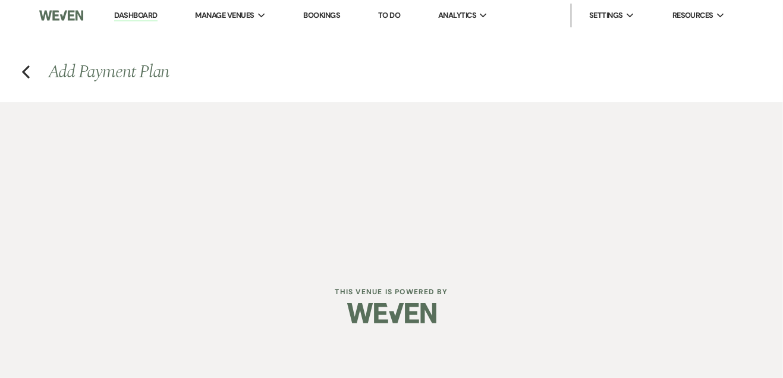
select select "2"
select select "flat"
select select "true"
select select "client"
select select "weeks"
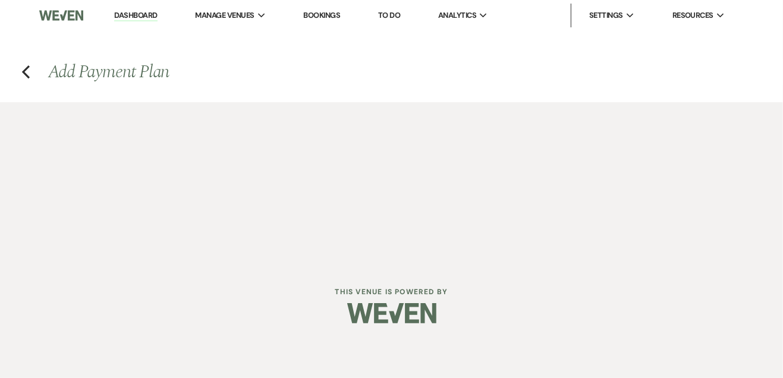
select select "2"
select select "flat"
select select "true"
select select "client"
select select "weeks"
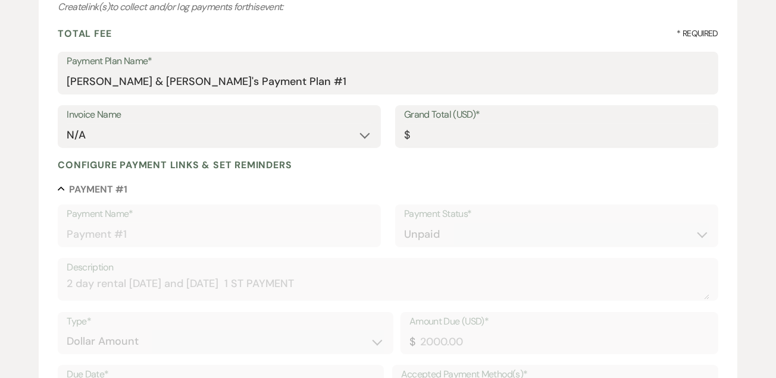
scroll to position [170, 0]
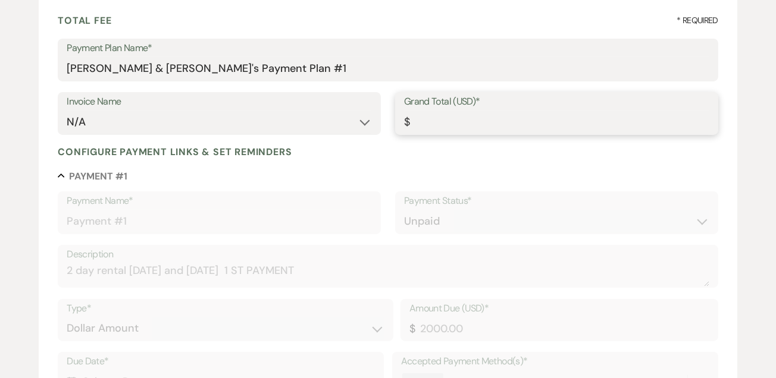
click at [554, 118] on input "Grand Total (USD)*" at bounding box center [556, 122] width 305 height 23
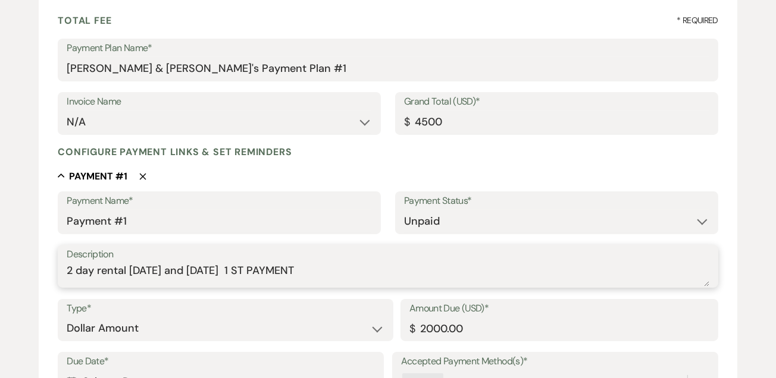
type input "4500.00"
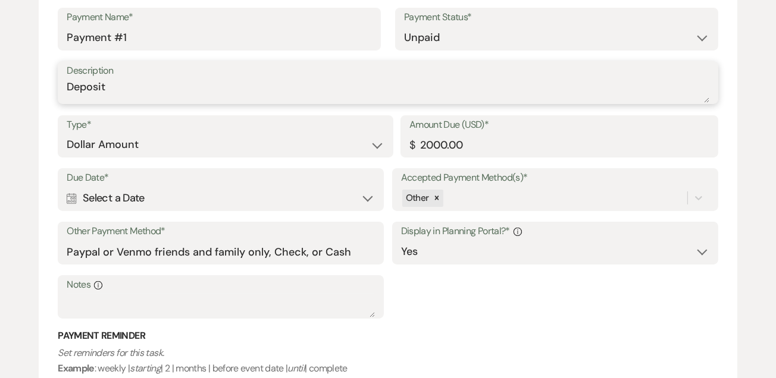
scroll to position [355, 0]
type textarea "Deposit"
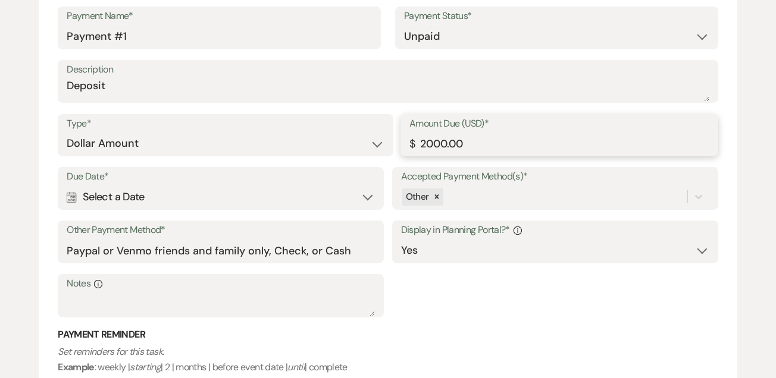
drag, startPoint x: 459, startPoint y: 143, endPoint x: 395, endPoint y: 145, distance: 63.7
click at [395, 145] on div "Type* Dollar Amount Percentage of Grand Total Amount Due (USD)* $ 2000.00" at bounding box center [388, 141] width 660 height 54
click at [365, 193] on div "Calendar Select a Date Expand" at bounding box center [221, 197] width 308 height 23
type input "500.00"
select select "month"
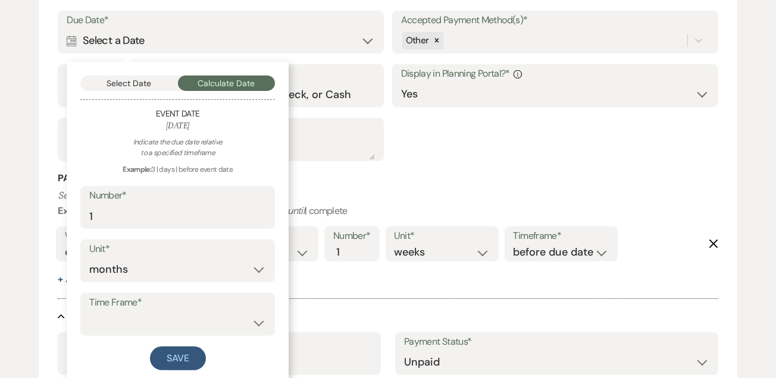
scroll to position [550, 0]
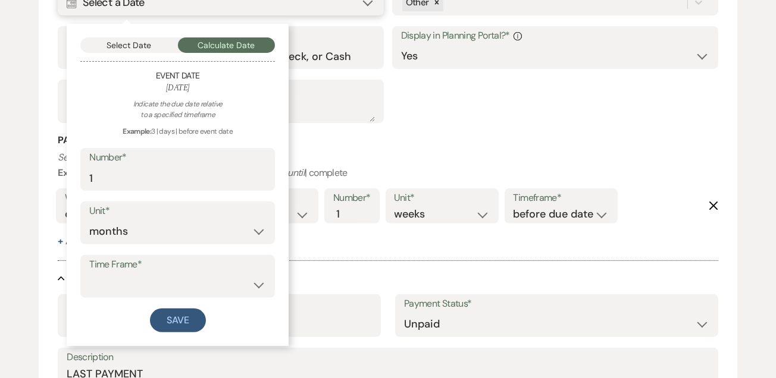
click at [144, 41] on button "Select Date" at bounding box center [129, 44] width 98 height 15
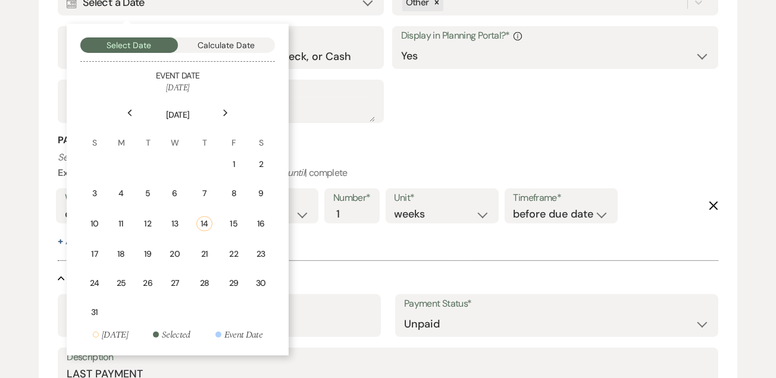
click at [234, 248] on div "22" at bounding box center [234, 254] width 10 height 12
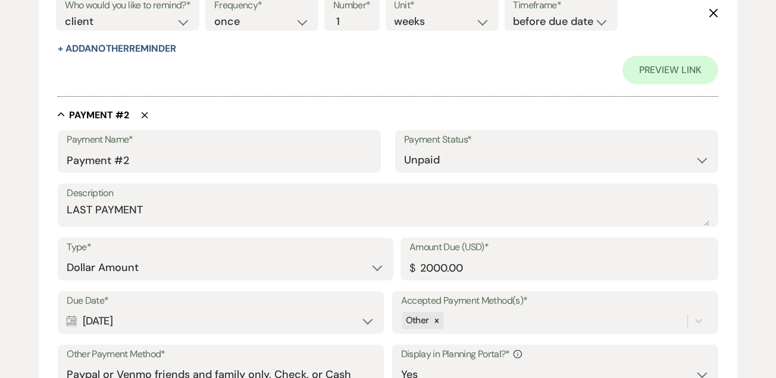
scroll to position [834, 0]
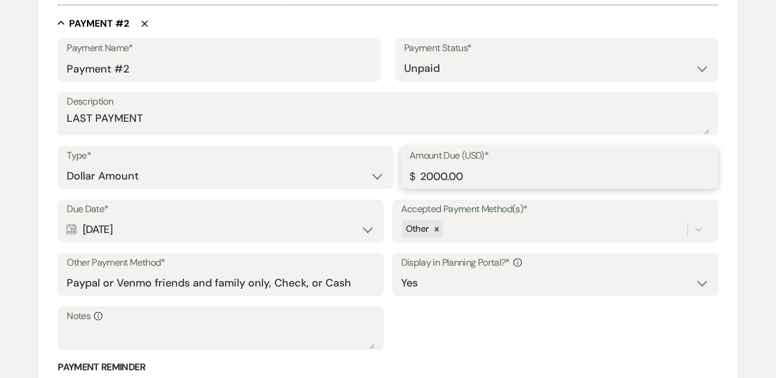
click at [385, 180] on div "Type* Dollar Amount Percentage of Grand Total Amount Due (USD)* $ 2000.00" at bounding box center [388, 173] width 660 height 54
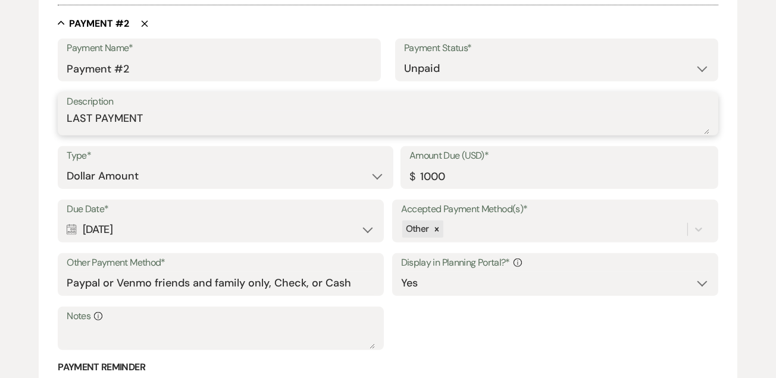
type input "1000.00"
drag, startPoint x: 180, startPoint y: 115, endPoint x: 53, endPoint y: 120, distance: 126.8
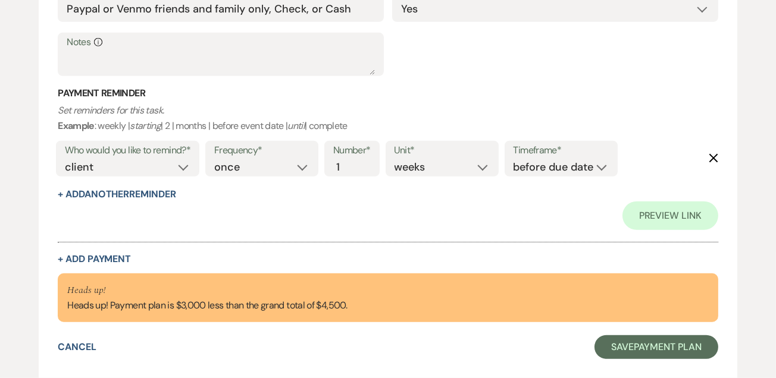
scroll to position [1121, 0]
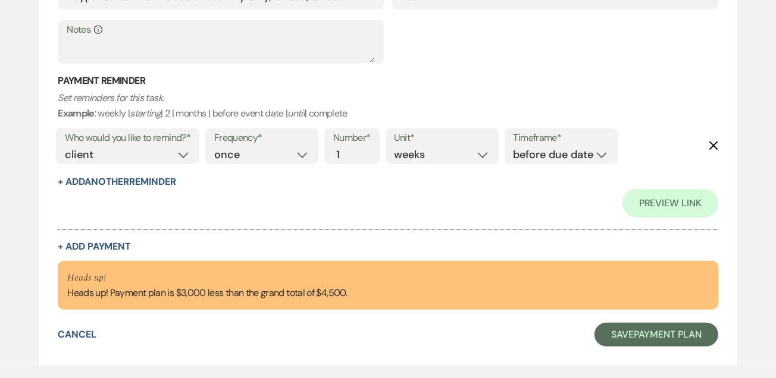
click at [105, 244] on button "+ Add Payment" at bounding box center [94, 247] width 73 height 10
select select "2"
select select "flat"
select select "false"
select select "client"
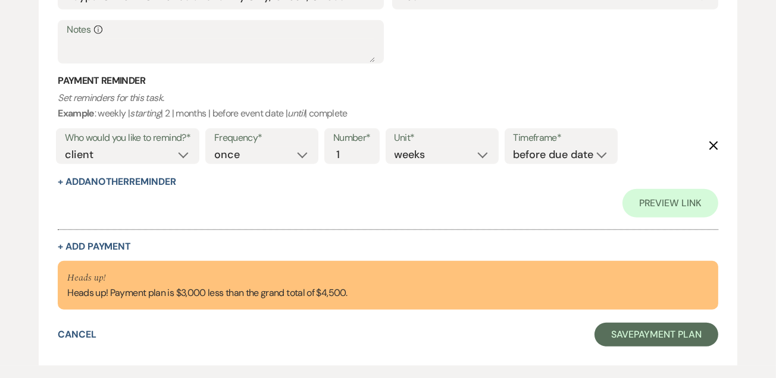
select select "weeks"
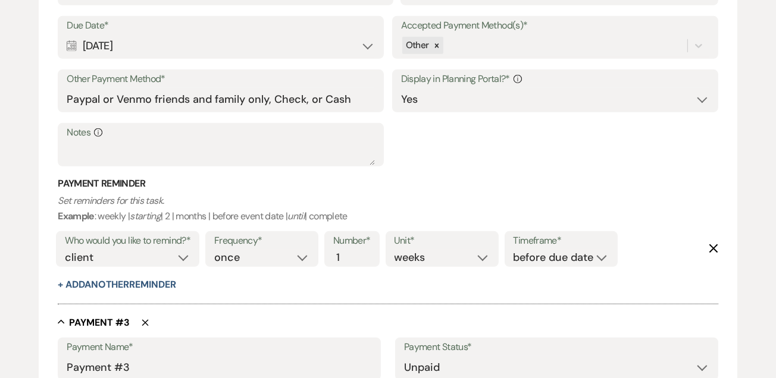
scroll to position [968, 0]
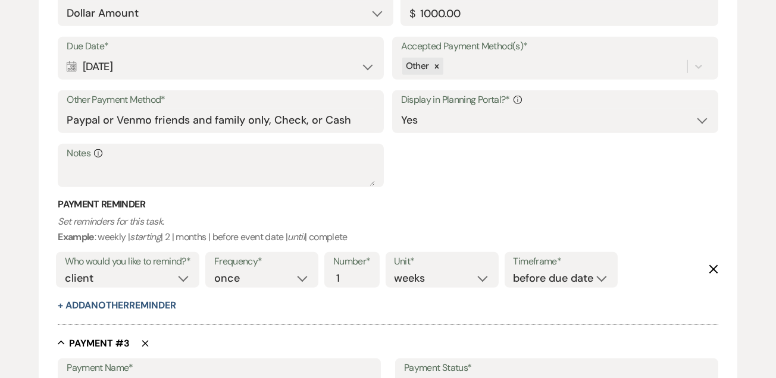
click at [371, 55] on div "Calendar [DATE] Expand" at bounding box center [221, 66] width 308 height 23
select select "month"
select select "beforeEventDate"
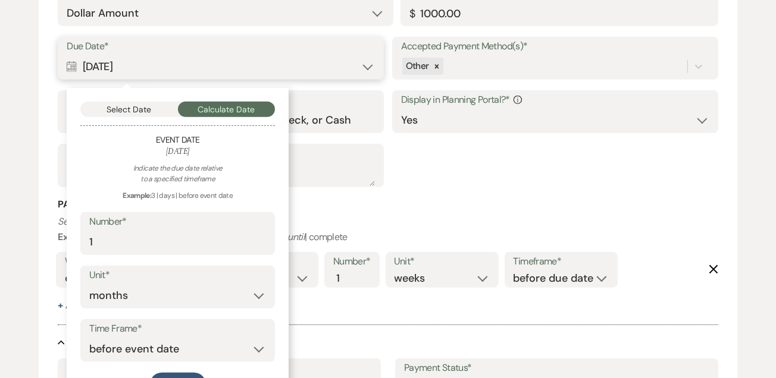
click at [144, 105] on button "Select Date" at bounding box center [129, 109] width 98 height 15
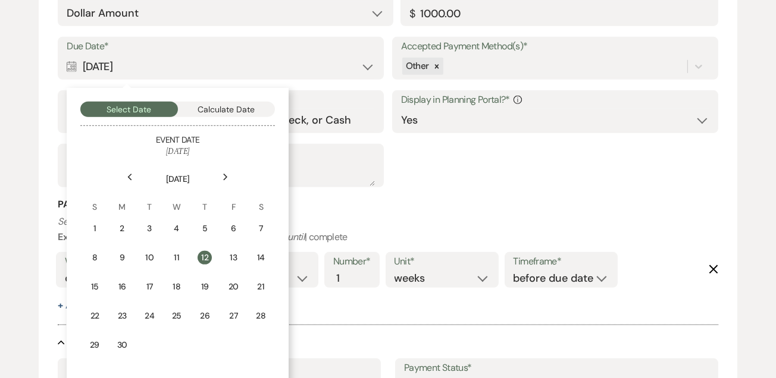
click at [230, 176] on div "Next" at bounding box center [225, 177] width 19 height 19
click at [127, 183] on div "Previous" at bounding box center [129, 177] width 19 height 19
click at [130, 174] on use at bounding box center [130, 177] width 4 height 7
click at [132, 178] on icon "Previous" at bounding box center [130, 177] width 6 height 7
click at [134, 179] on div "Previous" at bounding box center [129, 177] width 19 height 19
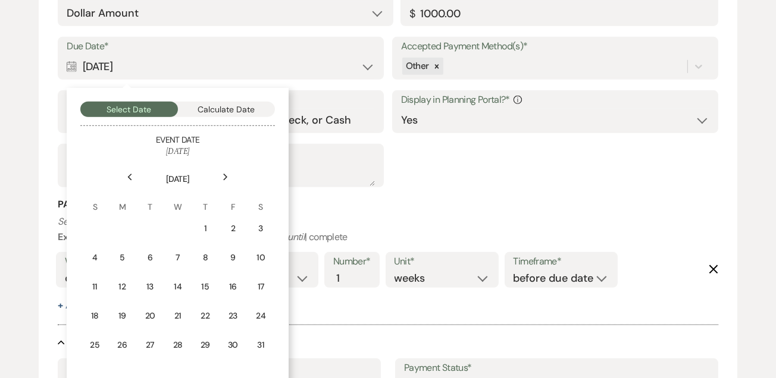
click at [136, 181] on div "Previous" at bounding box center [129, 177] width 19 height 19
click at [134, 182] on div "Previous" at bounding box center [129, 177] width 19 height 19
click at [131, 179] on icon "Previous" at bounding box center [130, 177] width 6 height 7
click at [133, 181] on div "Previous" at bounding box center [129, 177] width 19 height 19
click at [133, 178] on div "Previous" at bounding box center [129, 177] width 19 height 19
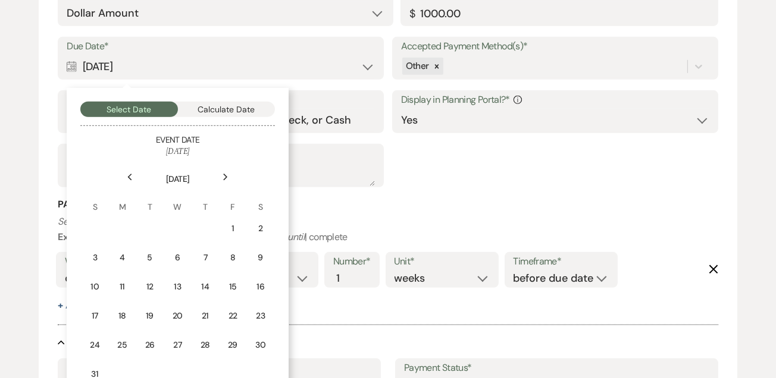
click at [133, 180] on div "Previous" at bounding box center [129, 177] width 19 height 19
click at [131, 180] on div "Previous" at bounding box center [129, 177] width 19 height 19
click at [134, 177] on div "Previous" at bounding box center [129, 177] width 19 height 19
click at [133, 177] on div "Previous" at bounding box center [129, 177] width 19 height 19
click at [131, 177] on icon "Previous" at bounding box center [130, 177] width 6 height 7
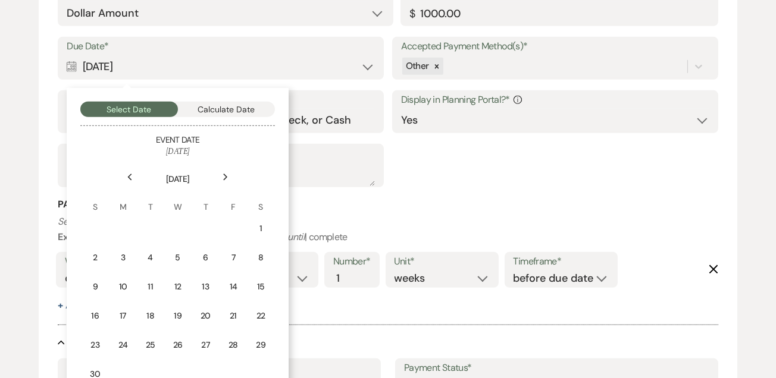
click at [131, 182] on div "Previous" at bounding box center [129, 177] width 19 height 19
click at [230, 176] on div "Next" at bounding box center [225, 177] width 19 height 19
click at [235, 175] on div "Next" at bounding box center [225, 177] width 19 height 19
click at [230, 252] on div "7" at bounding box center [233, 258] width 11 height 12
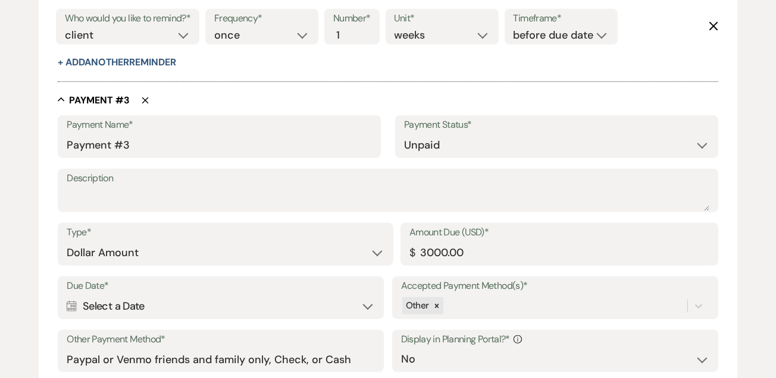
scroll to position [1234, 0]
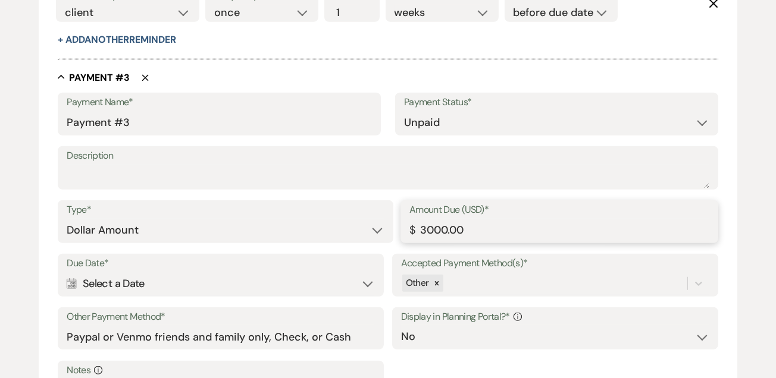
click at [486, 233] on input "3000.00" at bounding box center [559, 230] width 300 height 23
type input "3"
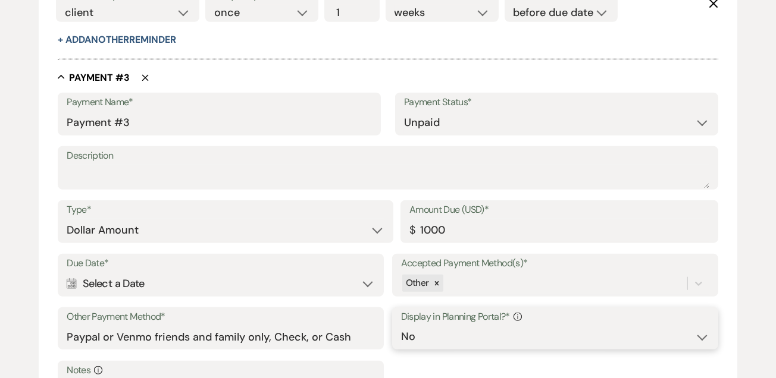
click at [702, 333] on select "Yes No" at bounding box center [555, 336] width 308 height 23
type input "1000.00"
select select "true"
click at [401, 325] on select "Yes No" at bounding box center [555, 336] width 308 height 23
click at [355, 280] on div "Calendar Select a Date Expand" at bounding box center [221, 283] width 308 height 23
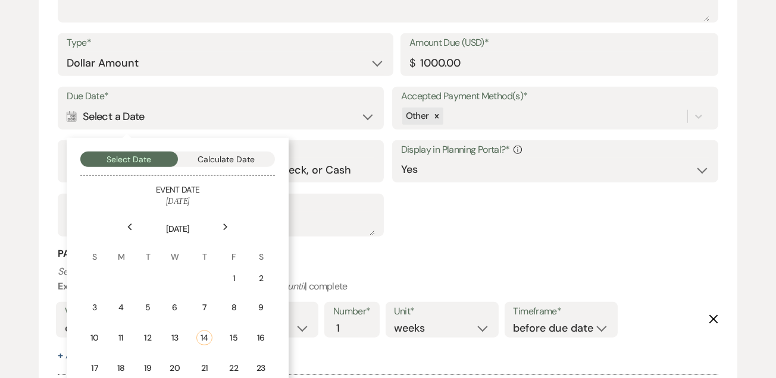
scroll to position [1409, 0]
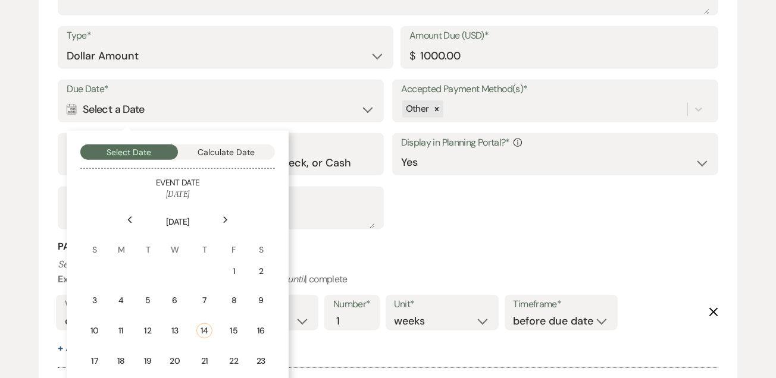
click at [233, 219] on div "Next" at bounding box center [225, 220] width 19 height 19
click at [230, 220] on div "Next" at bounding box center [225, 220] width 19 height 19
click at [228, 225] on div "Next" at bounding box center [225, 220] width 19 height 19
click at [229, 222] on div "Next" at bounding box center [225, 220] width 19 height 19
click at [226, 221] on icon "Next" at bounding box center [225, 220] width 6 height 7
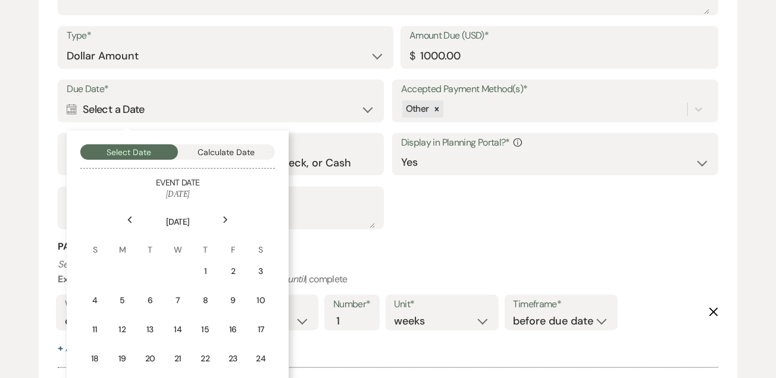
click at [223, 221] on icon "Next" at bounding box center [225, 220] width 6 height 7
click at [236, 269] on div "6" at bounding box center [233, 271] width 12 height 12
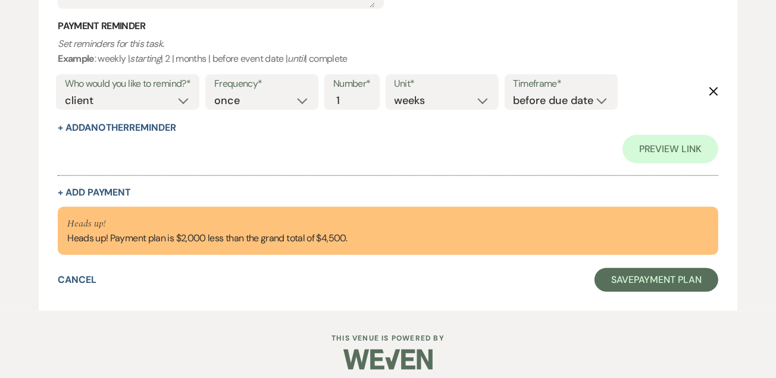
scroll to position [1687, 0]
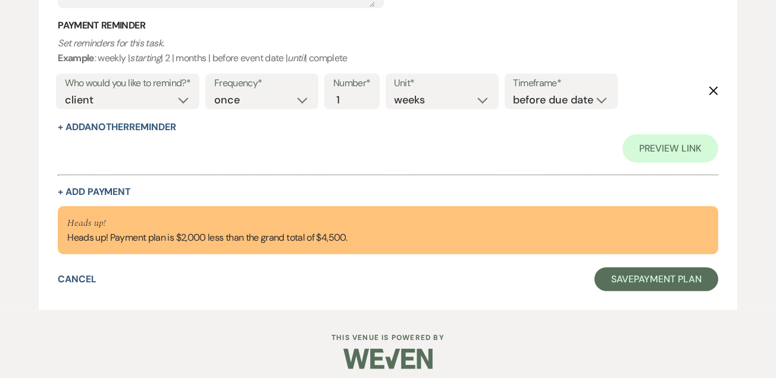
click at [99, 190] on button "+ Add Payment" at bounding box center [94, 192] width 73 height 10
select select "2"
select select "flat"
select select "false"
select select "client"
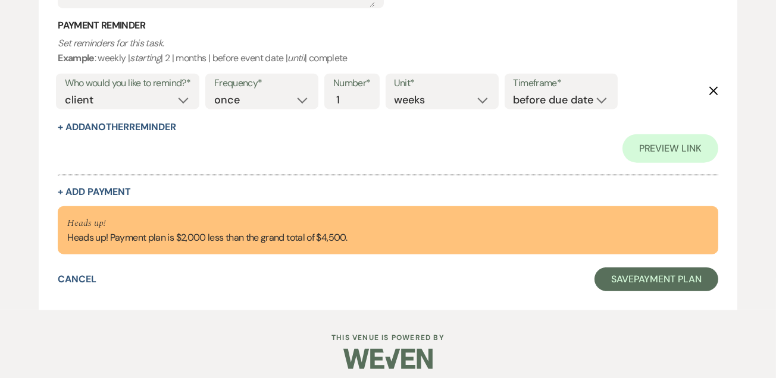
select select "weeks"
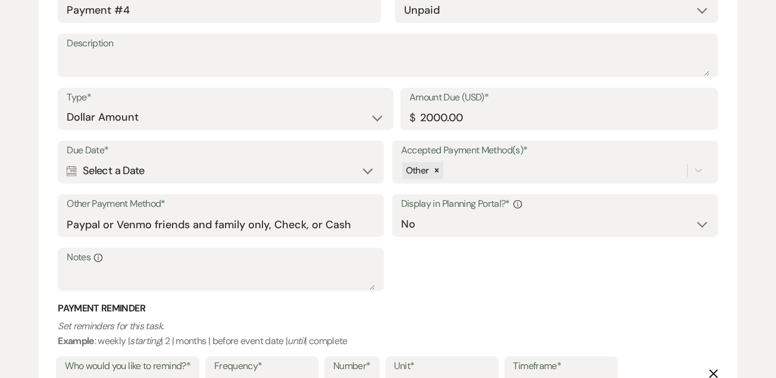
scroll to position [1847, 0]
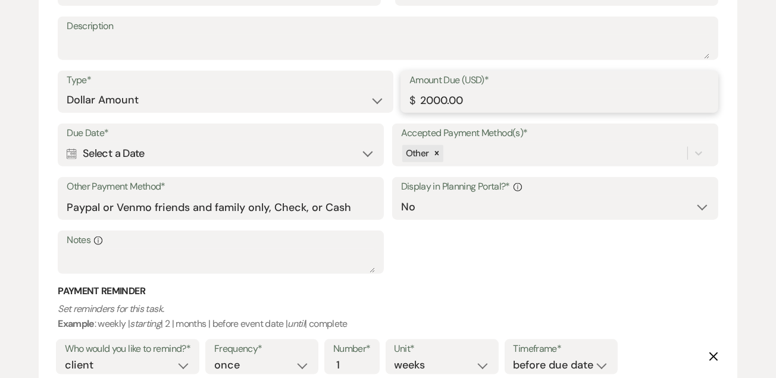
click at [525, 98] on input "2000.00" at bounding box center [559, 100] width 300 height 23
type input "2"
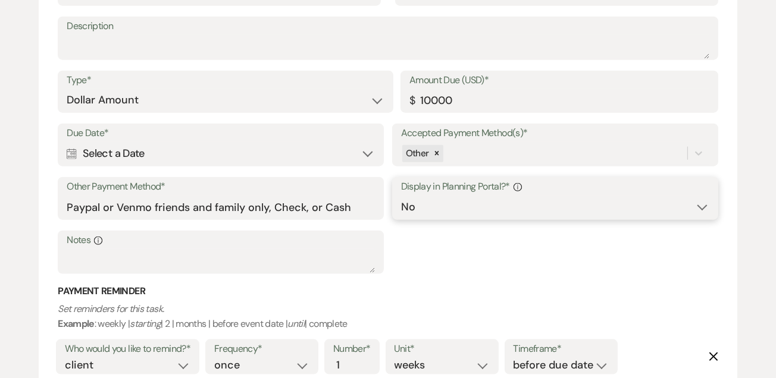
click at [570, 208] on select "Yes No" at bounding box center [555, 207] width 308 height 23
type input "10000.00"
select select "true"
click at [401, 196] on select "Yes No" at bounding box center [555, 207] width 308 height 23
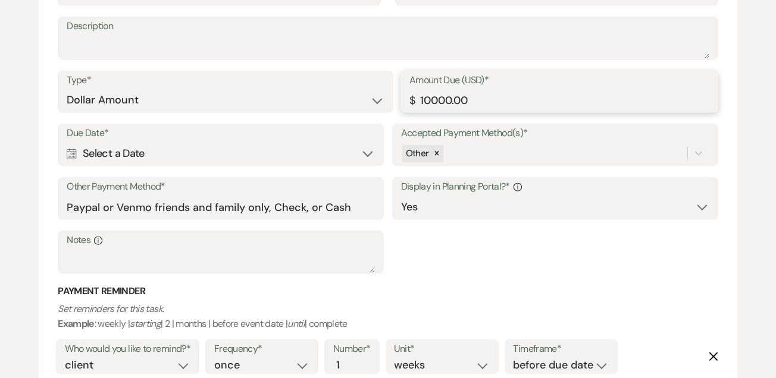
click at [523, 98] on input "10000.00" at bounding box center [559, 100] width 300 height 23
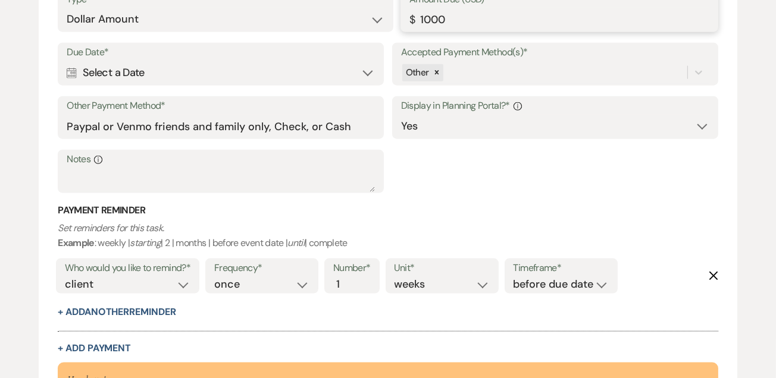
scroll to position [1929, 0]
click at [364, 66] on div "Calendar Select a Date Expand" at bounding box center [221, 72] width 308 height 23
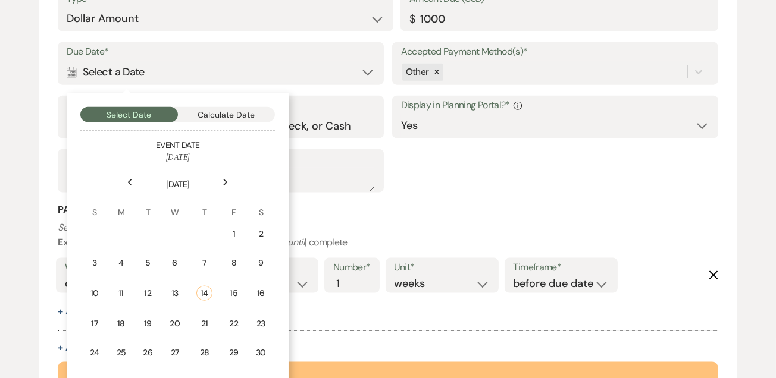
type input "1000.00"
click at [225, 186] on div "Next" at bounding box center [225, 182] width 19 height 19
click at [224, 188] on div "Next" at bounding box center [225, 182] width 19 height 19
click at [226, 187] on div "Next" at bounding box center [225, 182] width 19 height 19
click at [228, 186] on div "Next" at bounding box center [225, 182] width 19 height 19
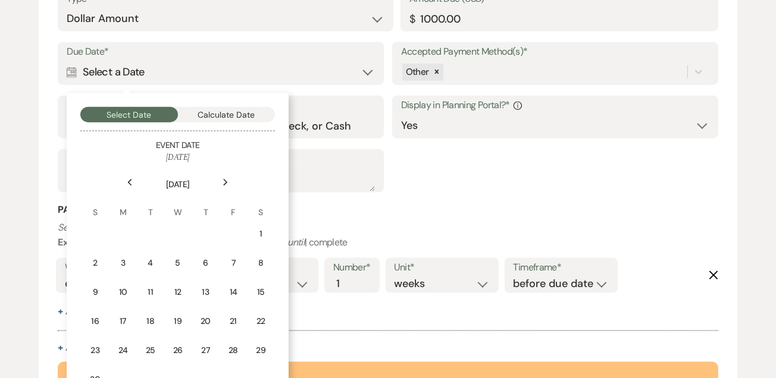
click at [231, 183] on div "Next" at bounding box center [225, 182] width 19 height 19
click at [230, 183] on div "Next" at bounding box center [225, 182] width 19 height 19
click at [234, 228] on div "6" at bounding box center [233, 234] width 12 height 12
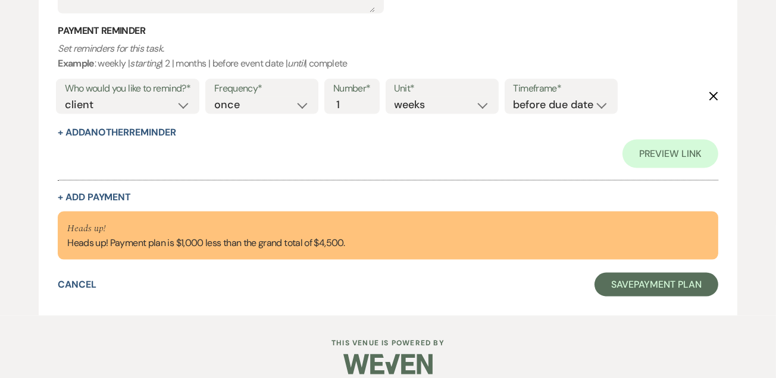
scroll to position [2206, 0]
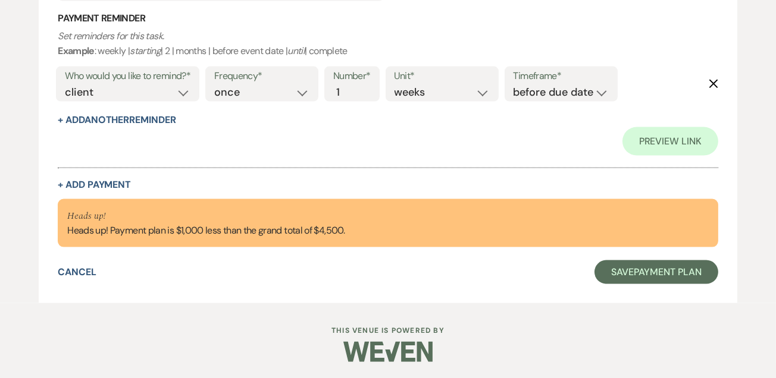
click at [95, 180] on button "+ Add Payment" at bounding box center [94, 185] width 73 height 10
select select "2"
select select "flat"
select select "false"
select select "client"
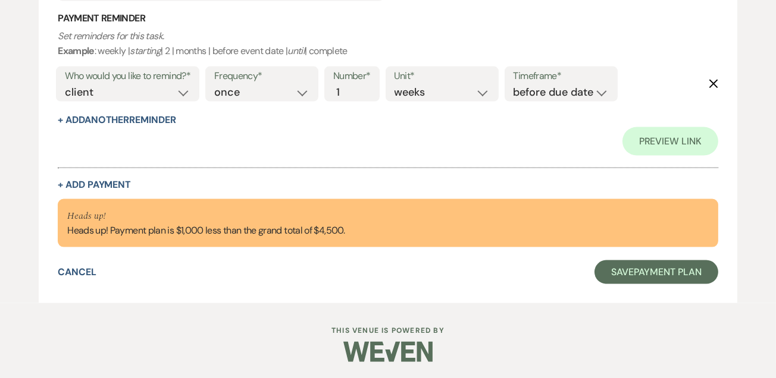
select select "weeks"
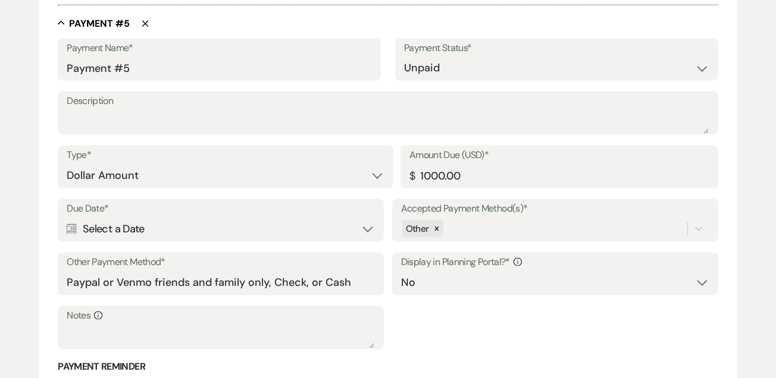
scroll to position [2256, 0]
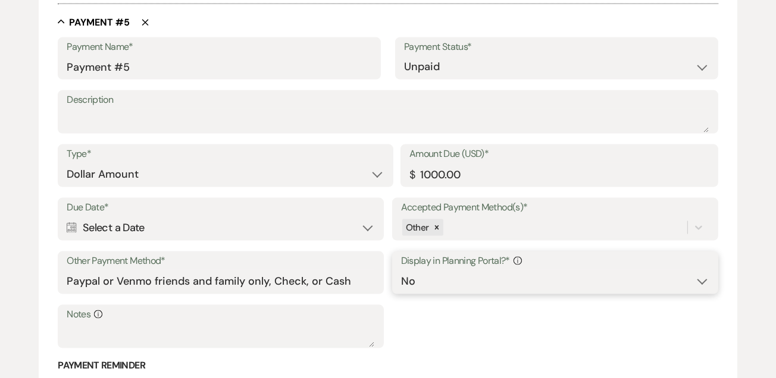
click at [550, 275] on select "Yes No" at bounding box center [555, 281] width 308 height 23
select select "true"
click at [401, 270] on select "Yes No" at bounding box center [555, 281] width 308 height 23
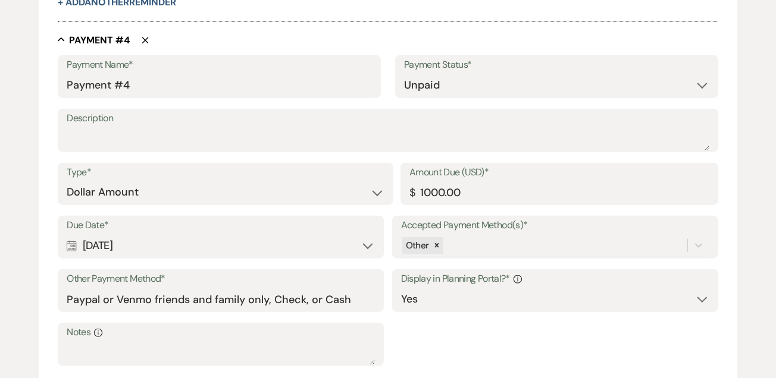
scroll to position [1779, 0]
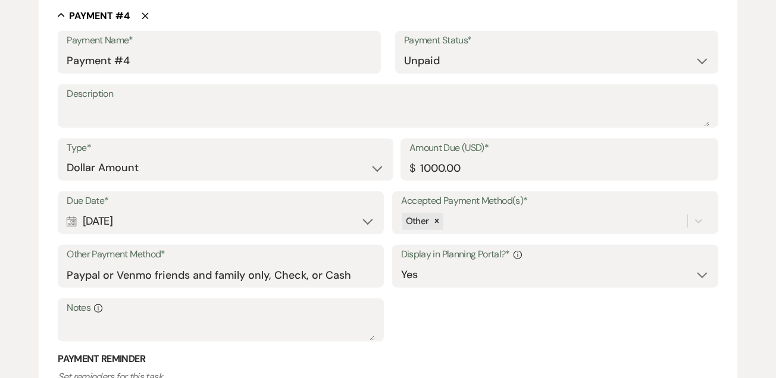
click at [375, 215] on div "Calendar [DATE] Expand" at bounding box center [221, 221] width 308 height 23
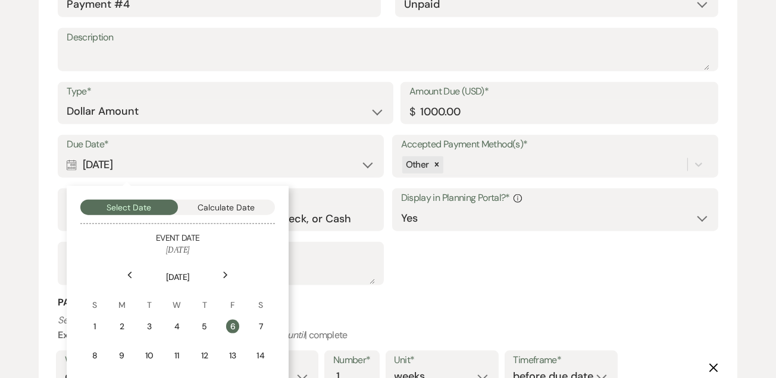
scroll to position [1922, 0]
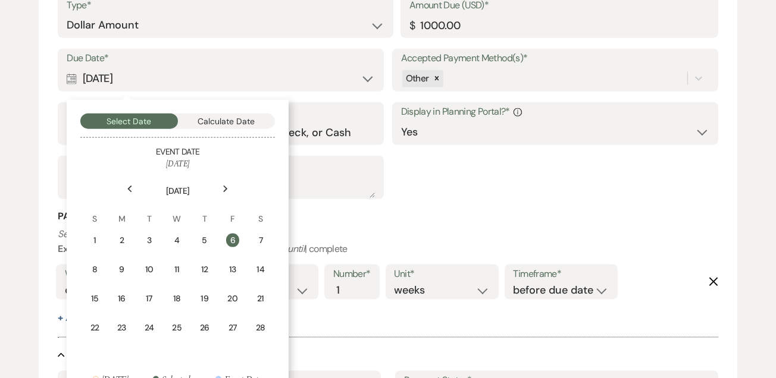
click at [230, 189] on div "Next" at bounding box center [225, 189] width 19 height 19
click at [234, 186] on div "Next" at bounding box center [225, 189] width 19 height 19
click at [230, 192] on div "Next" at bounding box center [225, 189] width 19 height 19
click at [225, 191] on icon "Next" at bounding box center [225, 189] width 6 height 7
click at [238, 234] on div "5" at bounding box center [232, 240] width 11 height 12
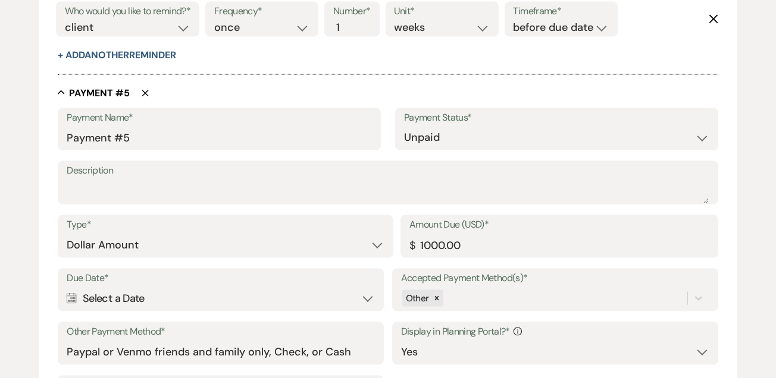
scroll to position [2240, 0]
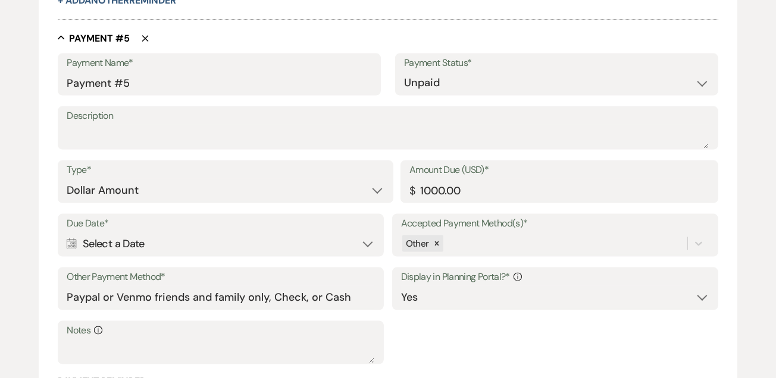
click at [371, 243] on div "Calendar Select a Date Expand" at bounding box center [221, 244] width 308 height 23
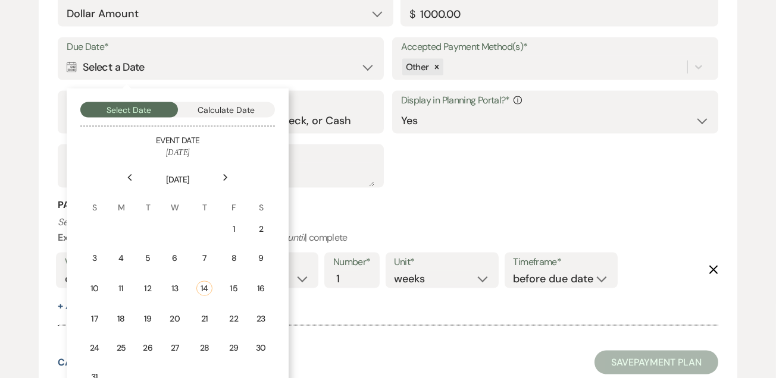
scroll to position [2425, 0]
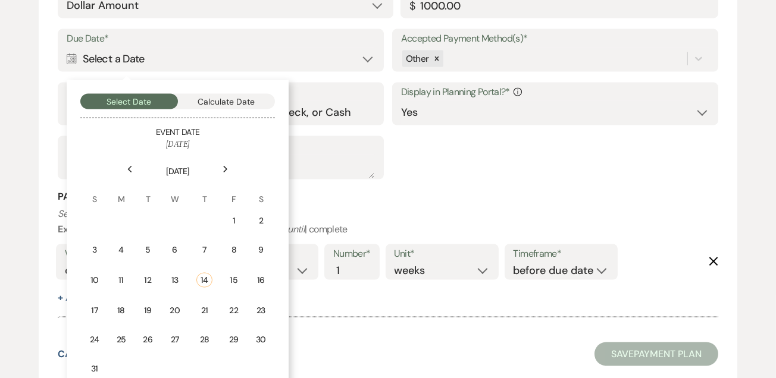
click at [228, 173] on div "Next" at bounding box center [225, 169] width 19 height 19
click at [231, 173] on div "Next" at bounding box center [225, 169] width 19 height 19
click at [230, 175] on div "Next" at bounding box center [225, 169] width 19 height 19
click at [231, 173] on div "Next" at bounding box center [225, 169] width 19 height 19
click at [229, 174] on div "Next" at bounding box center [225, 169] width 19 height 19
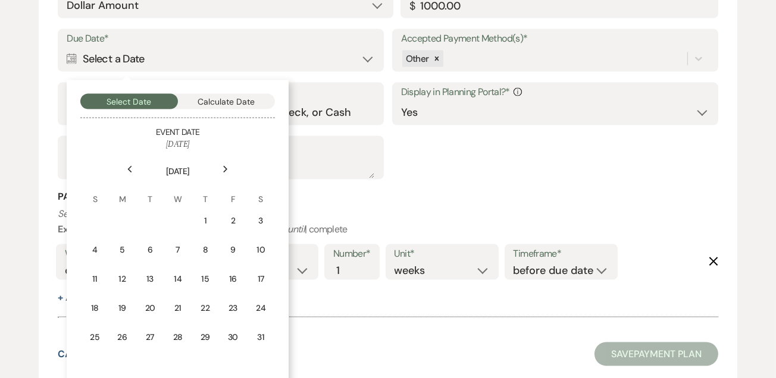
click at [228, 173] on div "Next" at bounding box center [225, 169] width 19 height 19
click at [227, 175] on div "Next" at bounding box center [225, 169] width 19 height 19
click at [228, 175] on div "Next" at bounding box center [225, 169] width 19 height 19
click at [228, 173] on div "Next" at bounding box center [225, 169] width 19 height 19
click at [226, 174] on div "Next" at bounding box center [225, 169] width 19 height 19
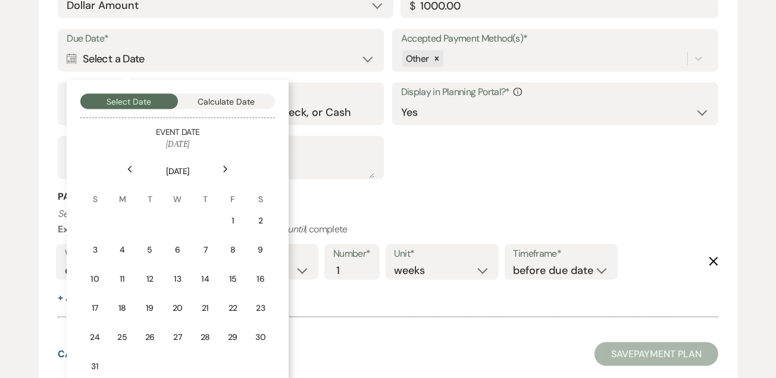
click at [226, 173] on div "Next" at bounding box center [225, 169] width 19 height 19
click at [225, 175] on div "Next" at bounding box center [225, 169] width 19 height 19
click at [230, 169] on div "Next" at bounding box center [225, 169] width 19 height 19
click at [227, 172] on div "Next" at bounding box center [225, 169] width 19 height 19
click at [212, 214] on td "1" at bounding box center [205, 221] width 26 height 28
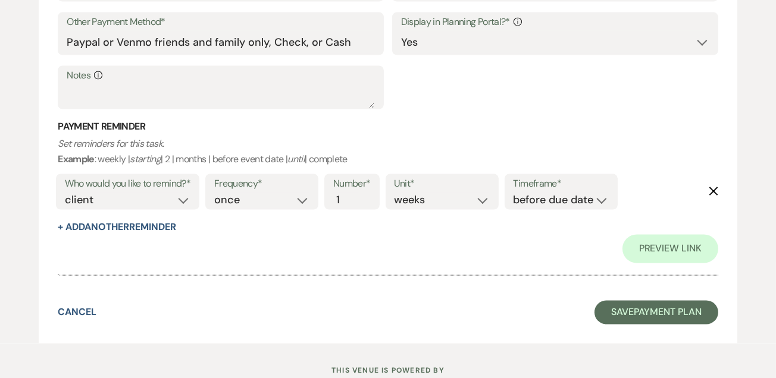
scroll to position [2649, 0]
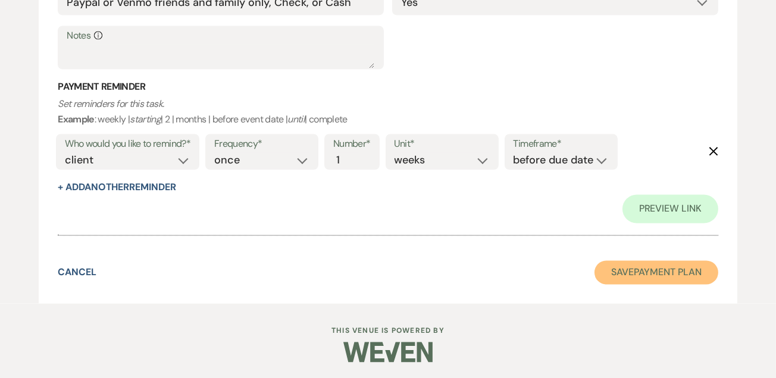
click at [645, 272] on button "Save Payment Plan" at bounding box center [656, 273] width 124 height 24
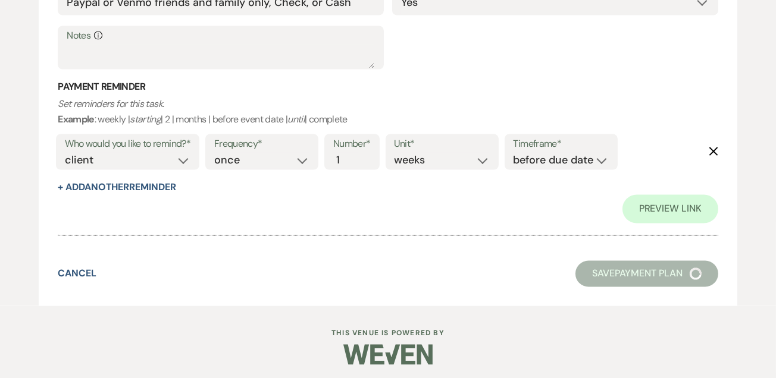
select select "6"
select select "5"
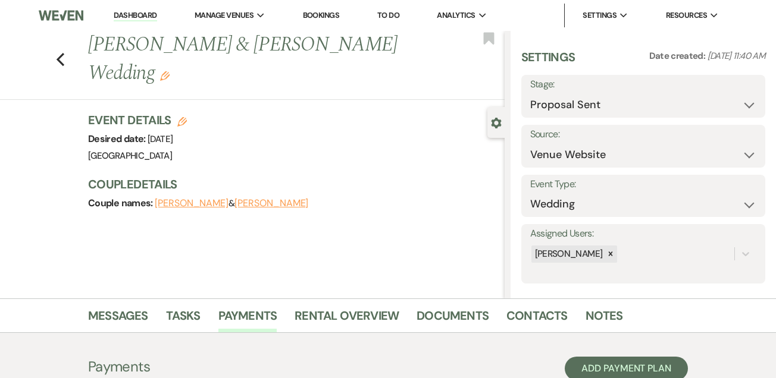
select select "6"
select select "5"
click at [129, 19] on link "Dashboard" at bounding box center [135, 15] width 43 height 11
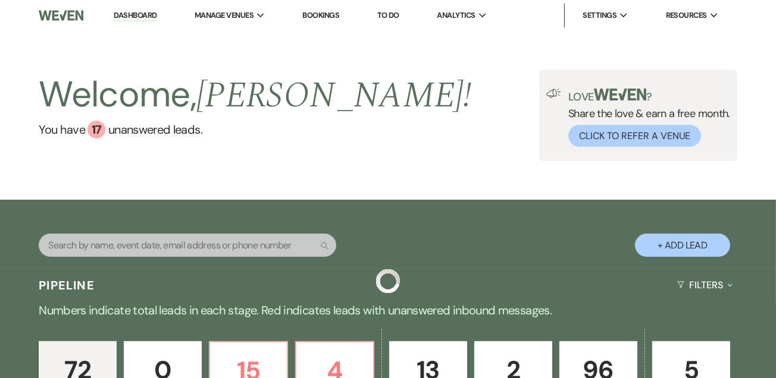
click at [116, 256] on input "text" at bounding box center [187, 245] width 297 height 23
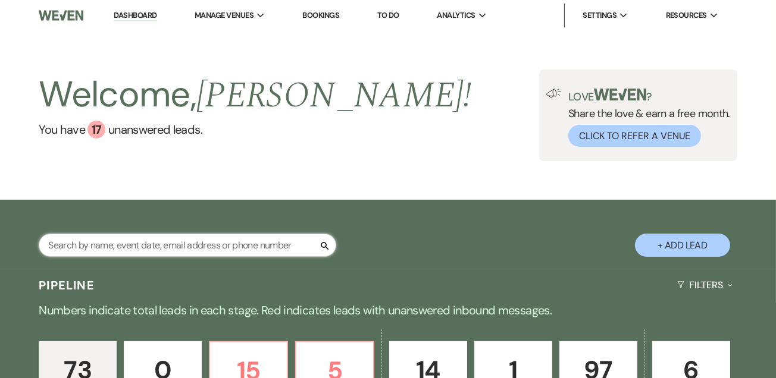
click at [119, 244] on input "text" at bounding box center [187, 245] width 297 height 23
type input "auriel"
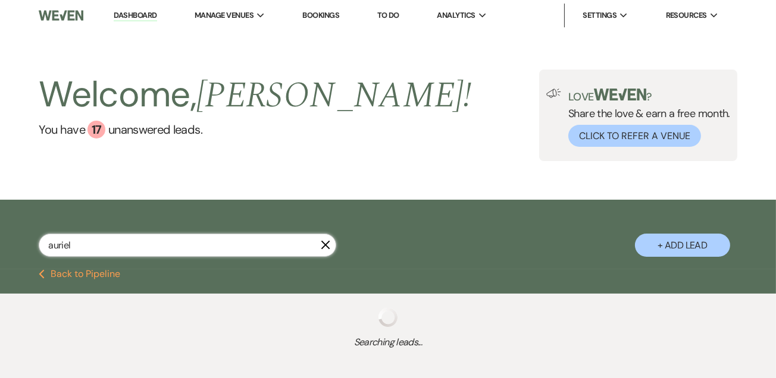
select select "5"
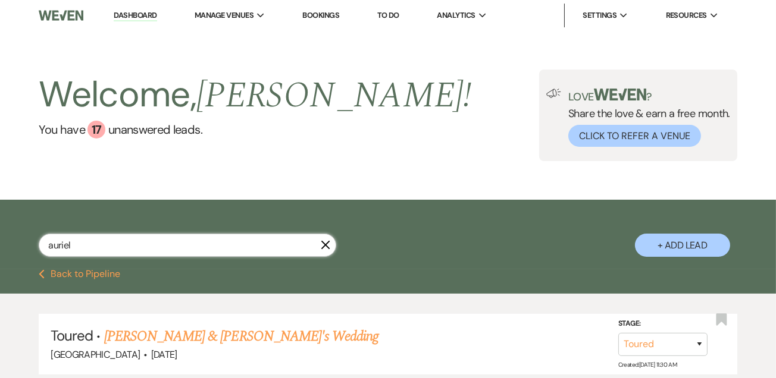
scroll to position [92, 0]
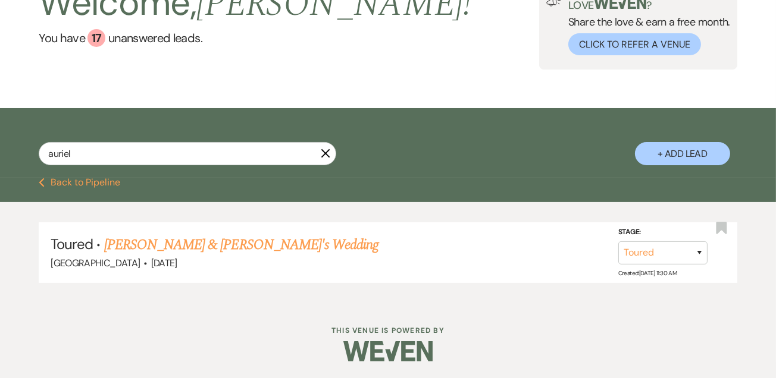
click at [265, 244] on link "[PERSON_NAME] & [PERSON_NAME]'s Wedding" at bounding box center [241, 244] width 275 height 21
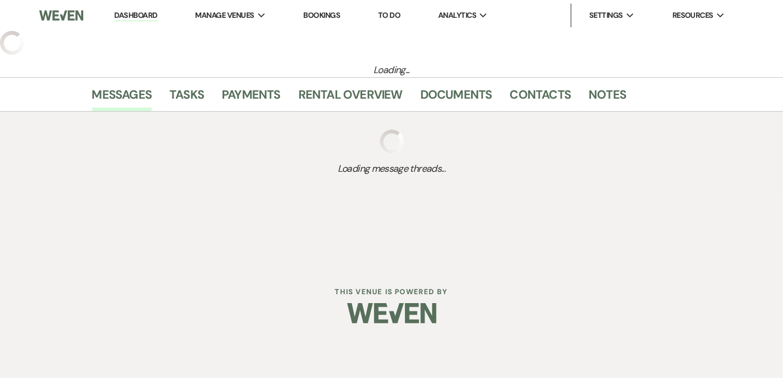
select select "5"
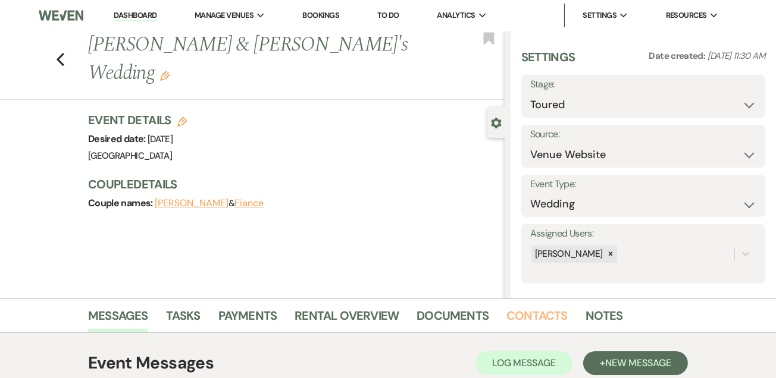
click at [534, 319] on link "Contacts" at bounding box center [536, 319] width 61 height 26
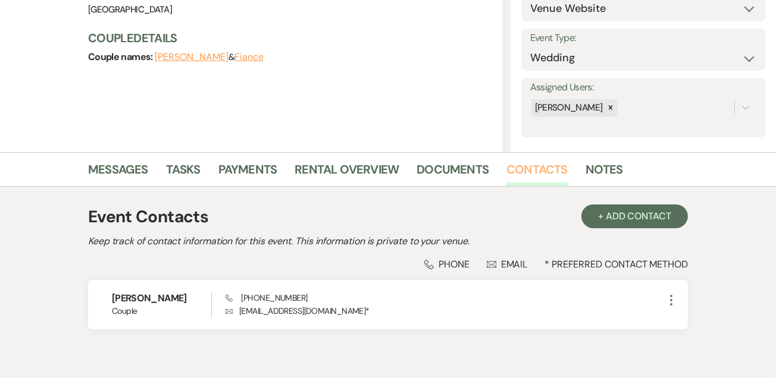
scroll to position [171, 0]
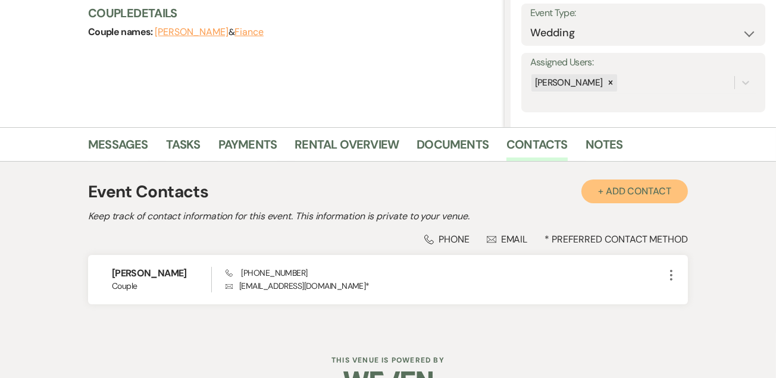
click at [601, 186] on button "+ Add Contact" at bounding box center [634, 192] width 106 height 24
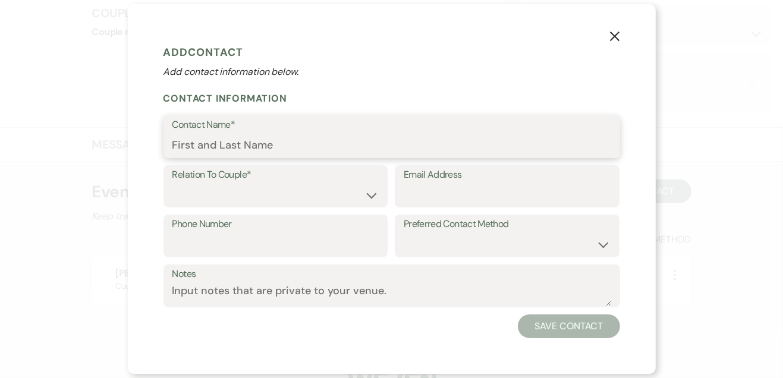
click at [290, 143] on input "Contact Name*" at bounding box center [392, 145] width 439 height 23
type input "[PERSON_NAME]"
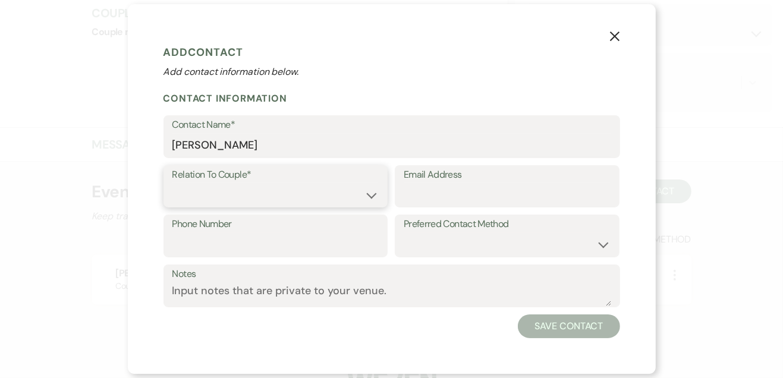
click at [358, 185] on select "Couple Planner Parent of Couple Family Member Friend Other" at bounding box center [276, 194] width 207 height 23
select select "1"
click at [173, 183] on select "Couple Planner Parent of Couple Family Member Friend Other" at bounding box center [276, 194] width 207 height 23
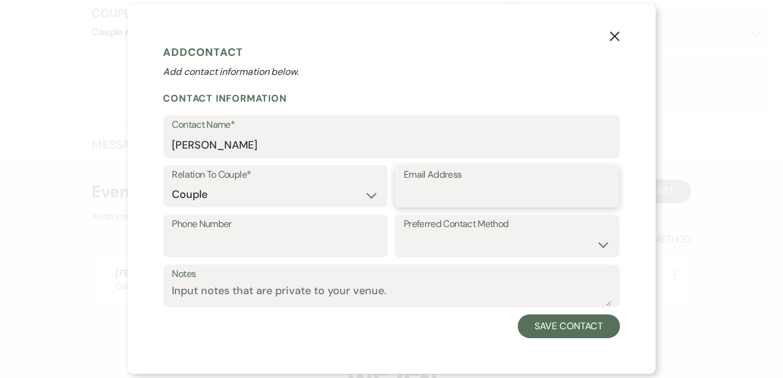
click at [486, 196] on input "Email Address" at bounding box center [507, 194] width 207 height 23
type input "g"
type input "[EMAIL_ADDRESS][DOMAIN_NAME]"
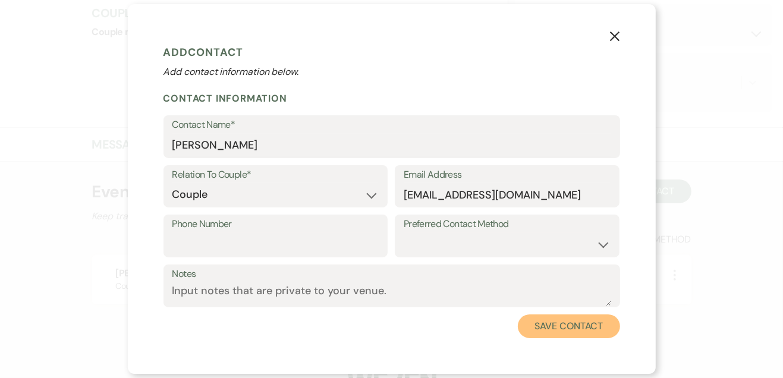
click at [554, 335] on button "Save Contact" at bounding box center [569, 327] width 102 height 24
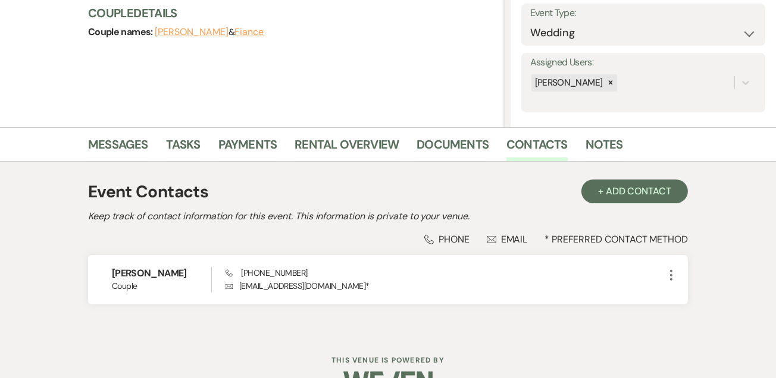
scroll to position [199, 0]
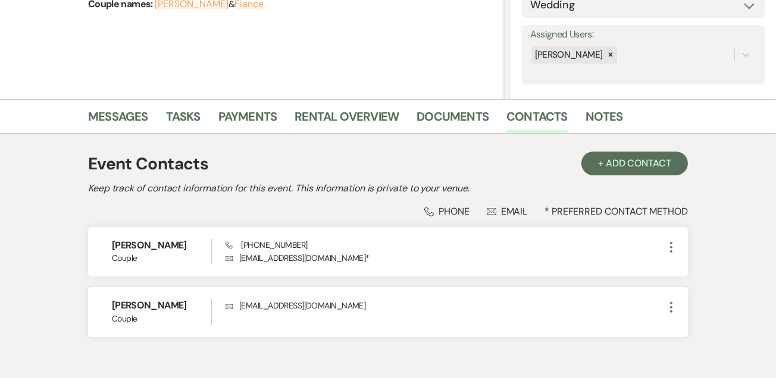
drag, startPoint x: 110, startPoint y: 245, endPoint x: 186, endPoint y: 244, distance: 75.5
click at [186, 244] on div "Auriel Stallworth Couple Phone (240) 446-7602 Envelope aurielnstallworth@gmail.…" at bounding box center [388, 251] width 600 height 49
copy h6 "[PERSON_NAME]"
drag, startPoint x: 240, startPoint y: 247, endPoint x: 302, endPoint y: 245, distance: 61.9
click at [302, 245] on div "Phone (240) 446-7602 Envelope aurielnstallworth@gmail.com *" at bounding box center [444, 252] width 438 height 26
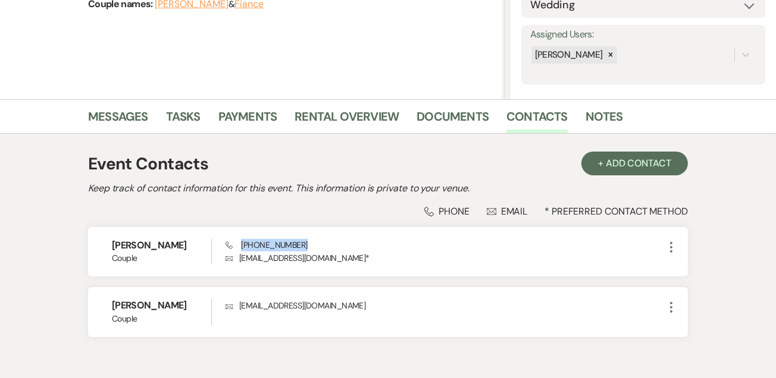
copy span "[PHONE_NUMBER]"
drag, startPoint x: 237, startPoint y: 258, endPoint x: 338, endPoint y: 264, distance: 101.9
click at [338, 264] on p "Envelope aurielnstallworth@gmail.com *" at bounding box center [444, 258] width 438 height 13
copy p "[EMAIL_ADDRESS][DOMAIN_NAME]"
drag, startPoint x: 112, startPoint y: 304, endPoint x: 194, endPoint y: 296, distance: 82.5
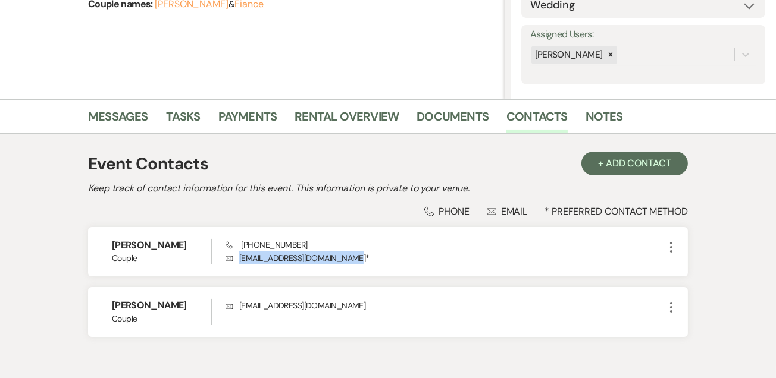
click at [194, 296] on div "Gary Maurice JR Couple Envelope gmgarym@gmail.com More" at bounding box center [388, 311] width 600 height 49
copy h6 "[PERSON_NAME]"
drag, startPoint x: 239, startPoint y: 306, endPoint x: 325, endPoint y: 305, distance: 86.9
click at [325, 305] on p "Envelope gmgarym@gmail.com" at bounding box center [444, 305] width 438 height 13
copy p "[EMAIL_ADDRESS][DOMAIN_NAME]"
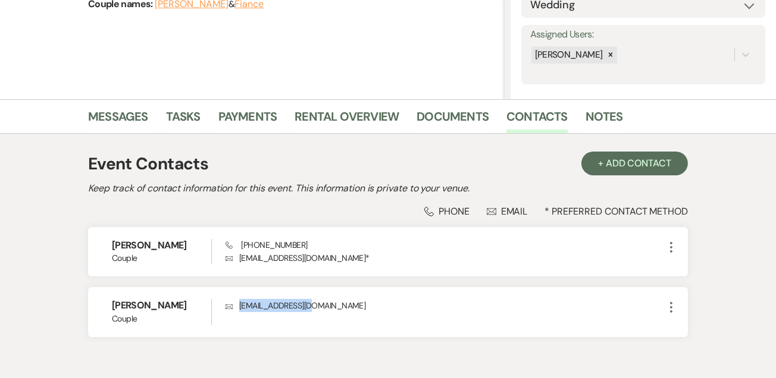
drag, startPoint x: 114, startPoint y: 306, endPoint x: 182, endPoint y: 302, distance: 68.5
click at [182, 302] on h6 "[PERSON_NAME]" at bounding box center [161, 305] width 99 height 13
drag, startPoint x: 182, startPoint y: 302, endPoint x: 97, endPoint y: 311, distance: 85.5
click at [88, 312] on div "Gary Maurice JR Couple Envelope gmgarym@gmail.com More" at bounding box center [388, 311] width 600 height 49
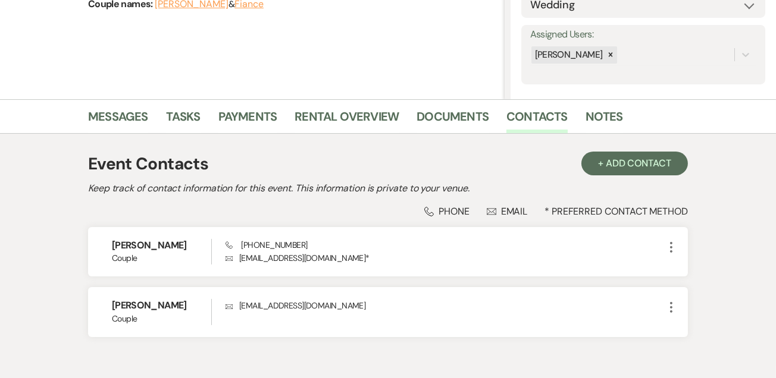
drag, startPoint x: 114, startPoint y: 303, endPoint x: 181, endPoint y: 300, distance: 67.3
click at [181, 300] on h6 "[PERSON_NAME]" at bounding box center [161, 305] width 99 height 13
copy h6 "[PERSON_NAME]"
drag, startPoint x: 503, startPoint y: 138, endPoint x: 744, endPoint y: 182, distance: 244.9
click at [503, 138] on div "Event Contacts + Add Contact Keep track of contact information for this event. …" at bounding box center [388, 250] width 678 height 232
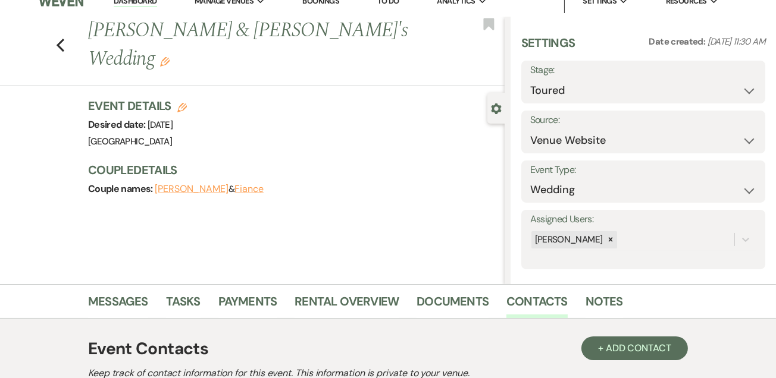
scroll to position [0, 0]
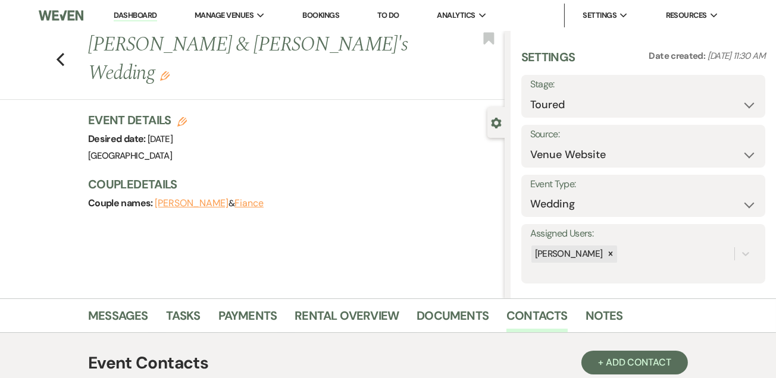
click at [127, 15] on link "Dashboard" at bounding box center [135, 15] width 43 height 11
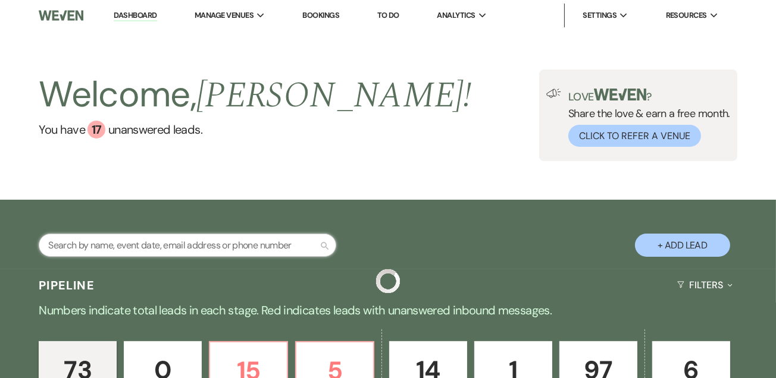
click at [98, 240] on input "text" at bounding box center [187, 245] width 297 height 23
type input "[PERSON_NAME]"
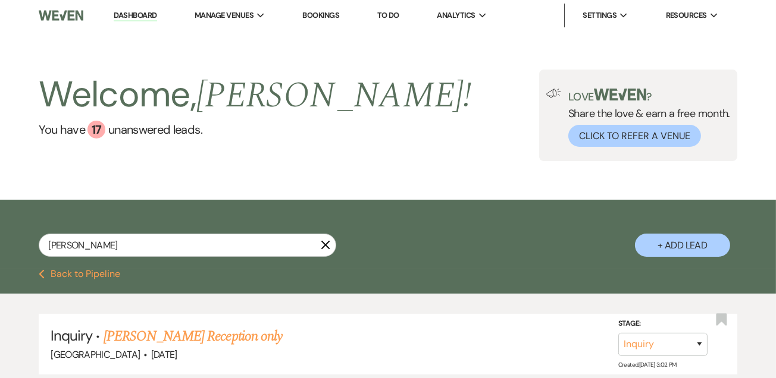
click at [226, 331] on link "[PERSON_NAME] Reception only" at bounding box center [193, 336] width 178 height 21
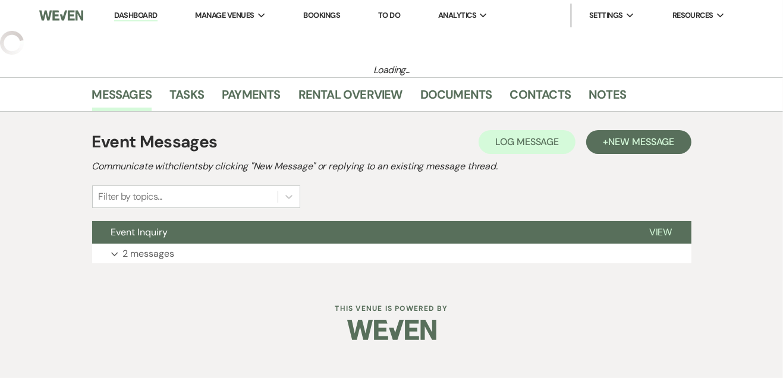
select select "5"
select select "13"
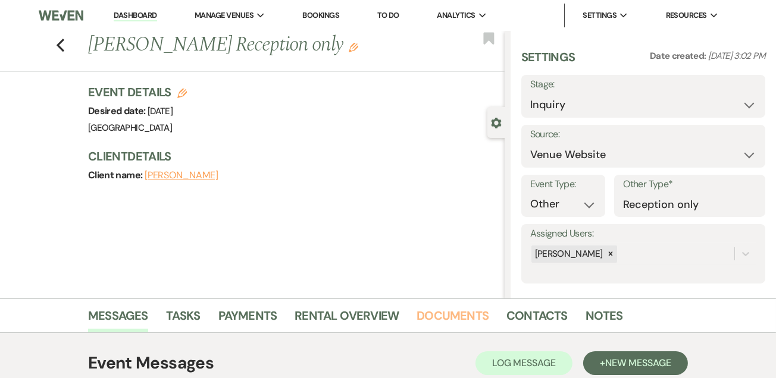
click at [440, 324] on link "Documents" at bounding box center [452, 319] width 72 height 26
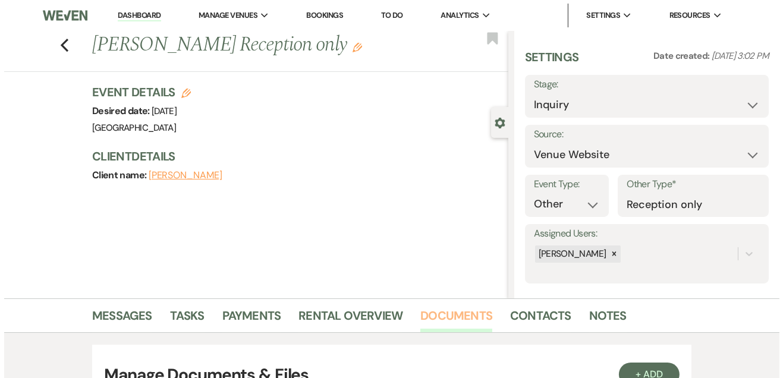
scroll to position [231, 0]
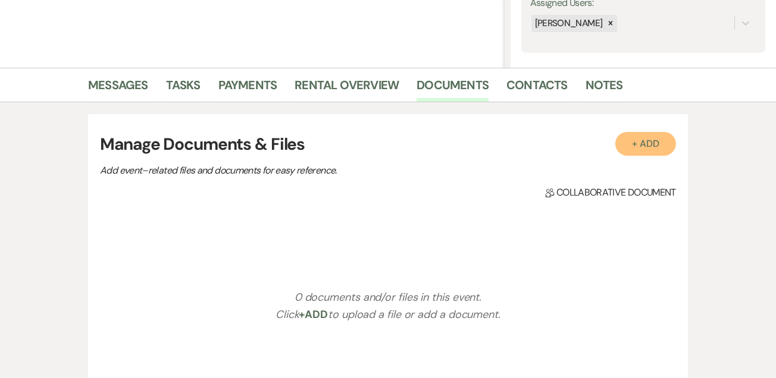
click at [631, 145] on button "+ Add" at bounding box center [645, 144] width 61 height 24
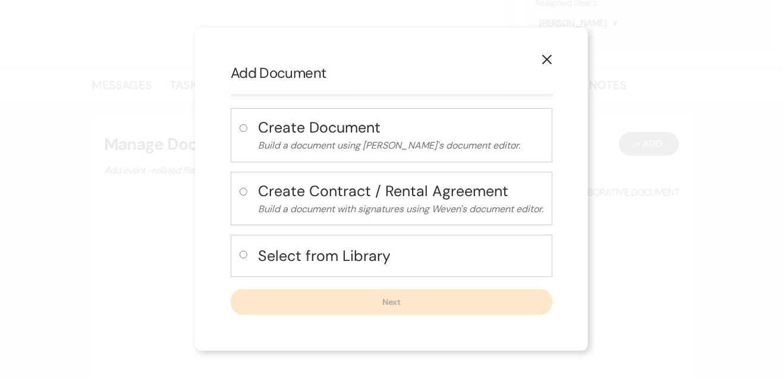
click at [243, 258] on input "radio" at bounding box center [244, 255] width 8 height 8
radio input "true"
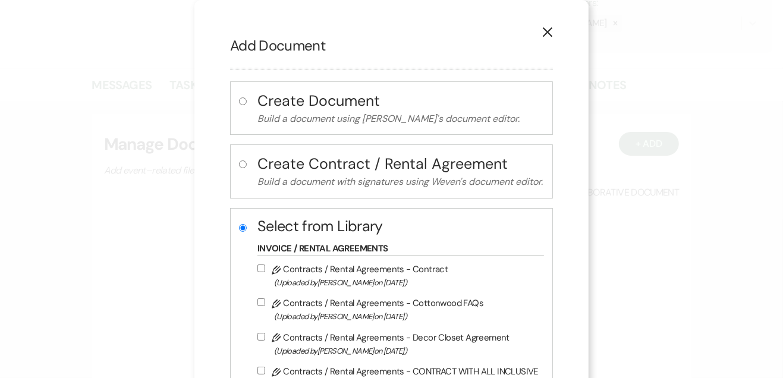
click at [258, 266] on input "Pencil Contracts / Rental Agreements - Contract (Uploaded by [PERSON_NAME] on […" at bounding box center [262, 269] width 8 height 8
checkbox input "true"
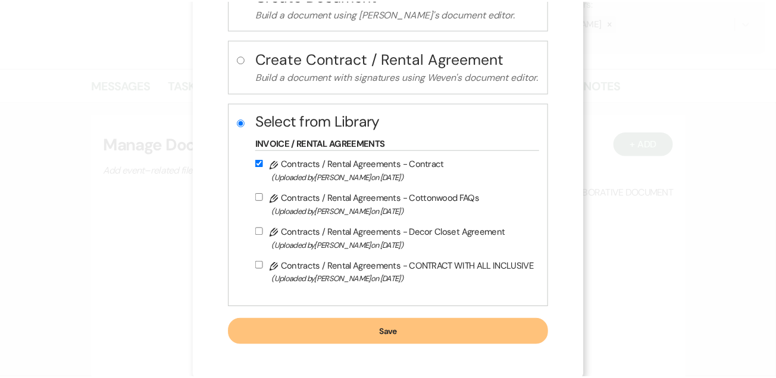
scroll to position [106, 0]
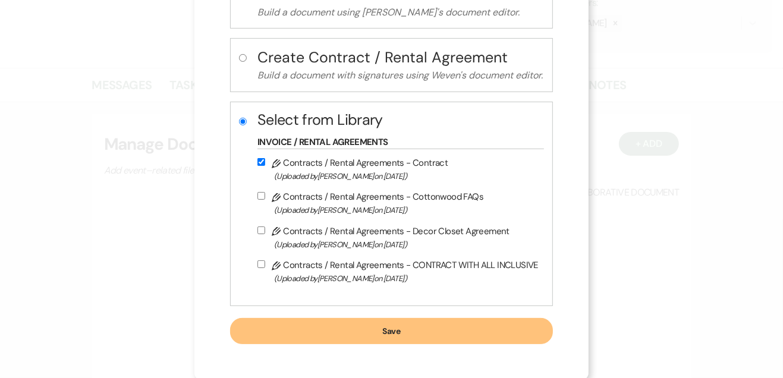
click at [465, 325] on button "Save" at bounding box center [391, 331] width 323 height 26
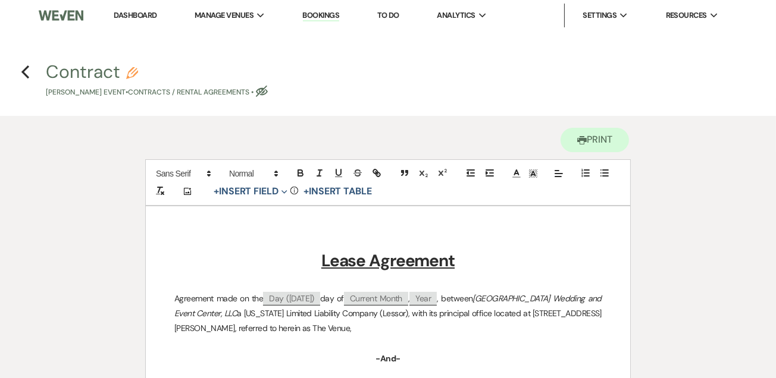
drag, startPoint x: 465, startPoint y: 325, endPoint x: 451, endPoint y: 283, distance: 44.4
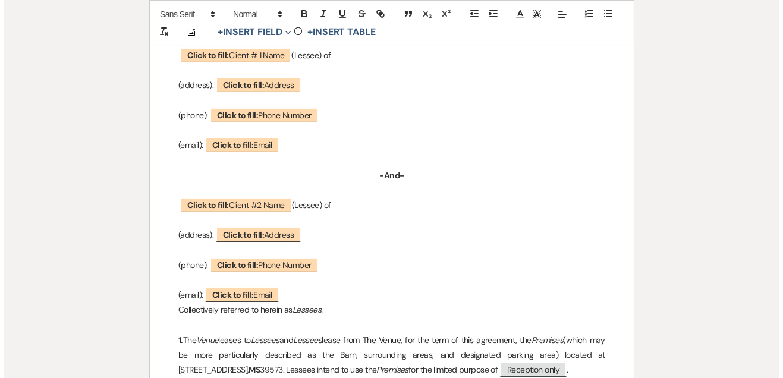
scroll to position [289, 0]
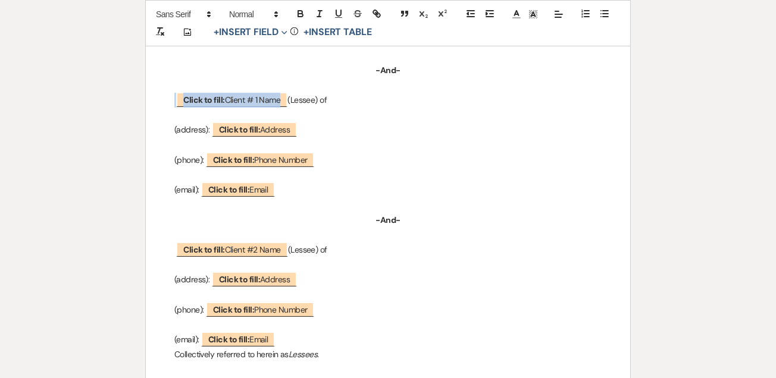
click at [252, 102] on span "Click to fill: Client # 1 Name" at bounding box center [231, 99] width 111 height 15
select select "custom_placeholder"
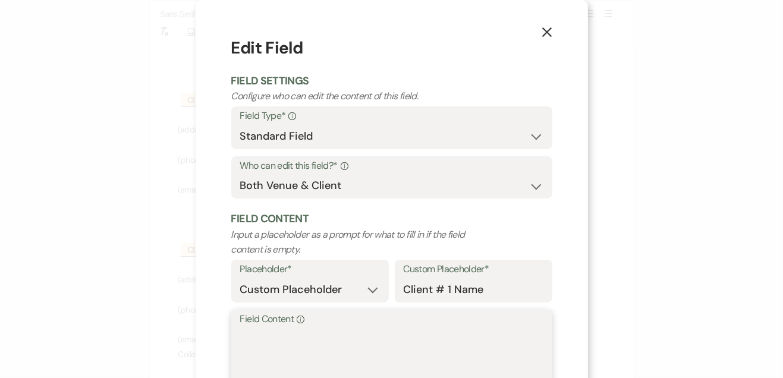
click at [258, 333] on textarea "Field Content Info" at bounding box center [391, 357] width 303 height 59
paste textarea "[PERSON_NAME]"
type textarea "[PERSON_NAME]"
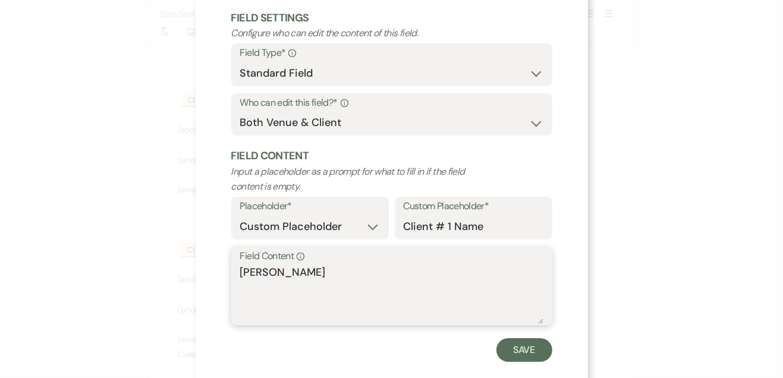
scroll to position [82, 0]
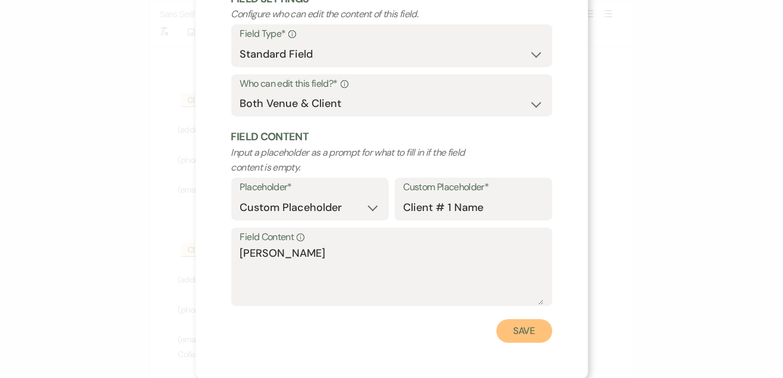
click at [520, 333] on button "Save" at bounding box center [525, 331] width 56 height 24
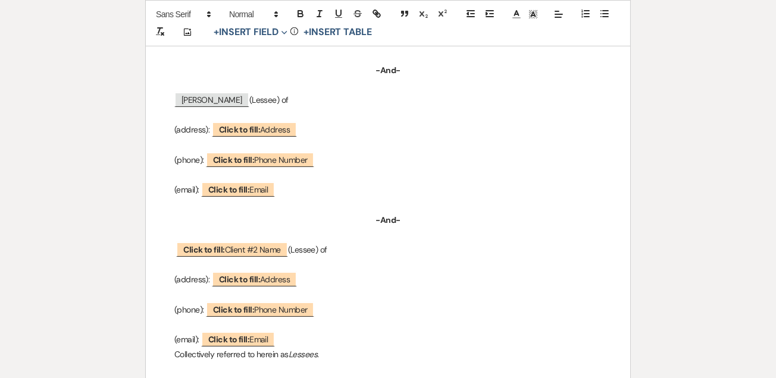
click at [264, 161] on span "Click to fill: Phone Number" at bounding box center [260, 159] width 108 height 15
select select "Phone Number"
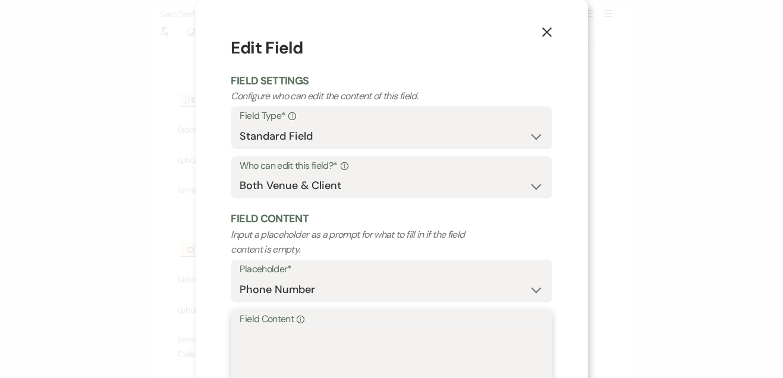
paste textarea "228) 860-0773"
click at [235, 336] on div "Field Content Info 228) 860-0773" at bounding box center [391, 349] width 321 height 79
click at [240, 336] on textarea "228) 860-0773" at bounding box center [391, 357] width 303 height 59
type textarea "[PHONE_NUMBER]"
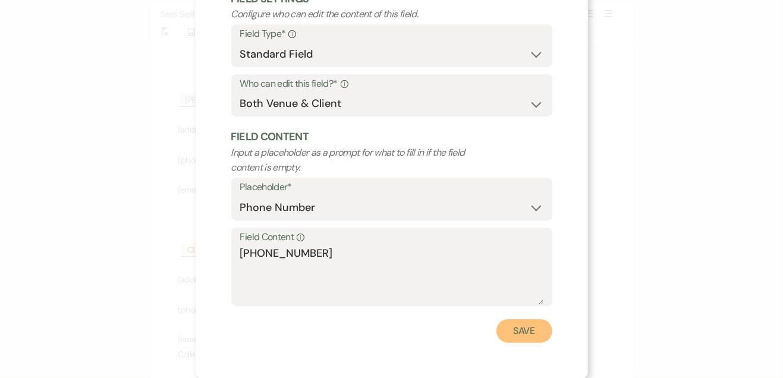
click at [525, 334] on button "Save" at bounding box center [525, 331] width 56 height 24
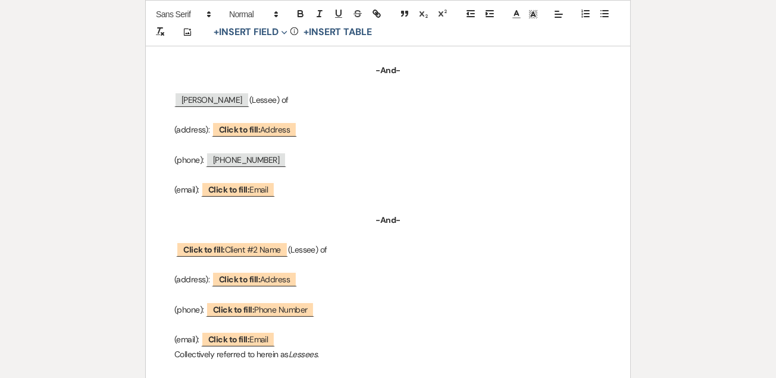
click at [256, 195] on span "Click to fill: Email" at bounding box center [238, 189] width 74 height 15
select select "Email"
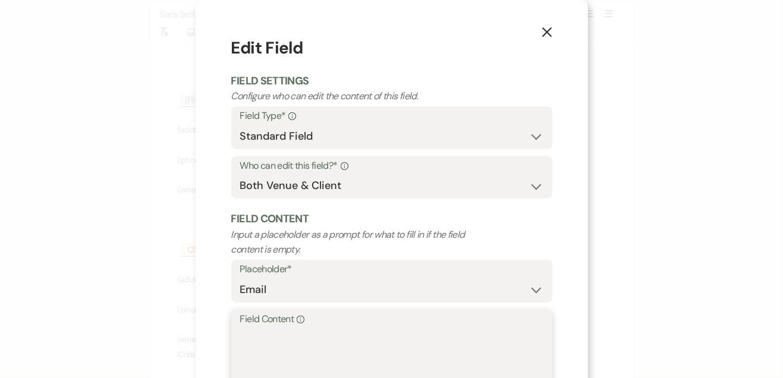
click at [260, 337] on textarea "Field Content Info" at bounding box center [391, 357] width 303 height 59
paste textarea "[EMAIL_ADDRESS][DOMAIN_NAME]"
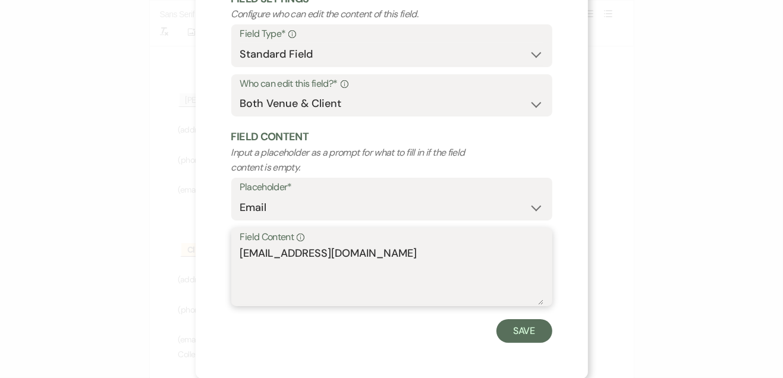
type textarea "[EMAIL_ADDRESS][DOMAIN_NAME]"
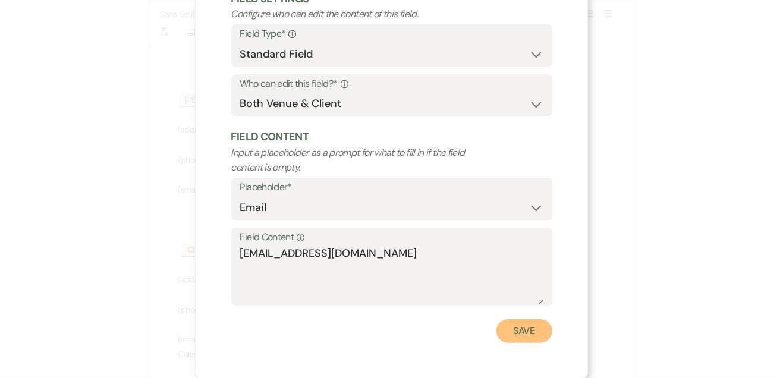
click at [499, 338] on button "Save" at bounding box center [525, 331] width 56 height 24
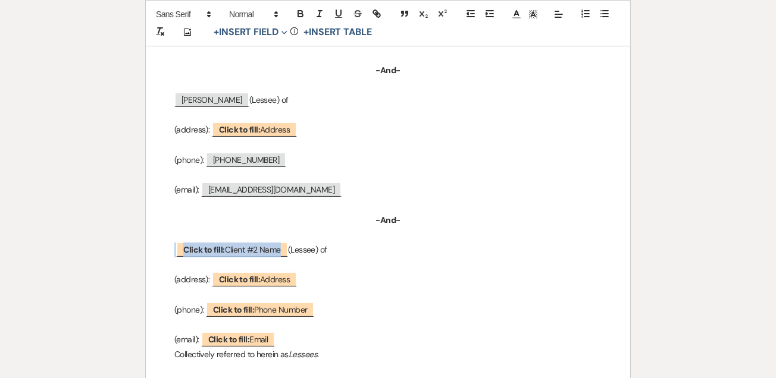
click at [229, 253] on span "Click to fill: Client #2 Name" at bounding box center [231, 249] width 111 height 15
select select "custom_placeholder"
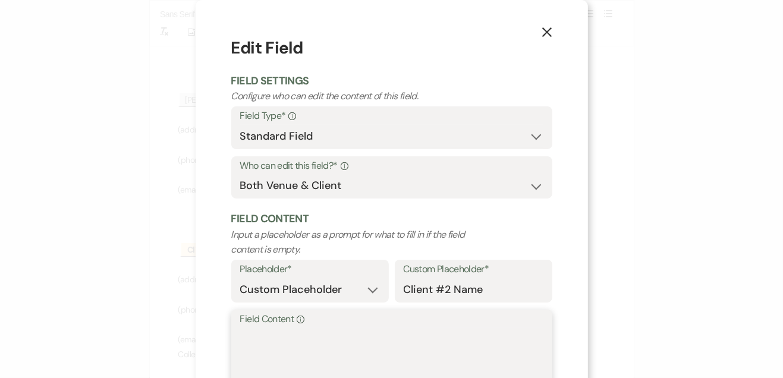
click at [256, 357] on textarea "Field Content Info" at bounding box center [391, 357] width 303 height 59
paste textarea "[PERSON_NAME]"
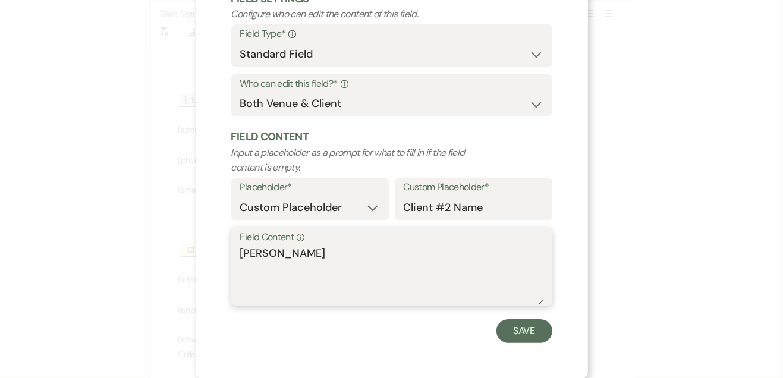
type textarea "[PERSON_NAME]"
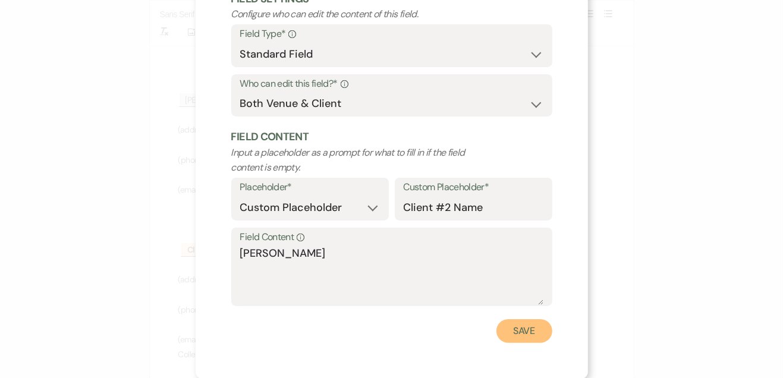
click at [532, 331] on button "Save" at bounding box center [525, 331] width 56 height 24
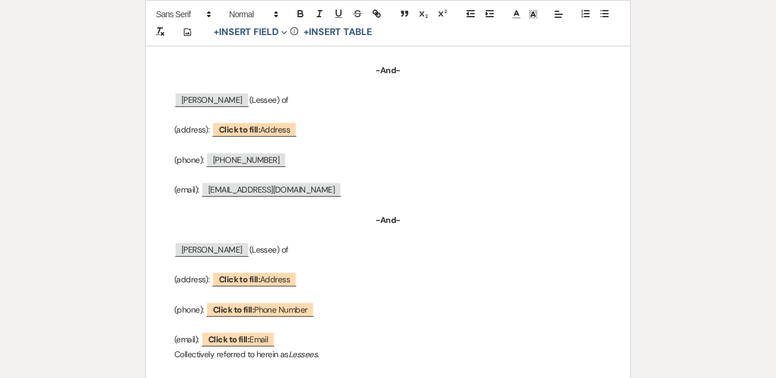
click at [259, 345] on span "Click to fill: Email" at bounding box center [238, 339] width 74 height 15
select select "Email"
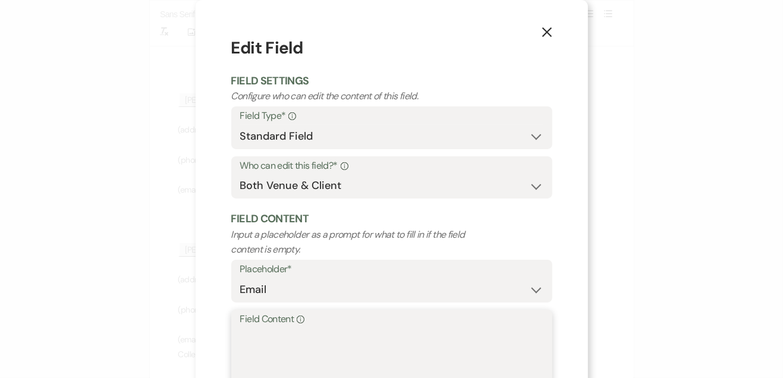
click at [259, 345] on textarea "Field Content Info" at bounding box center [391, 357] width 303 height 59
paste textarea "[EMAIL_ADDRESS][DOMAIN_NAME]"
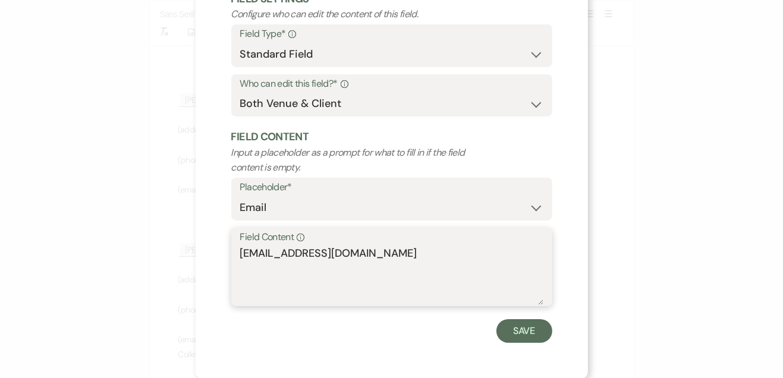
type textarea "[EMAIL_ADDRESS][DOMAIN_NAME]"
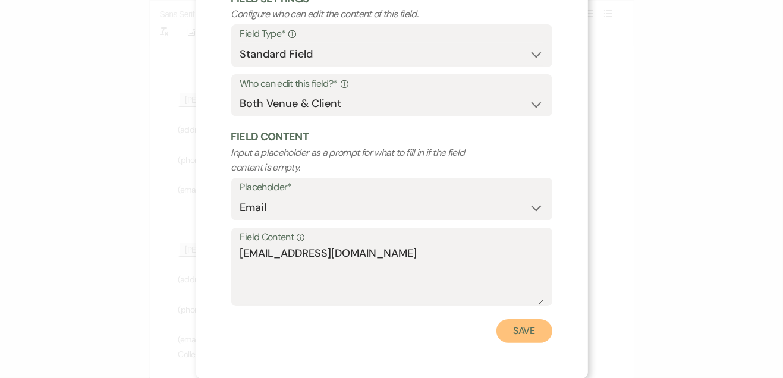
click at [535, 328] on button "Save" at bounding box center [525, 331] width 56 height 24
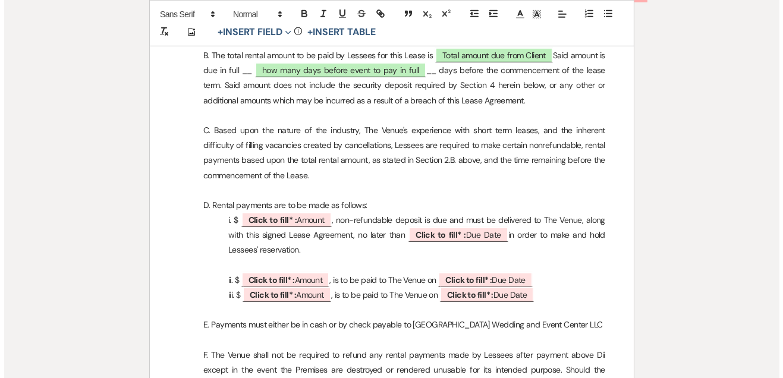
scroll to position [692, 0]
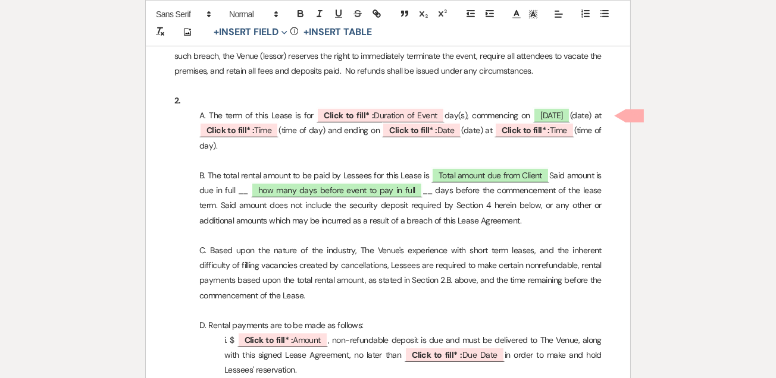
click at [425, 113] on span "Click to fill* : Duration of Event" at bounding box center [379, 115] width 127 height 15
select select "owner"
select select "custom_placeholder"
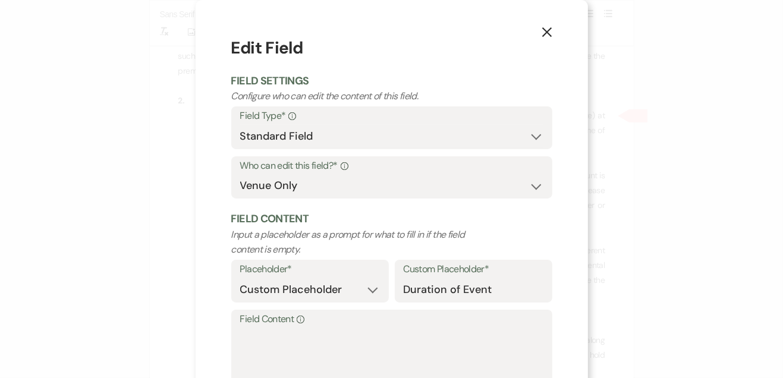
click at [268, 323] on label "Field Content Info" at bounding box center [391, 319] width 303 height 17
click at [268, 328] on textarea "Field Content Info" at bounding box center [391, 357] width 303 height 59
type textarea "1"
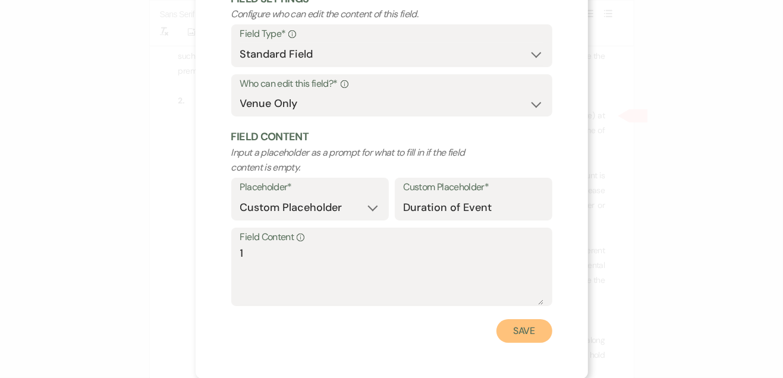
click at [515, 337] on button "Save" at bounding box center [525, 331] width 56 height 24
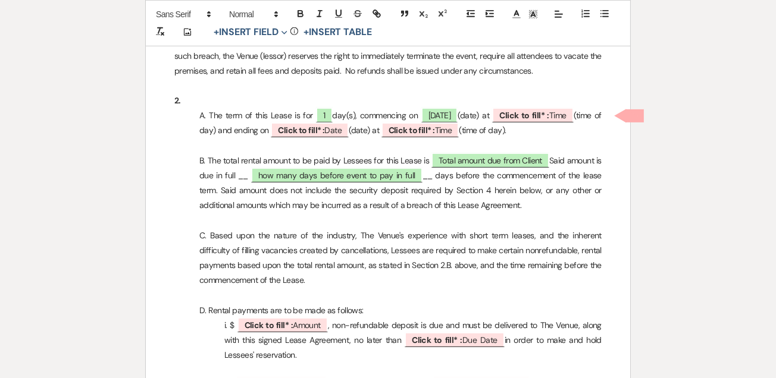
click at [549, 118] on b "Click to fill* :" at bounding box center [524, 115] width 50 height 11
select select "owner"
select select "Time"
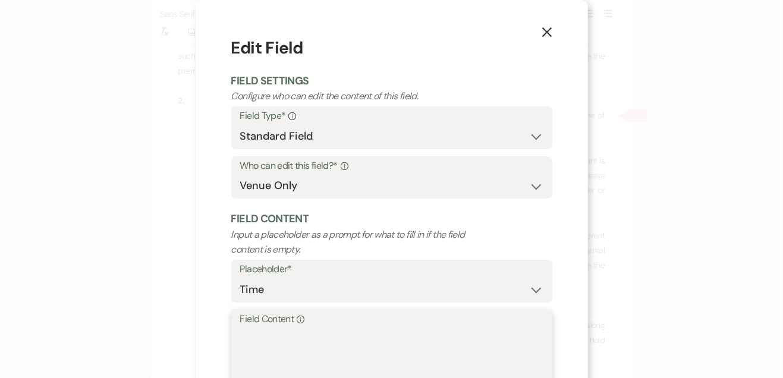
click at [403, 343] on textarea "Field Content Info" at bounding box center [391, 357] width 303 height 59
type textarea "8:00 AM"
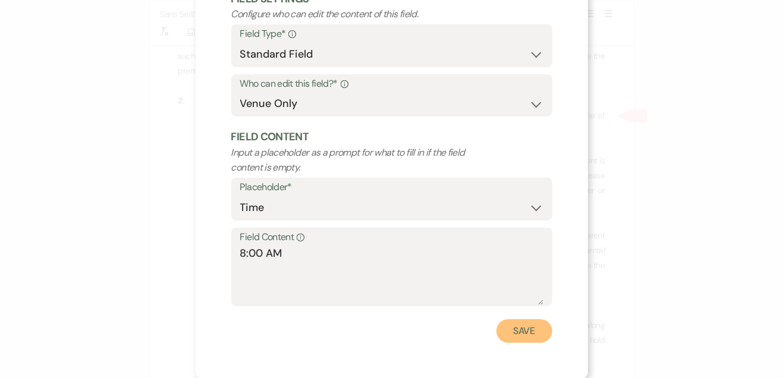
click at [514, 328] on button "Save" at bounding box center [525, 331] width 56 height 24
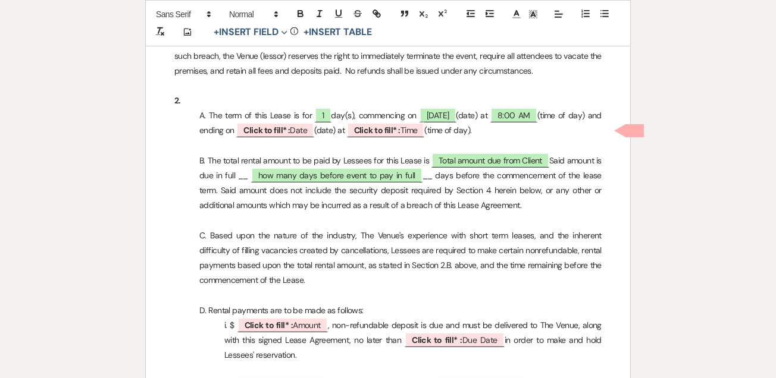
click at [290, 127] on b "Click to fill* :" at bounding box center [266, 130] width 46 height 11
select select "owner"
select select "Date"
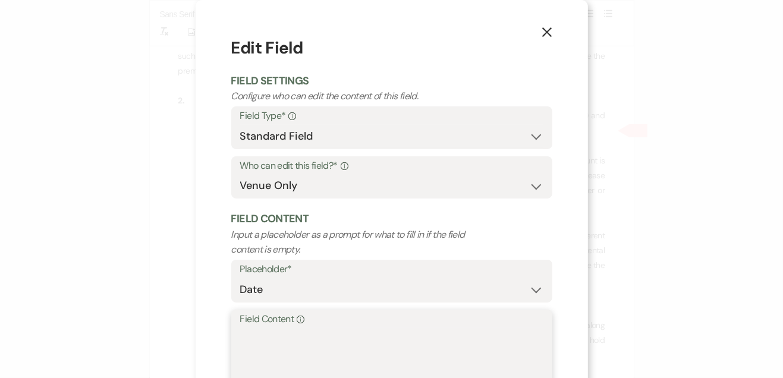
click at [300, 341] on textarea "Field Content Info" at bounding box center [391, 357] width 303 height 59
type textarea "1/16/26"
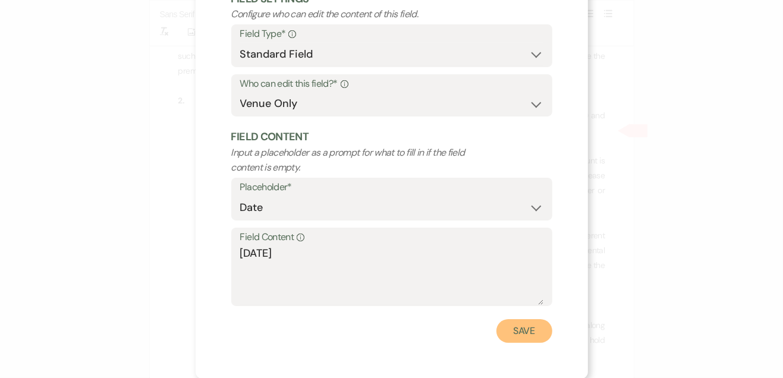
click at [531, 327] on button "Save" at bounding box center [525, 331] width 56 height 24
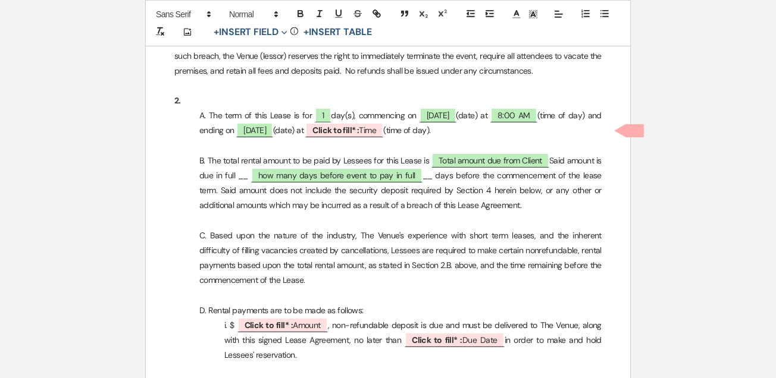
click at [359, 129] on b "Click to fill* :" at bounding box center [335, 130] width 46 height 11
select select "owner"
select select "Time"
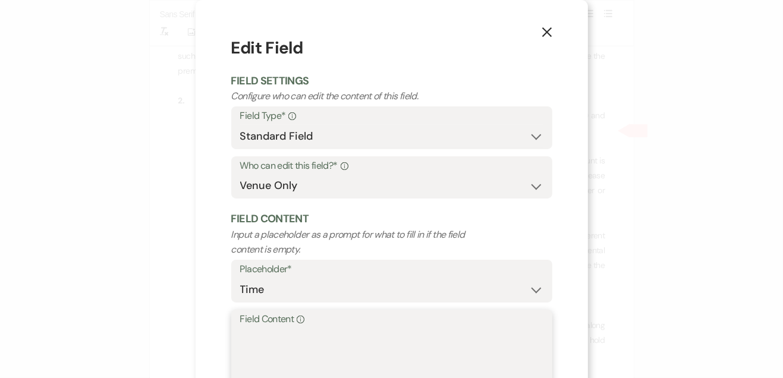
click at [310, 341] on textarea "Field Content Info" at bounding box center [391, 357] width 303 height 59
type textarea "10:00 PM"
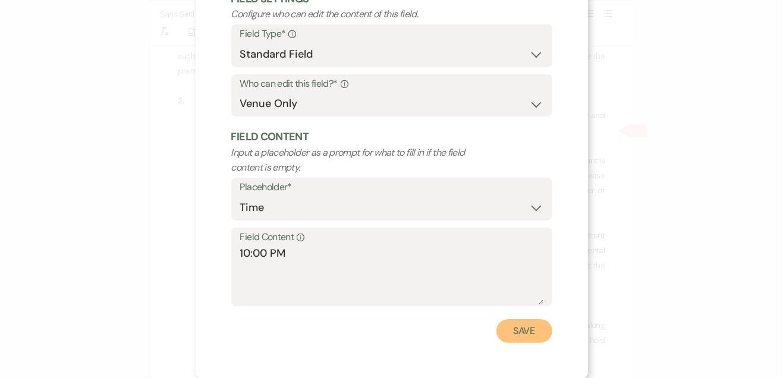
click at [519, 335] on button "Save" at bounding box center [525, 331] width 56 height 24
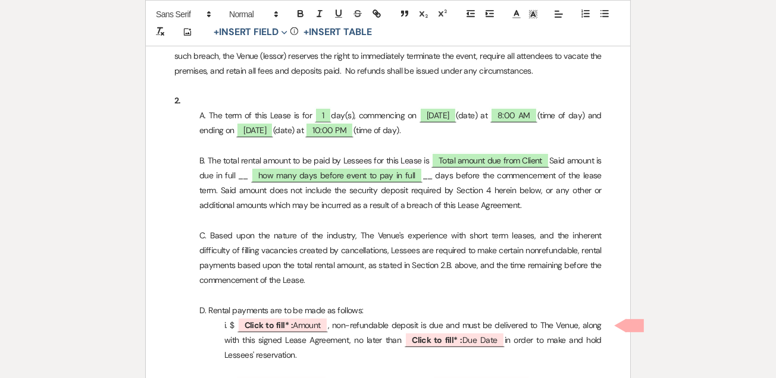
click at [484, 158] on span "Total amount due from Client" at bounding box center [490, 160] width 118 height 15
select select "owner"
select select "Number"
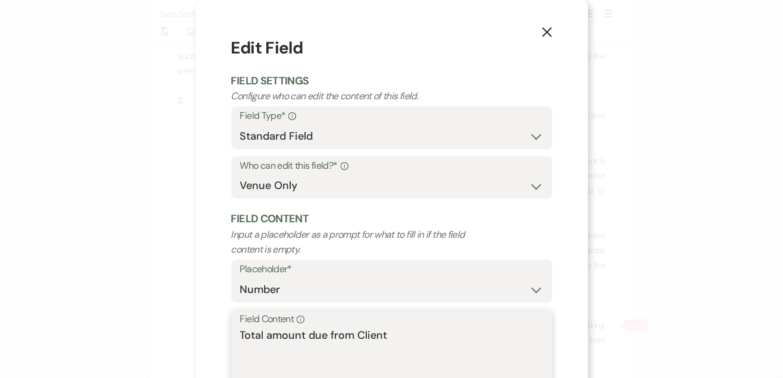
click at [419, 342] on textarea "Total amount due from Client" at bounding box center [391, 357] width 303 height 59
type textarea "T"
type textarea "$1,500"
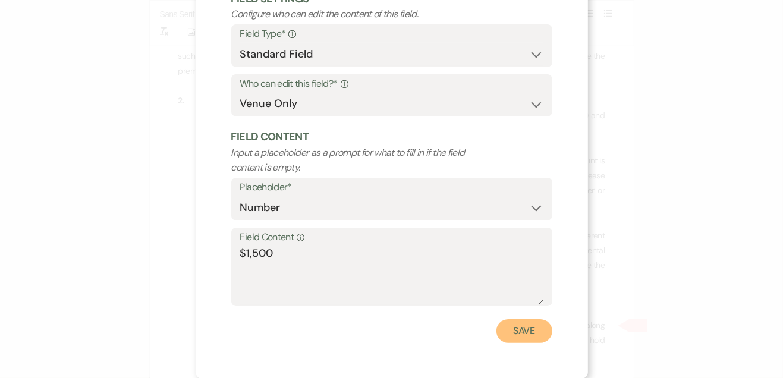
click at [524, 333] on button "Save" at bounding box center [525, 331] width 56 height 24
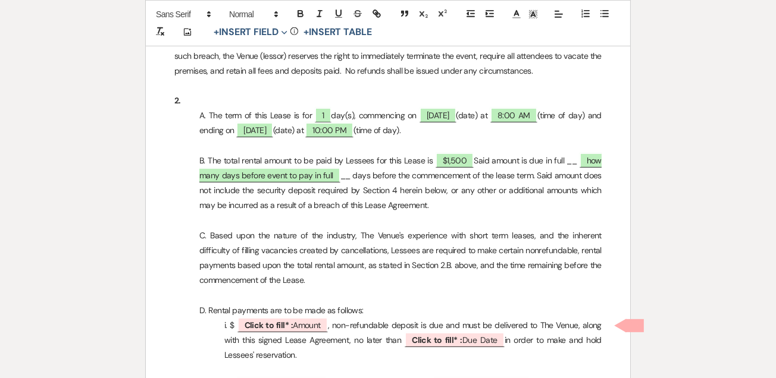
click at [294, 168] on span "how many days before event to pay in full" at bounding box center [400, 168] width 402 height 30
select select "owner"
select select "Number"
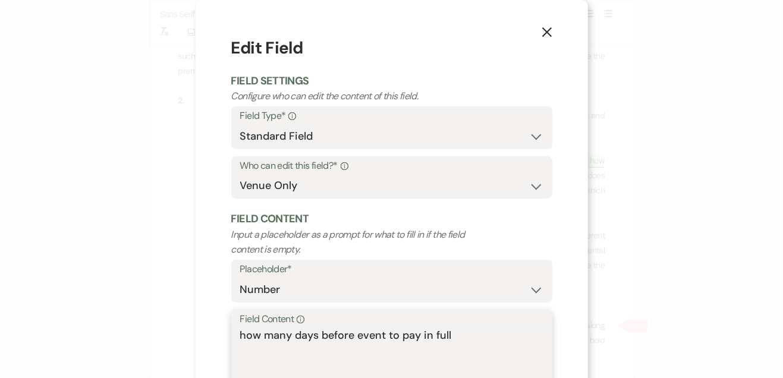
click at [468, 341] on textarea "how many days before event to pay in full" at bounding box center [391, 357] width 303 height 59
type textarea "h"
type textarea "60"
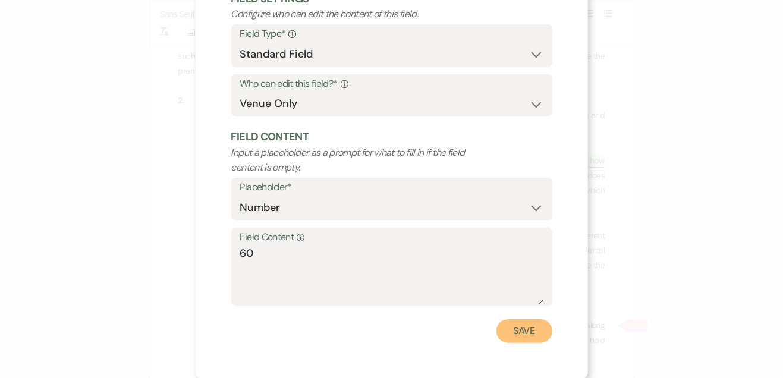
click at [521, 332] on button "Save" at bounding box center [525, 331] width 56 height 24
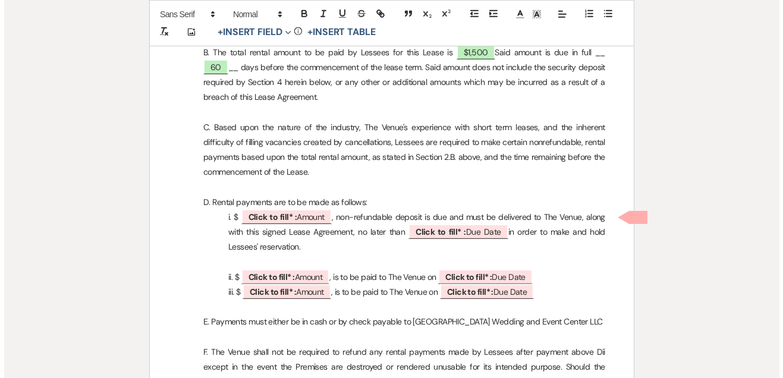
scroll to position [809, 0]
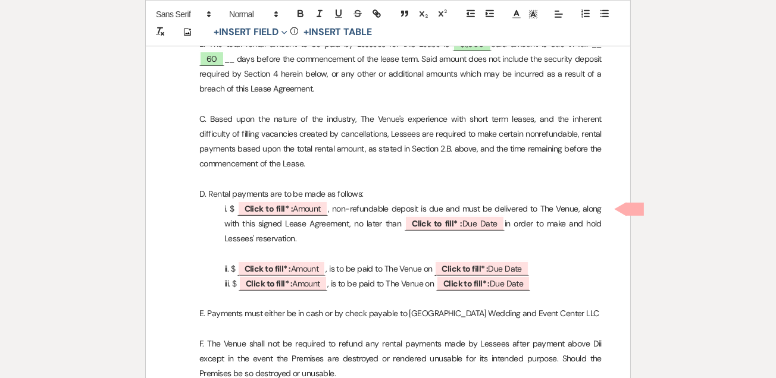
click at [316, 204] on span "Click to fill* : Amount" at bounding box center [282, 208] width 90 height 15
select select "owner"
select select "Amount"
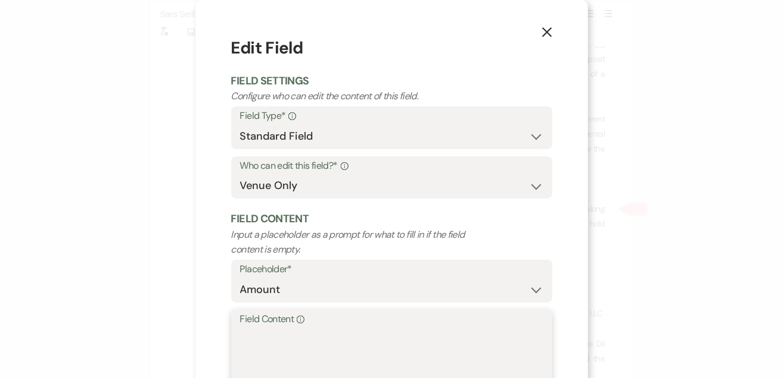
click at [331, 338] on textarea "Field Content Info" at bounding box center [391, 357] width 303 height 59
type textarea "$500"
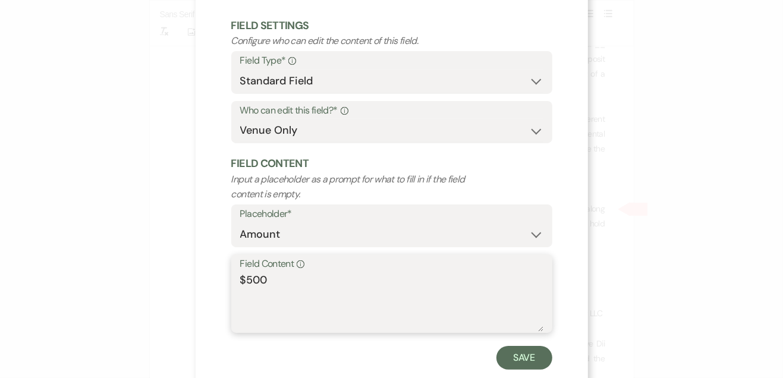
scroll to position [82, 0]
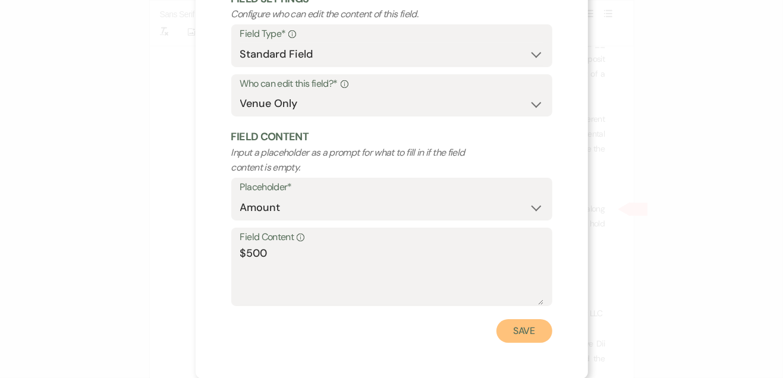
click at [513, 332] on button "Save" at bounding box center [525, 331] width 56 height 24
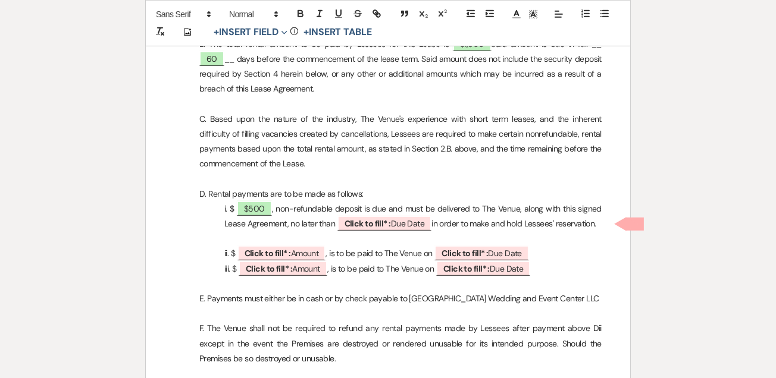
click at [506, 324] on p "F. The Venue shall not be required to refund any rental payments made by Lessee…" at bounding box center [387, 343] width 427 height 45
click at [405, 227] on span "Click to fill* : Due Date" at bounding box center [384, 223] width 95 height 15
select select "owner"
select select "custom_placeholder"
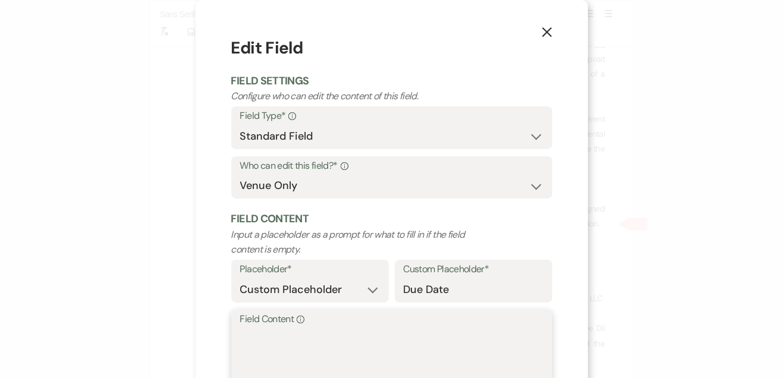
click at [368, 341] on textarea "Field Content Info" at bounding box center [391, 357] width 303 height 59
type textarea "8/22/25"
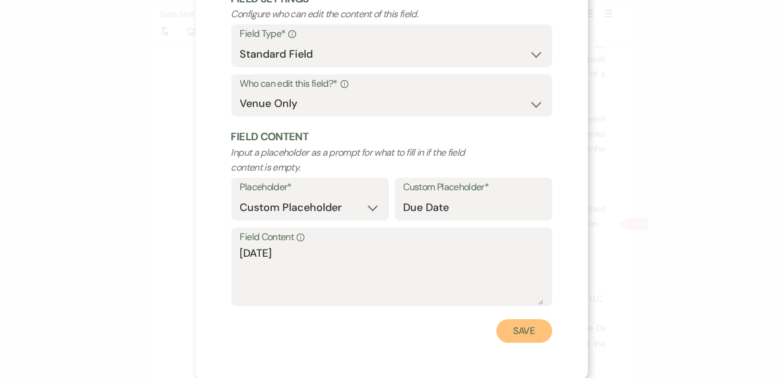
click at [516, 335] on button "Save" at bounding box center [525, 331] width 56 height 24
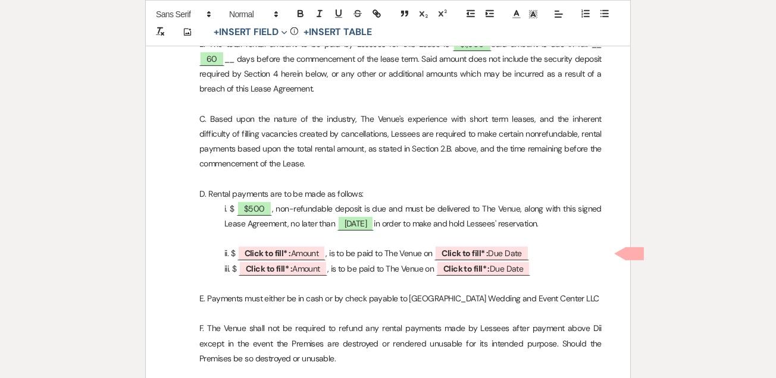
click at [316, 249] on span "Click to fill* : Amount" at bounding box center [281, 253] width 89 height 15
select select "owner"
select select "Amount"
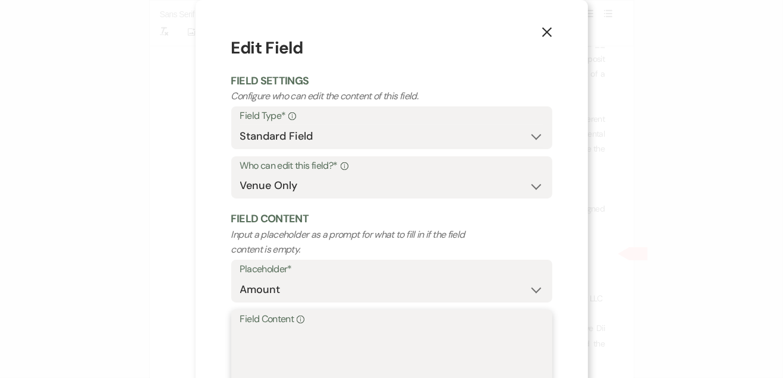
click at [450, 343] on textarea "Field Content Info" at bounding box center [391, 357] width 303 height 59
type textarea "1"
type textarea "$1,000"
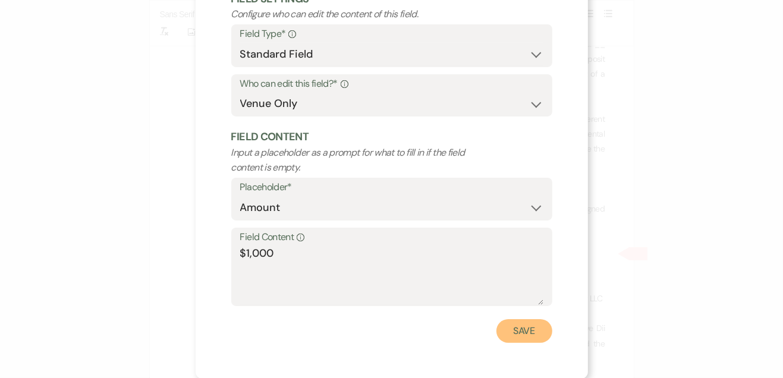
click at [515, 331] on button "Save" at bounding box center [525, 331] width 56 height 24
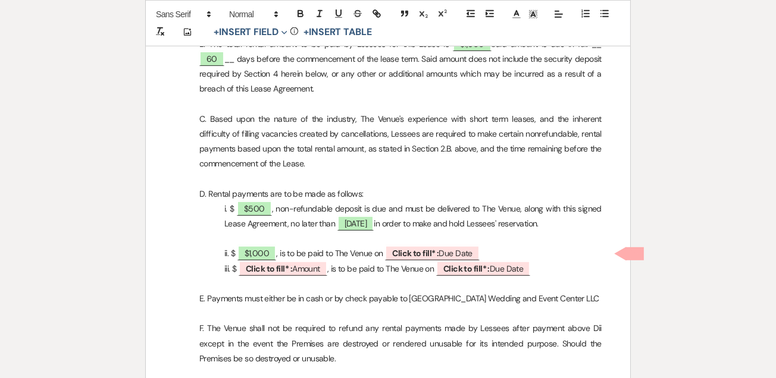
click at [445, 255] on span "Click to fill* : Due Date" at bounding box center [432, 253] width 95 height 15
select select "owner"
select select "custom_placeholder"
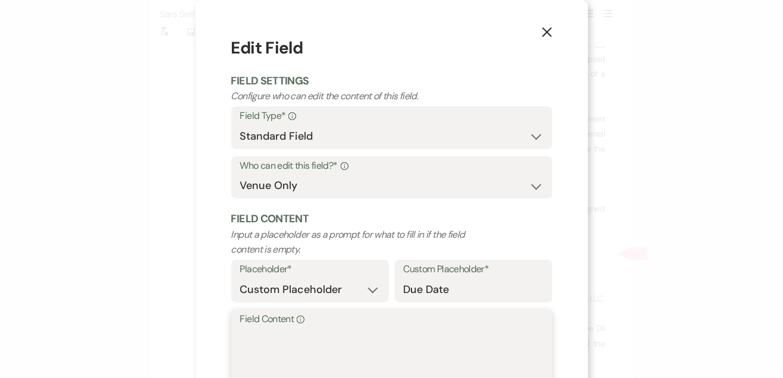
click at [453, 342] on textarea "Field Content Info" at bounding box center [391, 357] width 303 height 59
type textarea "[DATE]"
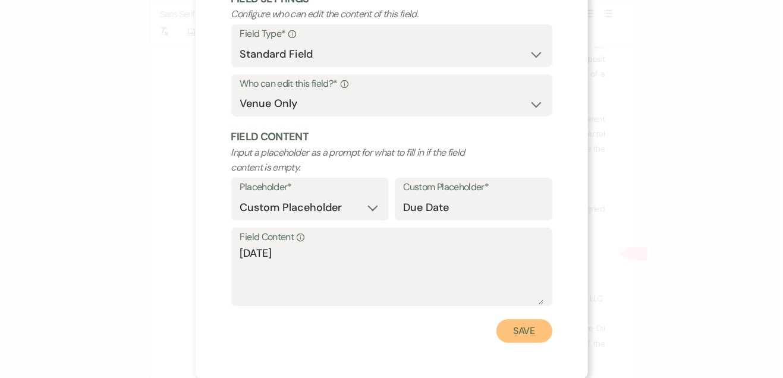
click at [522, 332] on button "Save" at bounding box center [525, 331] width 56 height 24
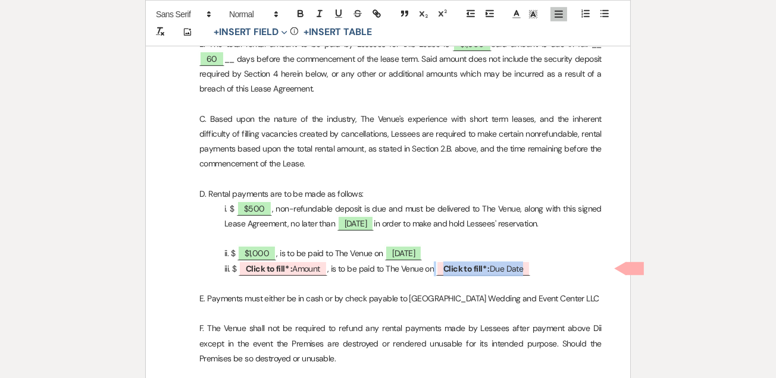
drag, startPoint x: 551, startPoint y: 274, endPoint x: 211, endPoint y: 268, distance: 339.7
click at [211, 268] on p "iii. $ ﻿ Click to fill* : Amount ﻿ , is to be paid to The Venue on ﻿ Click to f…" at bounding box center [387, 269] width 427 height 15
click at [442, 274] on p "iii. $ ﻿ Click to fill* : Amount ﻿ , is" at bounding box center [387, 269] width 427 height 15
click at [393, 268] on p "iii. $ ﻿ Click to fill* : Amount ﻿ , is" at bounding box center [387, 269] width 427 height 15
drag, startPoint x: 345, startPoint y: 271, endPoint x: 239, endPoint y: 268, distance: 105.9
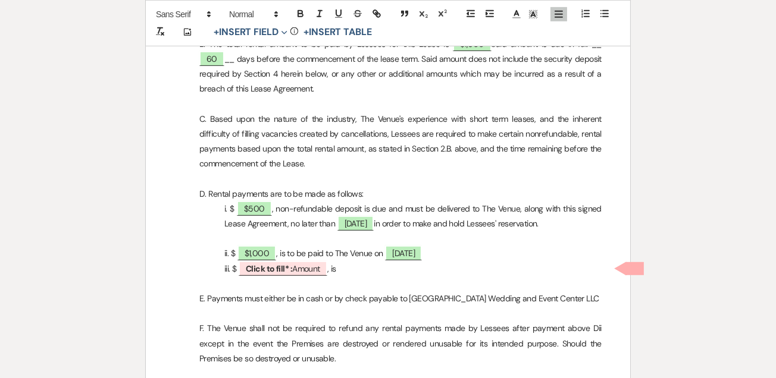
click at [239, 268] on p "iii. $ ﻿ Click to fill* : Amount ﻿ , is" at bounding box center [387, 269] width 427 height 15
drag, startPoint x: 339, startPoint y: 281, endPoint x: 288, endPoint y: 274, distance: 51.6
click at [342, 270] on p "iii. $" at bounding box center [387, 269] width 427 height 15
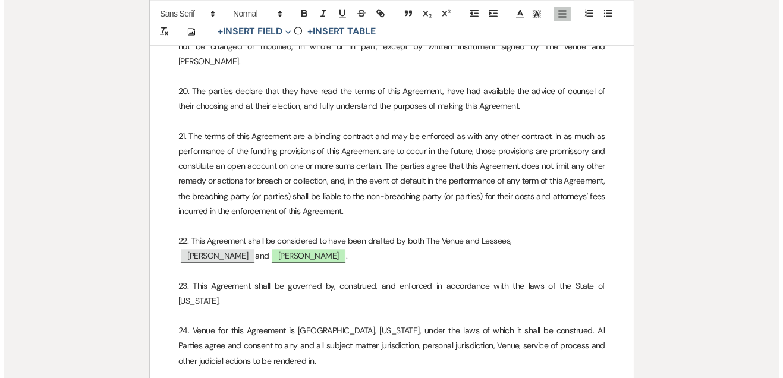
scroll to position [3456, 0]
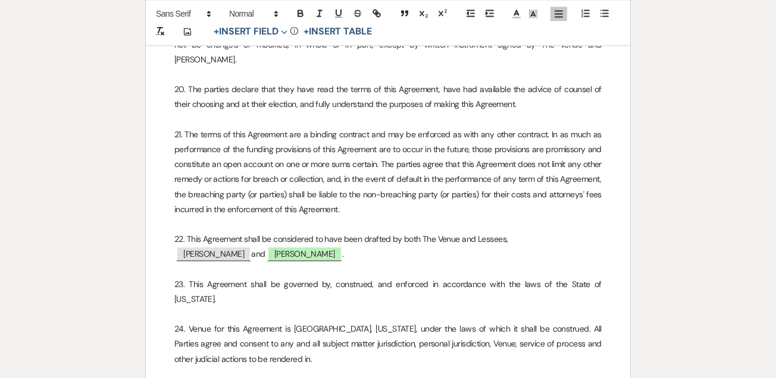
click at [308, 246] on span "[PERSON_NAME]" at bounding box center [304, 253] width 75 height 15
select select "smartCustomField"
select select "owner"
select select "{{clientNames}}"
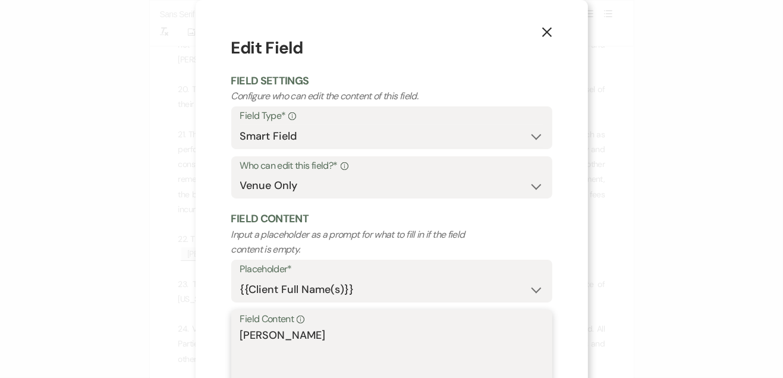
drag, startPoint x: 333, startPoint y: 346, endPoint x: 206, endPoint y: 344, distance: 126.7
click at [206, 344] on div "X Edit Field Field Settings Configure who can edit the content of this field. F…" at bounding box center [392, 230] width 393 height 461
paste textarea "[PERSON_NAME]"
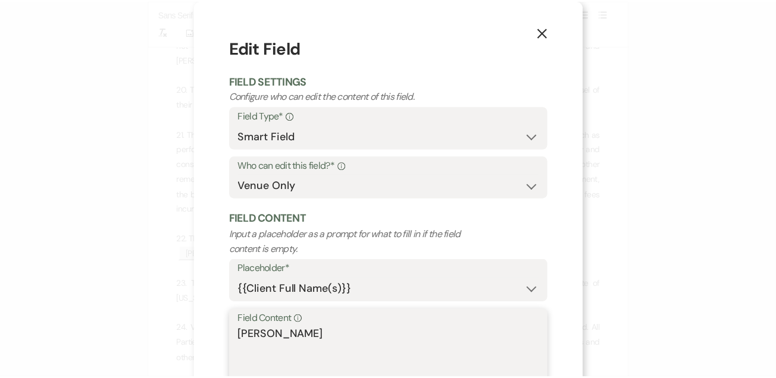
scroll to position [82, 0]
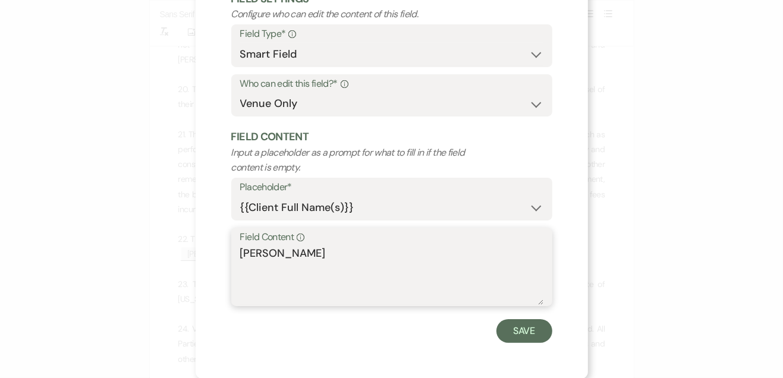
type textarea "[PERSON_NAME]"
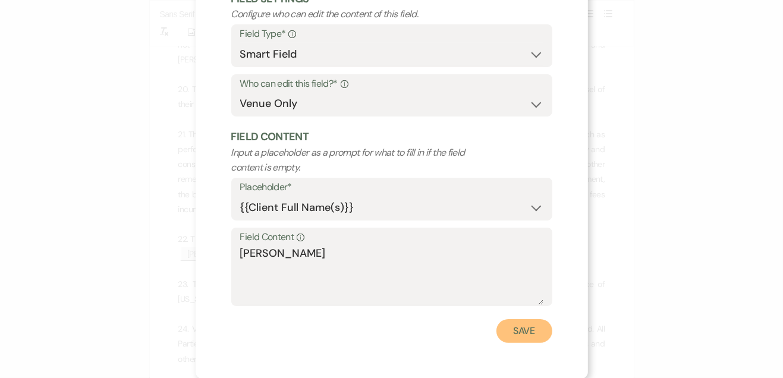
click at [534, 327] on button "Save" at bounding box center [525, 331] width 56 height 24
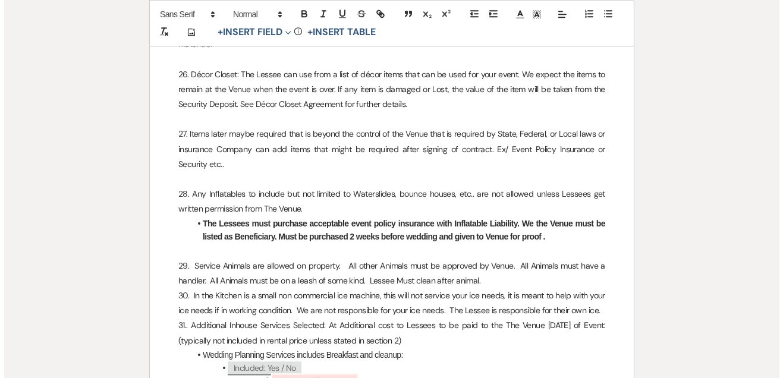
scroll to position [4041, 0]
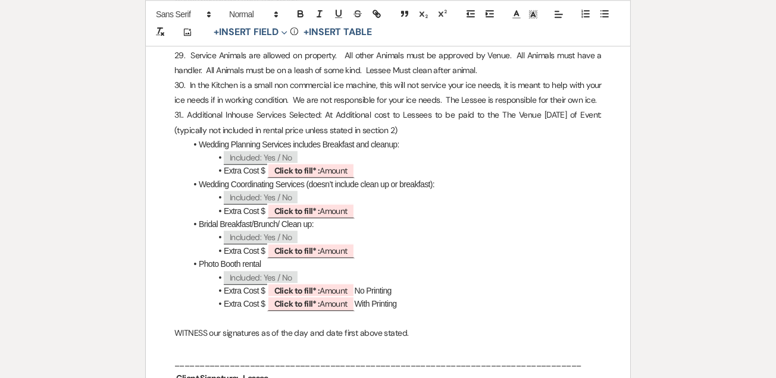
click at [345, 163] on span "Click to fill* : Amount" at bounding box center [310, 170] width 87 height 15
select select "owner"
select select "Amount"
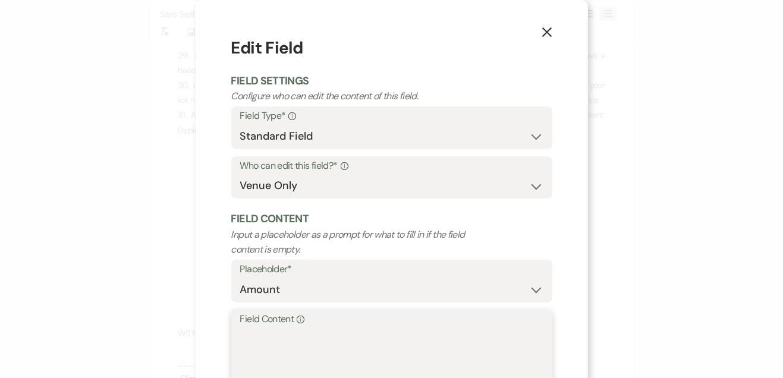
click at [284, 334] on textarea "Field Content Info" at bounding box center [391, 357] width 303 height 59
type textarea "$2,000"
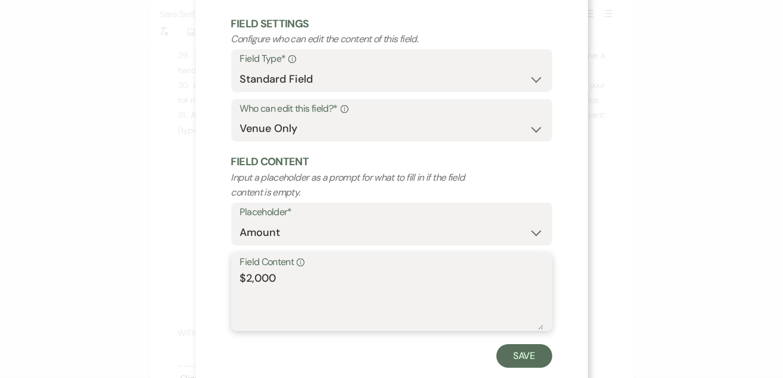
scroll to position [82, 0]
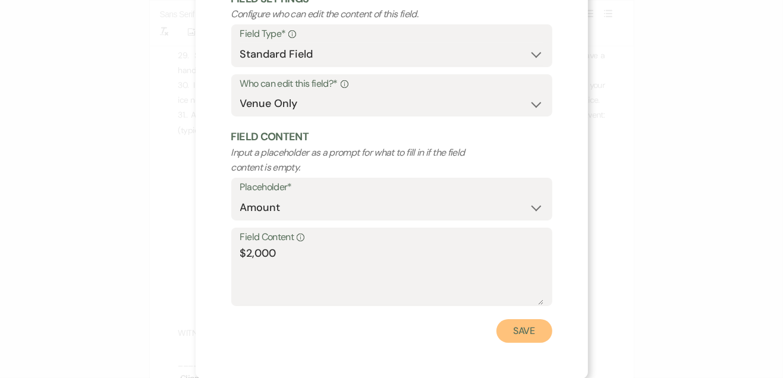
click at [519, 335] on button "Save" at bounding box center [525, 331] width 56 height 24
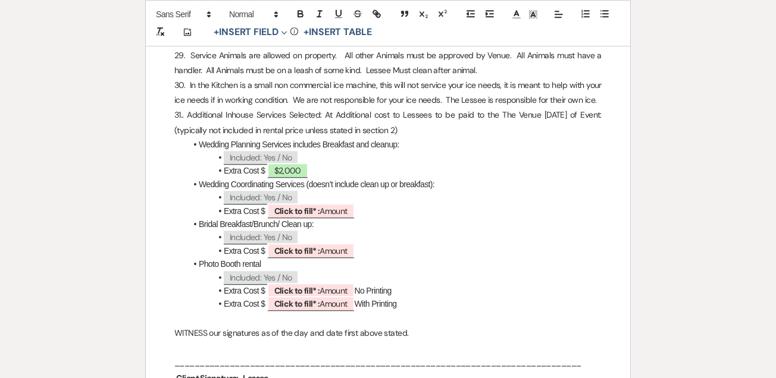
click at [327, 203] on span "Click to fill* : Amount" at bounding box center [310, 210] width 87 height 15
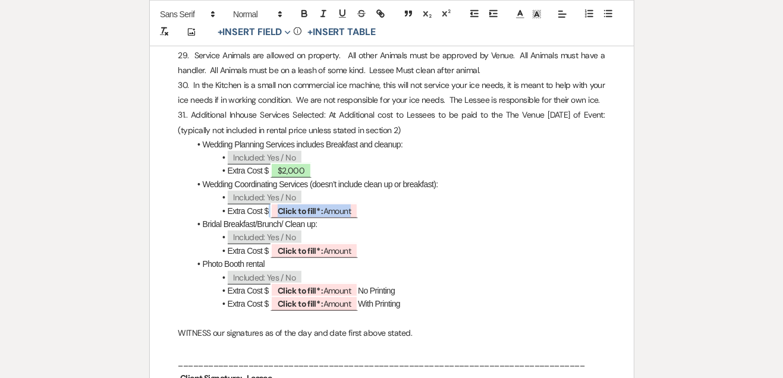
select select "owner"
select select "Amount"
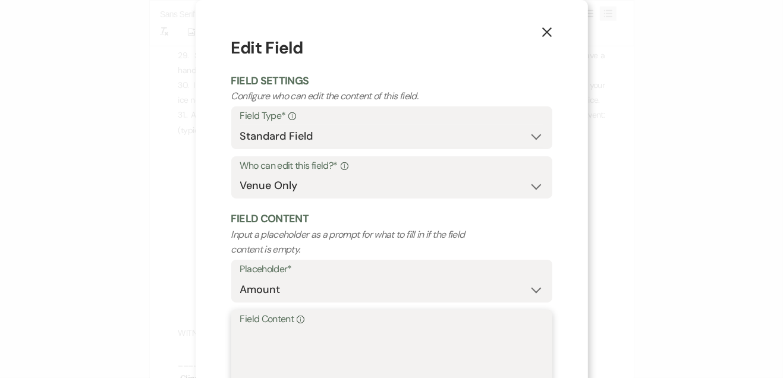
click at [296, 356] on textarea "Field Content Info" at bounding box center [391, 357] width 303 height 59
type textarea "$750"
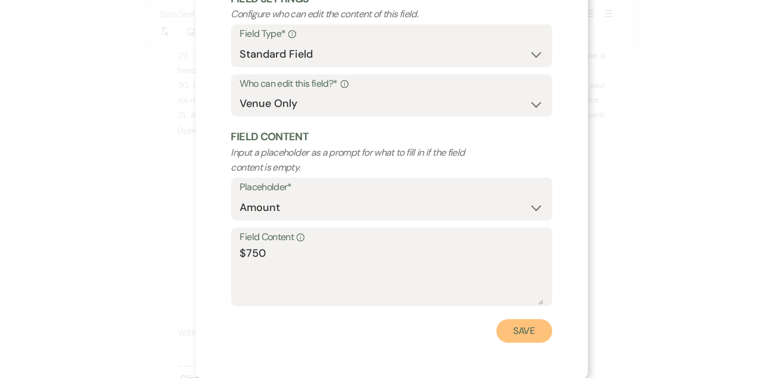
click at [523, 326] on button "Save" at bounding box center [525, 331] width 56 height 24
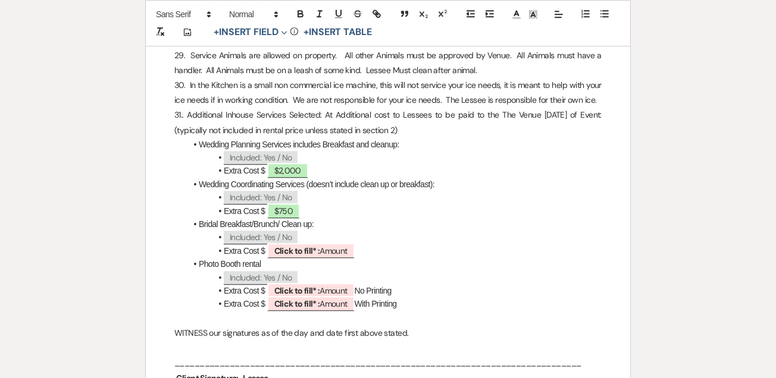
click at [335, 243] on span "Click to fill* : Amount" at bounding box center [310, 250] width 87 height 15
select select "owner"
select select "Amount"
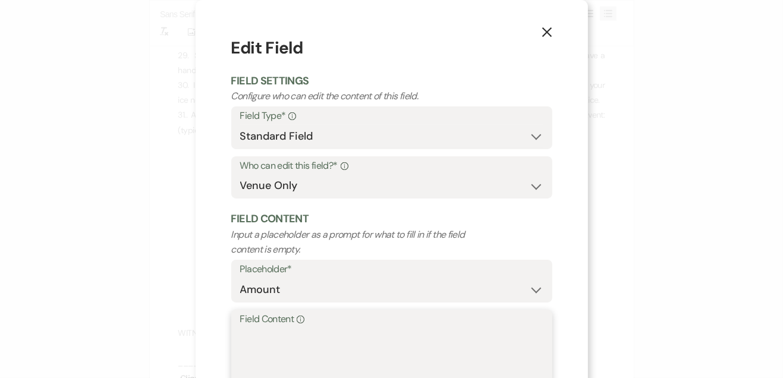
click at [330, 343] on textarea "Field Content Info" at bounding box center [391, 357] width 303 height 59
type textarea "$300"
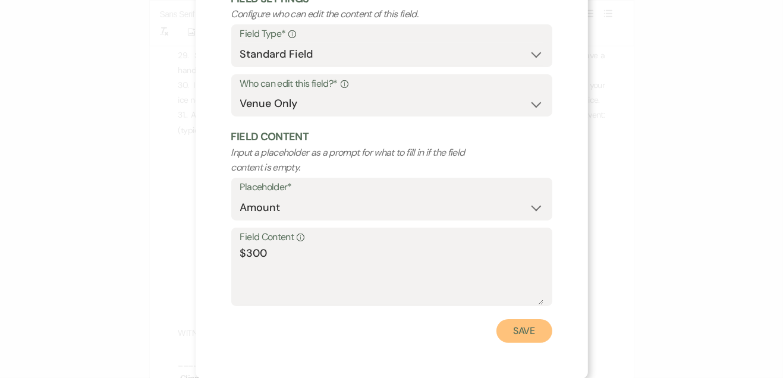
click at [517, 329] on button "Save" at bounding box center [525, 331] width 56 height 24
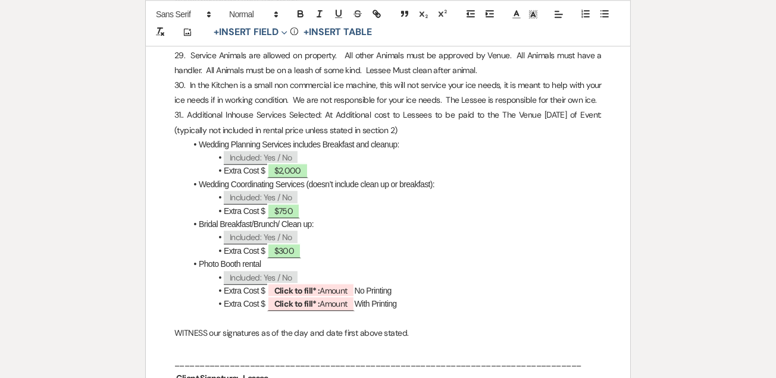
click at [330, 283] on span "Click to fill* : Amount" at bounding box center [310, 290] width 87 height 15
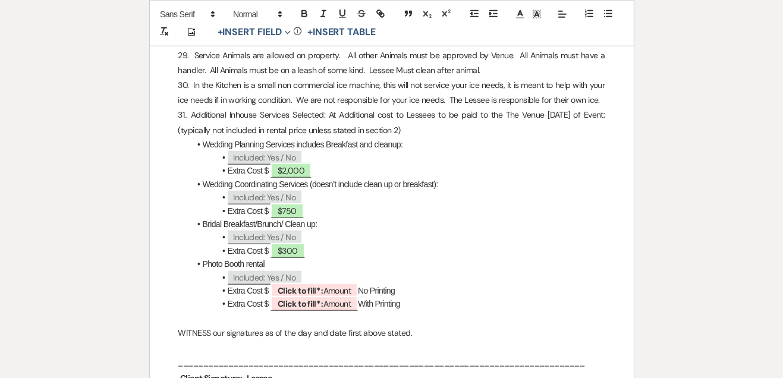
select select "owner"
select select "Amount"
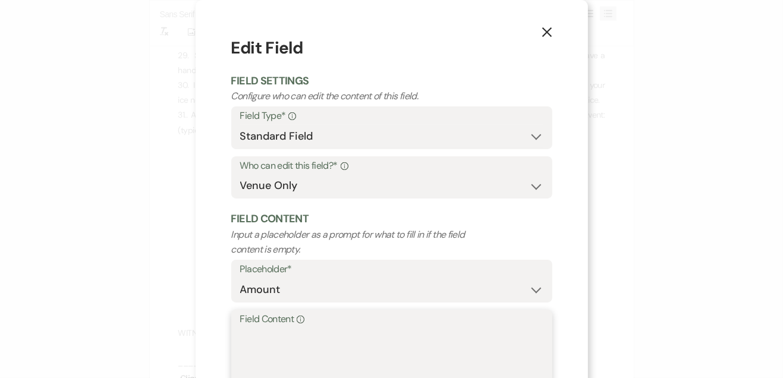
click at [352, 342] on textarea "Field Content Info" at bounding box center [391, 357] width 303 height 59
type textarea "$250"
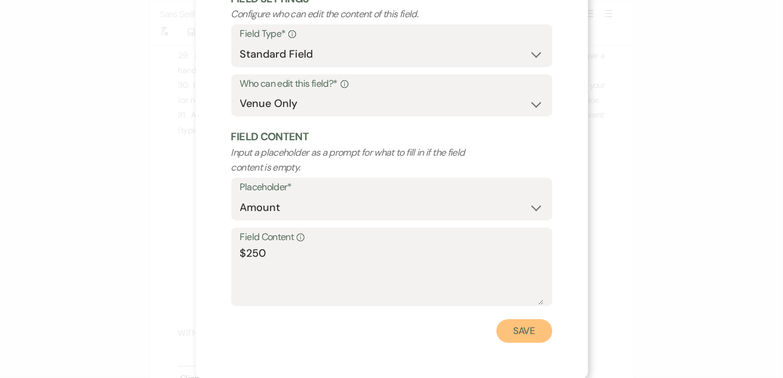
click at [532, 329] on button "Save" at bounding box center [525, 331] width 56 height 24
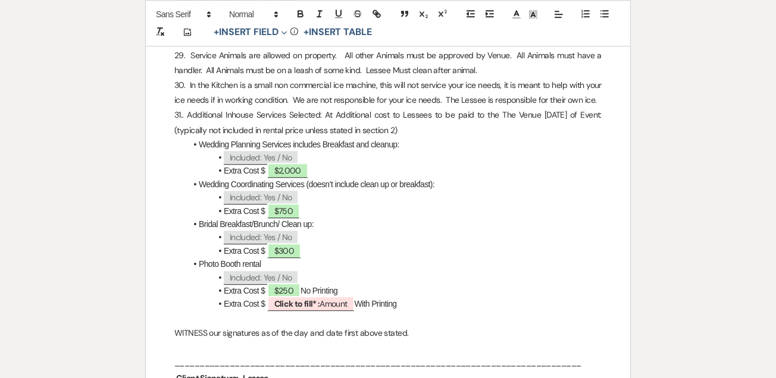
click at [343, 296] on span "Click to fill* : Amount" at bounding box center [310, 303] width 87 height 15
select select "owner"
select select "Amount"
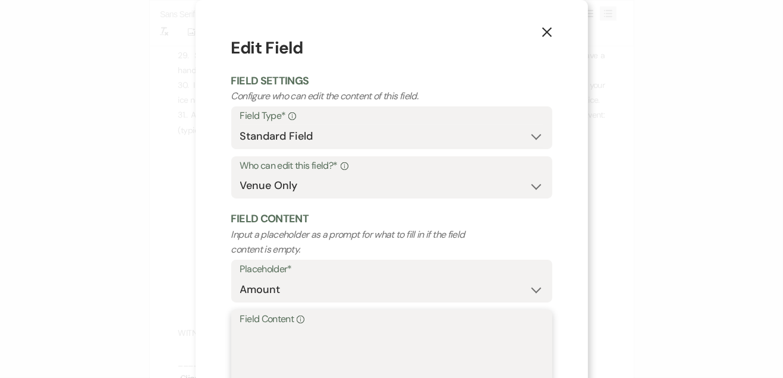
click at [334, 356] on textarea "Field Content Info" at bounding box center [391, 357] width 303 height 59
type textarea "$500"
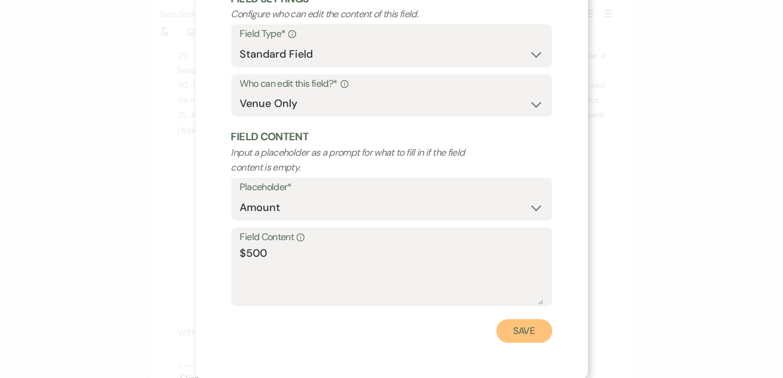
click at [517, 328] on button "Save" at bounding box center [525, 331] width 56 height 24
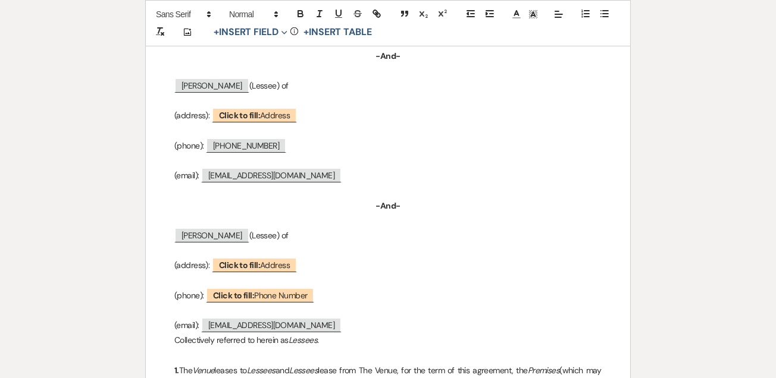
scroll to position [0, 0]
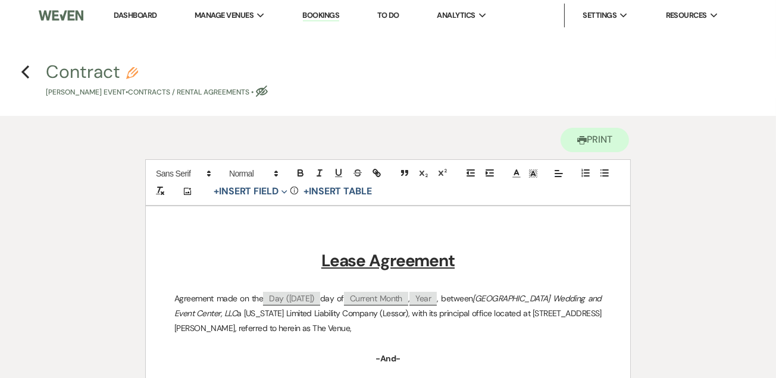
select select "5"
select select "13"
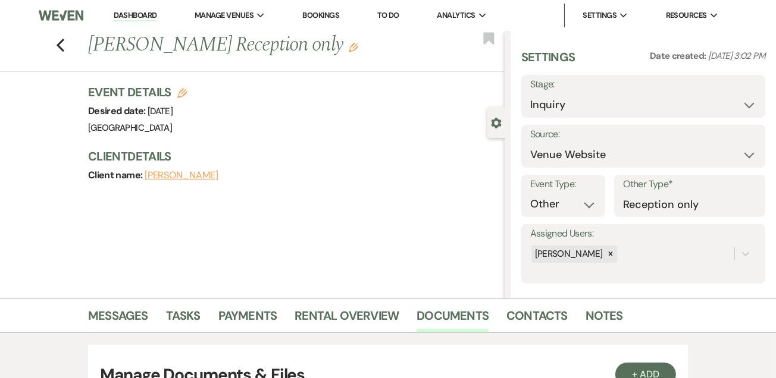
scroll to position [231, 0]
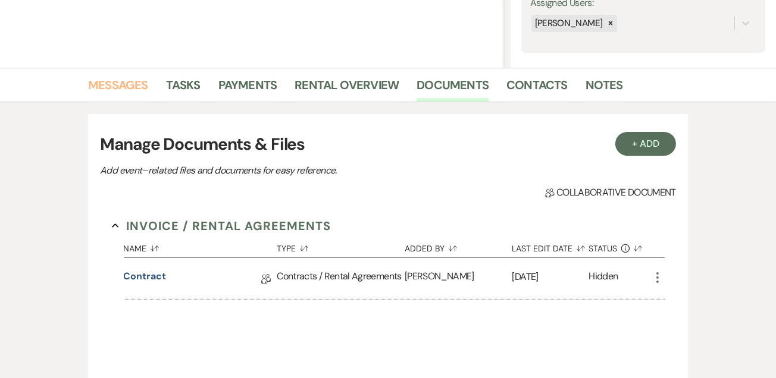
click at [110, 90] on link "Messages" at bounding box center [118, 89] width 60 height 26
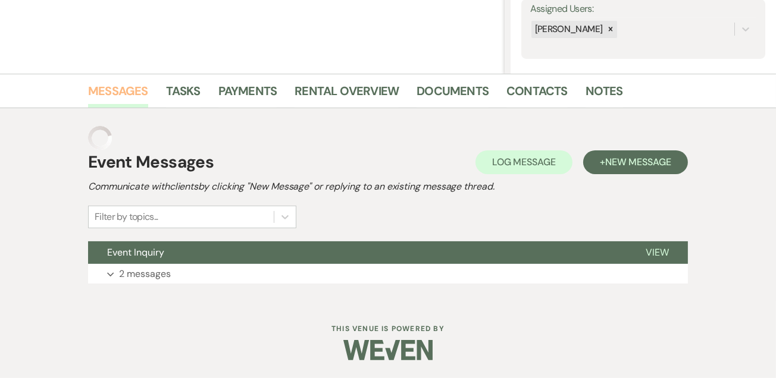
scroll to position [199, 0]
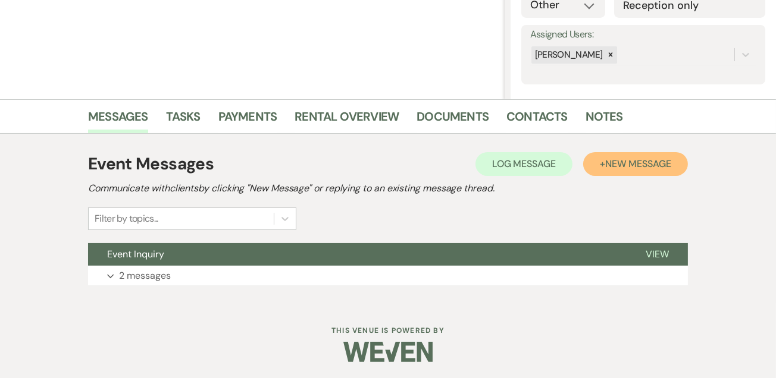
click at [647, 152] on button "+ New Message" at bounding box center [635, 164] width 105 height 24
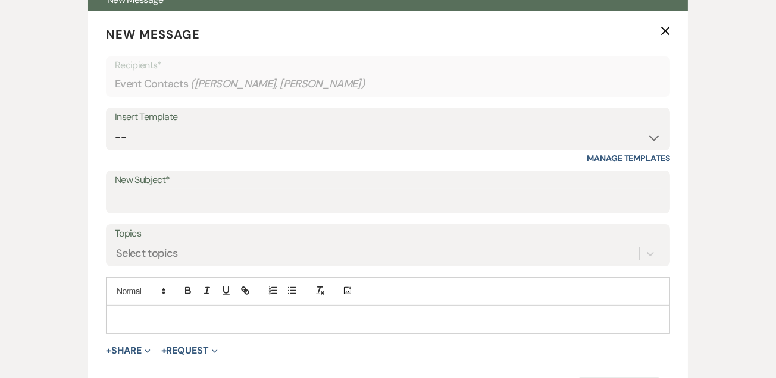
scroll to position [459, 0]
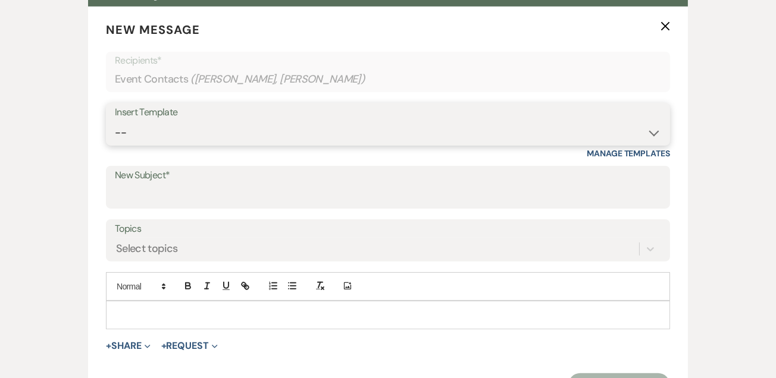
click at [659, 139] on select "-- Weven Planning Portal Introduction (Booked Events) Initial Inquiry Response …" at bounding box center [388, 132] width 546 height 23
select select "4137"
click at [115, 121] on select "-- Weven Planning Portal Introduction (Booked Events) Initial Inquiry Response …" at bounding box center [388, 132] width 546 height 23
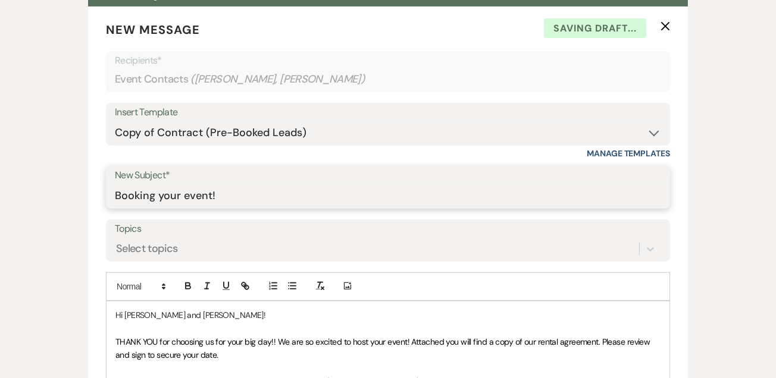
click at [318, 199] on input "Booking your event!" at bounding box center [388, 195] width 546 height 23
type input "Booking your event! [GEOGRAPHIC_DATA]"
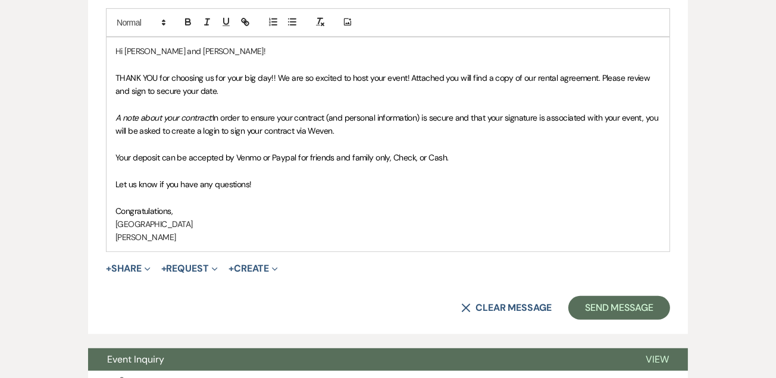
scroll to position [827, 0]
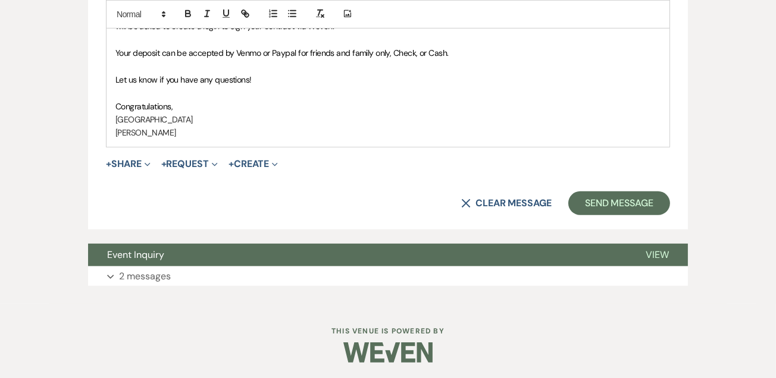
click at [126, 162] on button "+ Share Expand" at bounding box center [128, 164] width 45 height 10
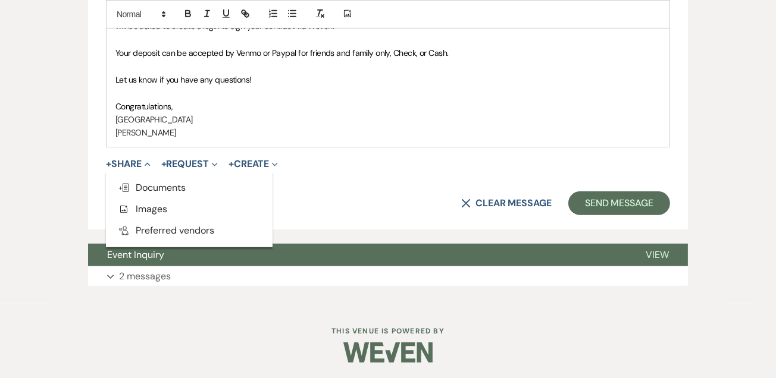
click at [133, 186] on span "Doc Upload Documents" at bounding box center [152, 187] width 68 height 12
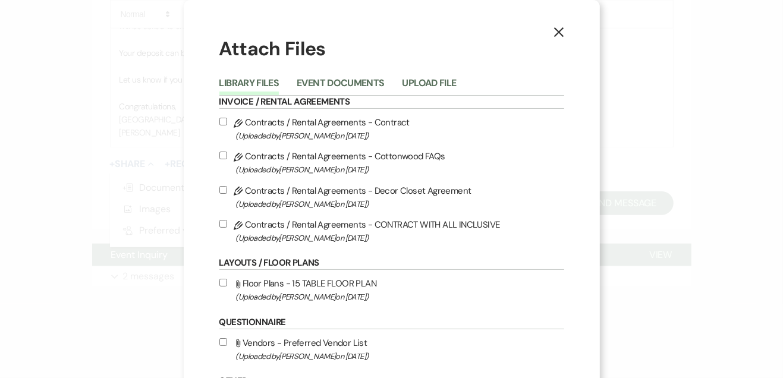
click at [340, 79] on button "Event Documents" at bounding box center [340, 87] width 87 height 17
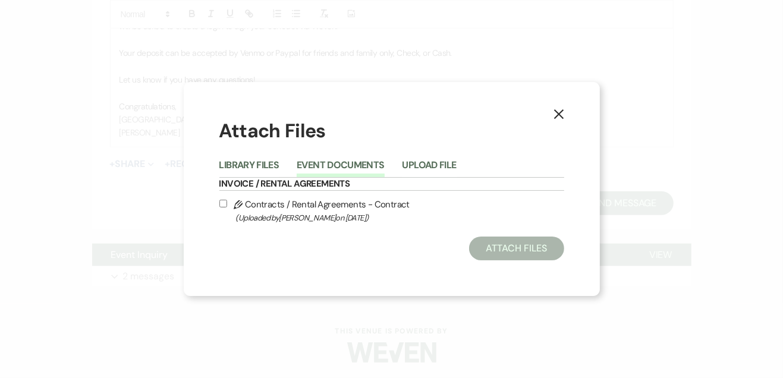
click at [224, 197] on label "Pencil Contracts / Rental Agreements - Contract (Uploaded by [PERSON_NAME] on […" at bounding box center [392, 211] width 345 height 28
click at [224, 200] on input "Pencil Contracts / Rental Agreements - Contract (Uploaded by [PERSON_NAME] on […" at bounding box center [224, 204] width 8 height 8
checkbox input "true"
click at [474, 246] on button "Attach Files" at bounding box center [516, 249] width 95 height 24
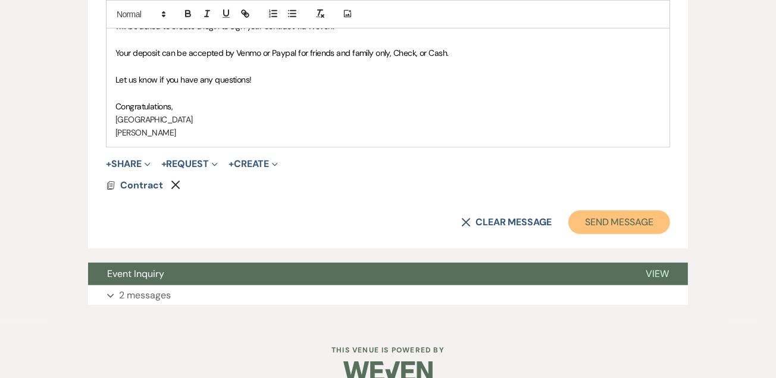
click at [633, 218] on button "Send Message" at bounding box center [619, 223] width 102 height 24
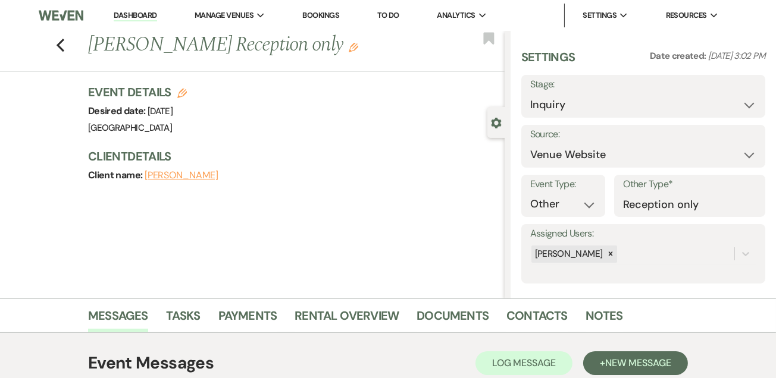
scroll to position [0, 0]
click at [740, 109] on select "Inquiry Follow Up Tour Requested Tour Confirmed Toured Proposal Sent Booked Lost" at bounding box center [643, 104] width 226 height 23
select select "6"
click at [530, 93] on select "Inquiry Follow Up Tour Requested Tour Confirmed Toured Proposal Sent Booked Lost" at bounding box center [643, 104] width 226 height 23
click at [729, 93] on button "Save" at bounding box center [739, 96] width 51 height 24
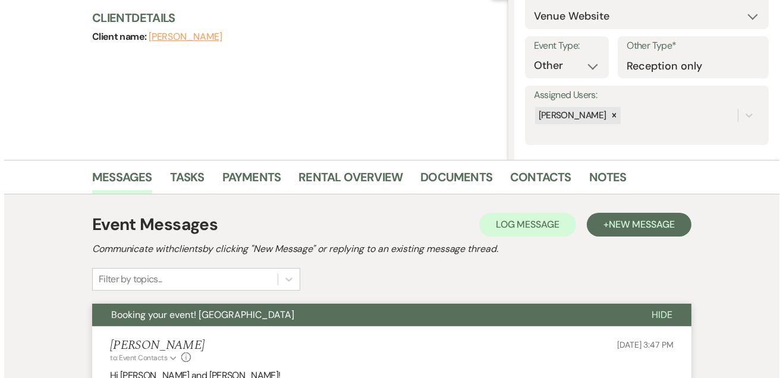
scroll to position [134, 0]
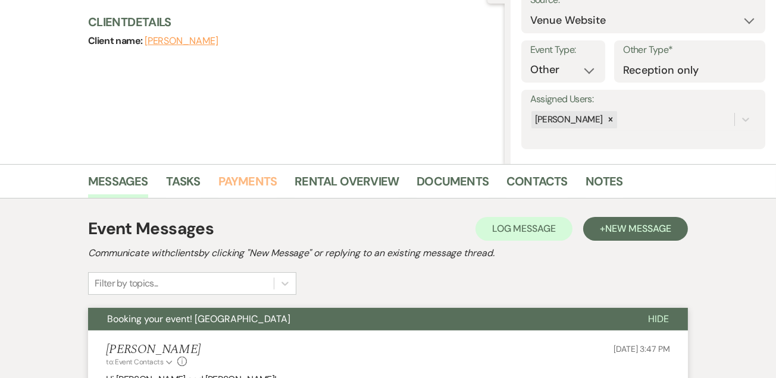
click at [265, 182] on link "Payments" at bounding box center [247, 185] width 59 height 26
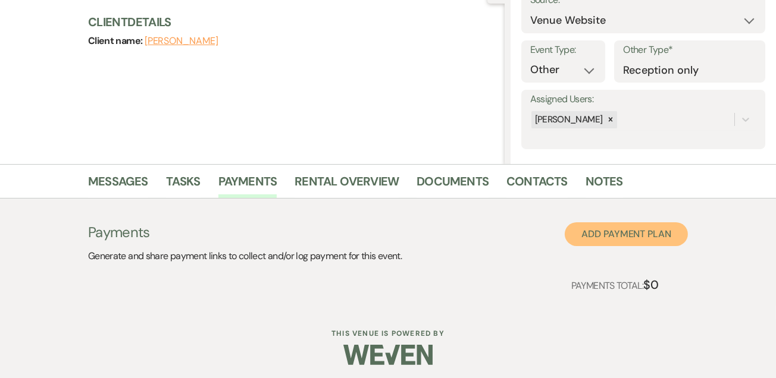
click at [614, 227] on button "Add Payment Plan" at bounding box center [626, 234] width 123 height 24
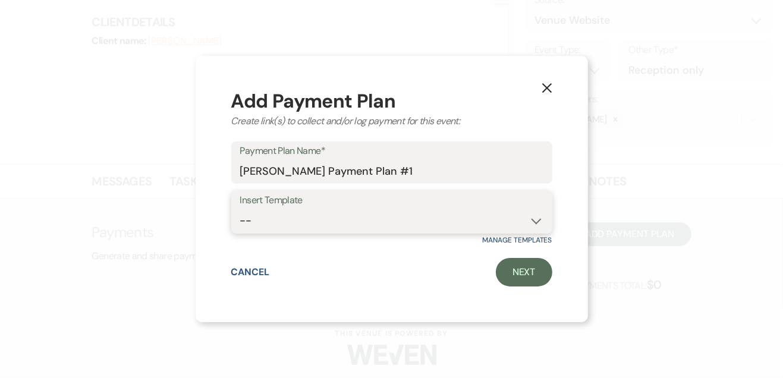
click at [410, 232] on select "-- 2 day rental package [DATE] and [DATE] at discounted rate" at bounding box center [391, 220] width 303 height 23
select select "146"
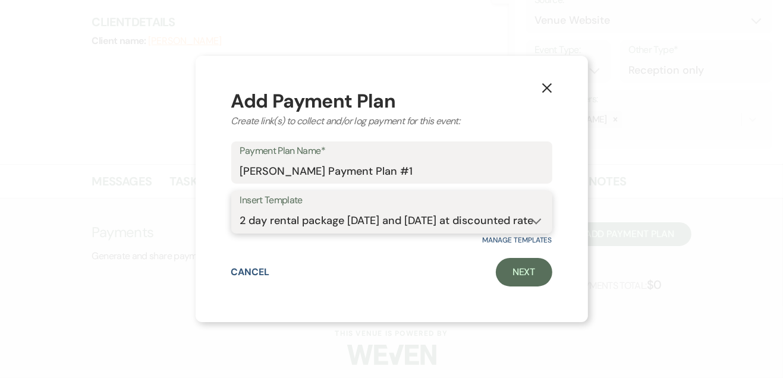
click at [240, 209] on select "-- 2 day rental package [DATE] and [DATE] at discounted rate" at bounding box center [391, 220] width 303 height 23
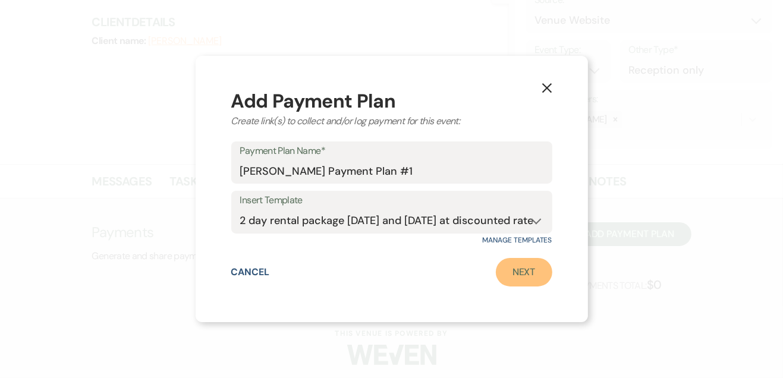
click at [506, 280] on link "Next" at bounding box center [524, 272] width 57 height 29
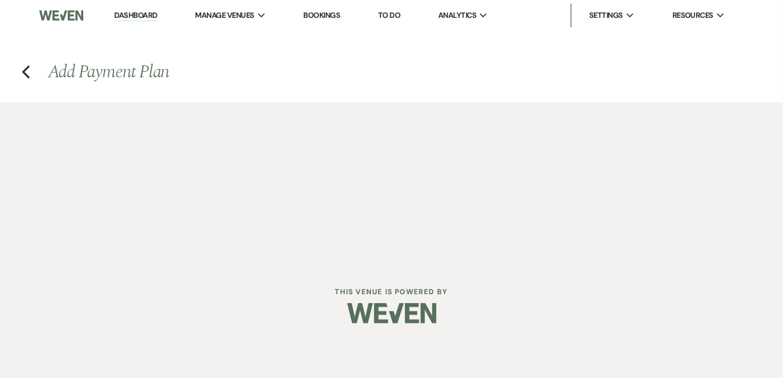
select select "2"
select select "flat"
select select "true"
select select "client"
select select "weeks"
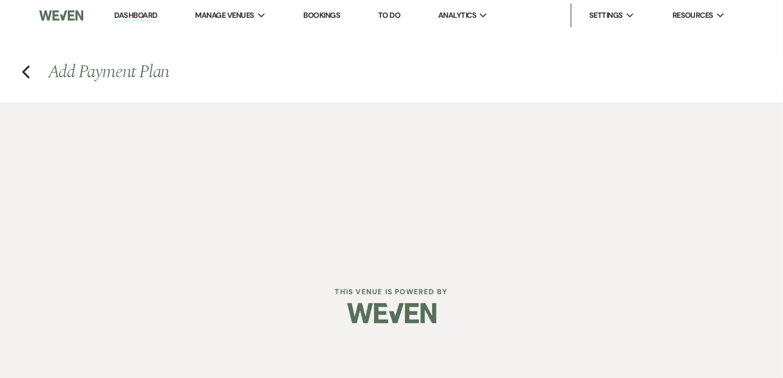
select select "2"
select select "flat"
select select "true"
select select "client"
select select "weeks"
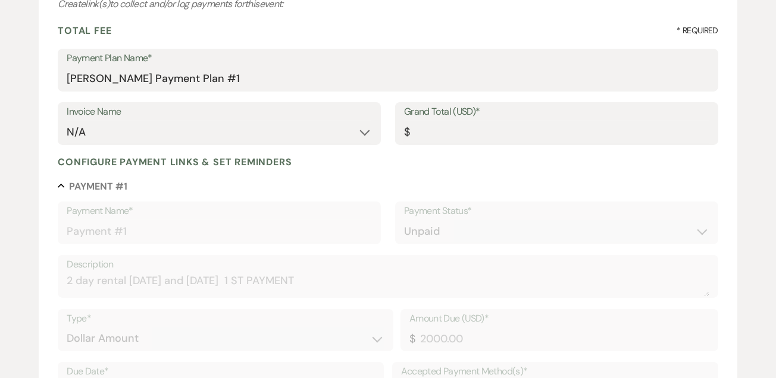
scroll to position [164, 0]
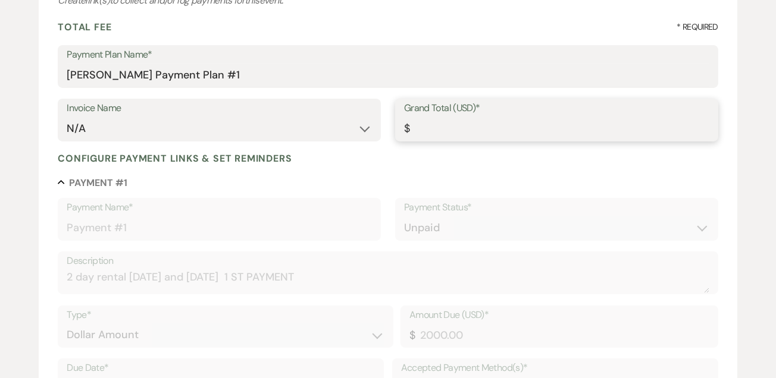
click at [506, 125] on input "Grand Total (USD)*" at bounding box center [556, 128] width 305 height 23
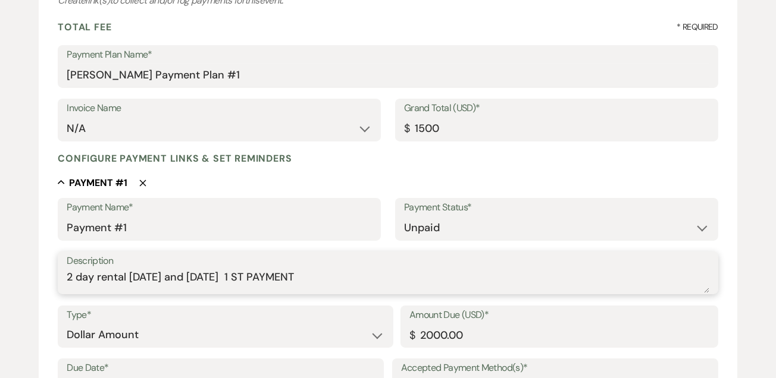
type input "1500.00"
drag, startPoint x: 330, startPoint y: 287, endPoint x: 42, endPoint y: 285, distance: 287.3
type textarea "Deposit"
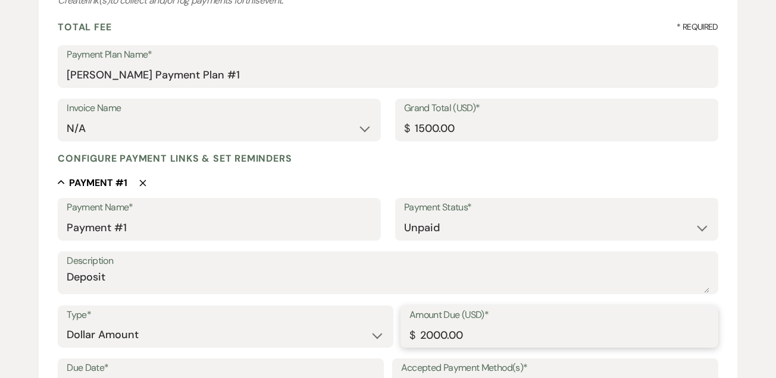
click at [354, 344] on div "Type* Dollar Amount Percentage of Grand Total Amount Due (USD)* $ 2000.00" at bounding box center [388, 333] width 660 height 54
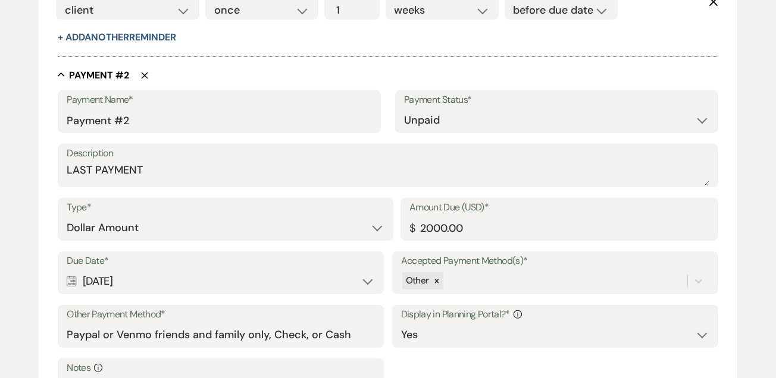
scroll to position [766, 0]
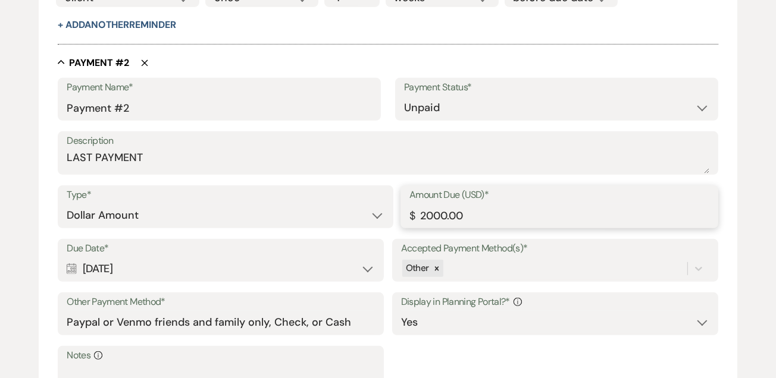
type input "500.00"
drag, startPoint x: 497, startPoint y: 222, endPoint x: 411, endPoint y: 221, distance: 85.7
click at [411, 221] on div "Amount Due (USD)* $ 2000.00" at bounding box center [559, 207] width 318 height 43
click at [371, 266] on div "Calendar Dec 16, 2025 Expand" at bounding box center [221, 269] width 308 height 23
type input "1000.00"
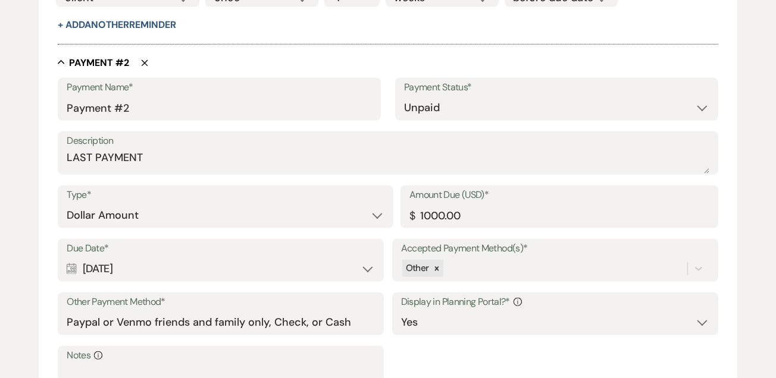
select select "month"
select select "beforeEventDate"
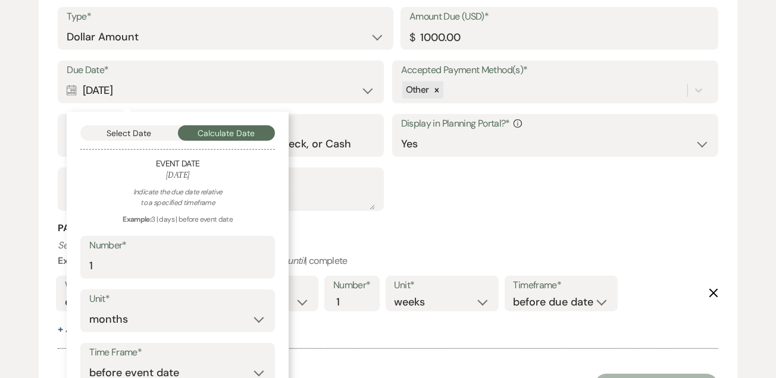
scroll to position [946, 0]
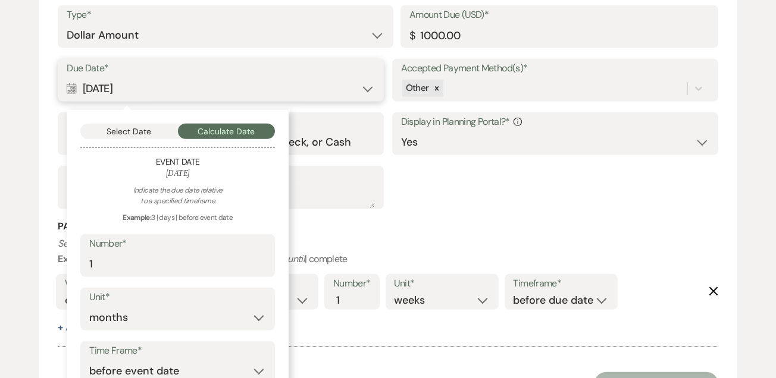
click at [153, 128] on button "Select Date" at bounding box center [129, 131] width 98 height 15
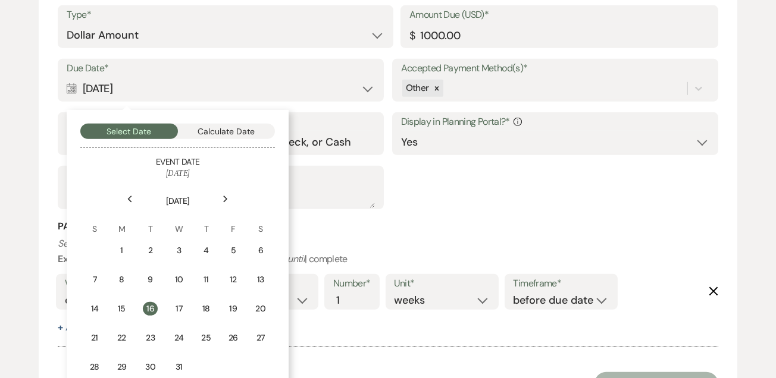
click at [228, 198] on div "Next" at bounding box center [225, 199] width 19 height 19
click at [132, 199] on icon "Previous" at bounding box center [130, 199] width 6 height 7
click at [240, 277] on td "7" at bounding box center [233, 280] width 26 height 28
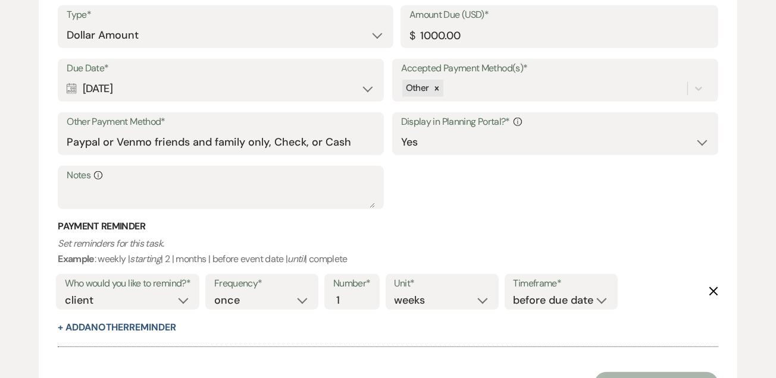
click at [564, 227] on h3 "Payment Reminder" at bounding box center [388, 226] width 660 height 13
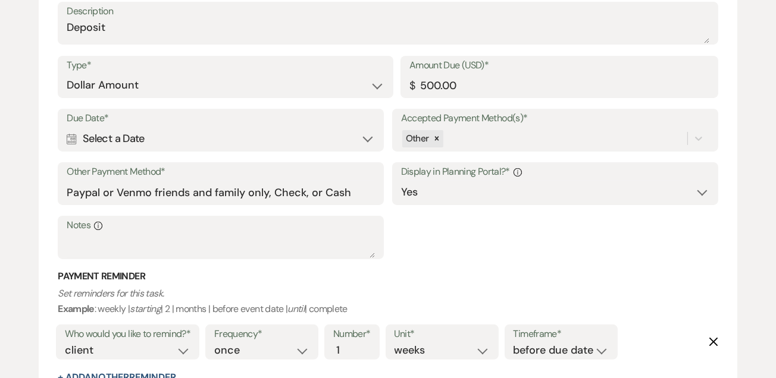
scroll to position [402, 0]
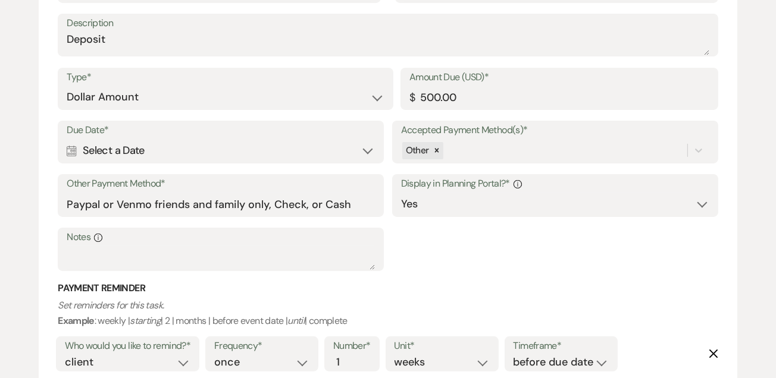
click at [365, 150] on div "Calendar Select a Date Expand" at bounding box center [221, 150] width 308 height 23
select select "month"
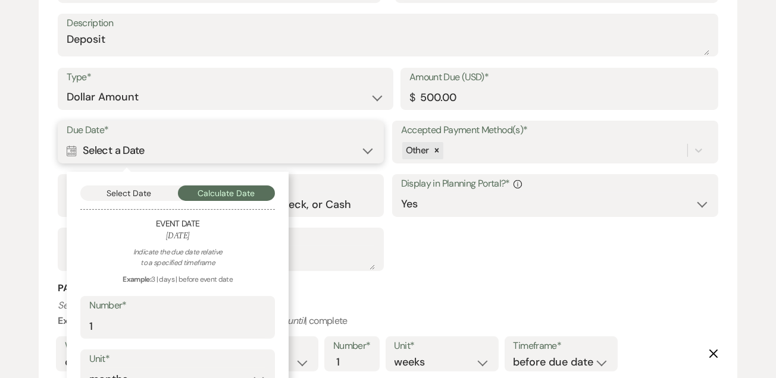
click at [161, 197] on button "Select Date" at bounding box center [129, 193] width 98 height 15
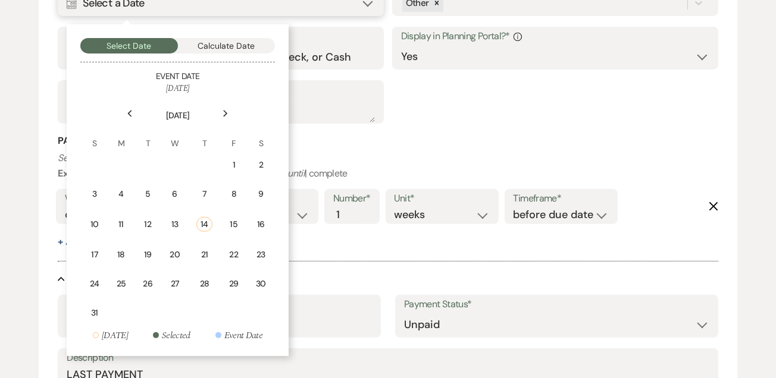
scroll to position [600, 0]
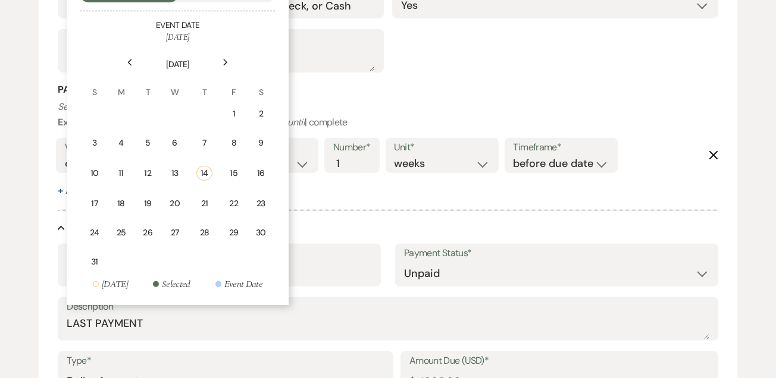
click at [234, 201] on div "22" at bounding box center [234, 203] width 10 height 12
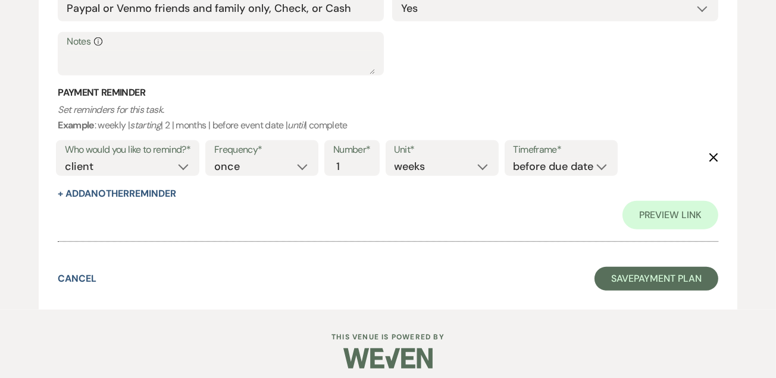
scroll to position [1115, 0]
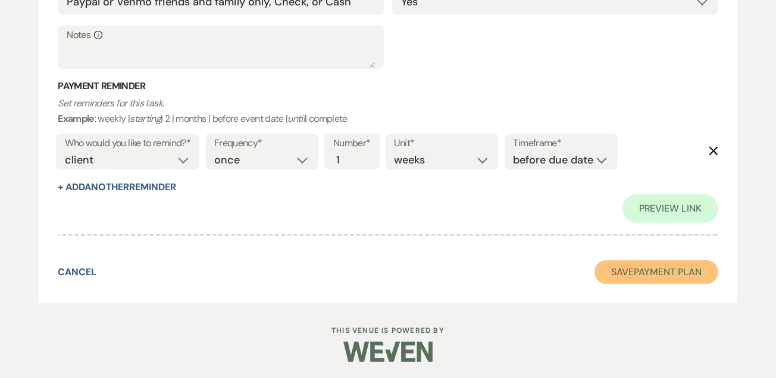
click at [658, 266] on button "Save Payment Plan" at bounding box center [656, 273] width 124 height 24
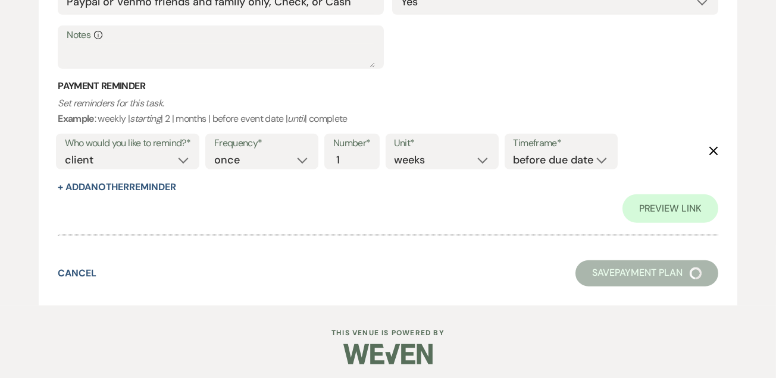
select select "6"
select select "5"
select select "13"
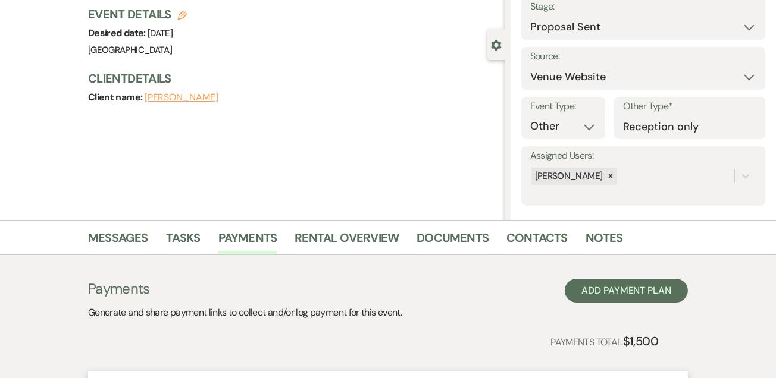
scroll to position [419, 0]
